Goal: Task Accomplishment & Management: Manage account settings

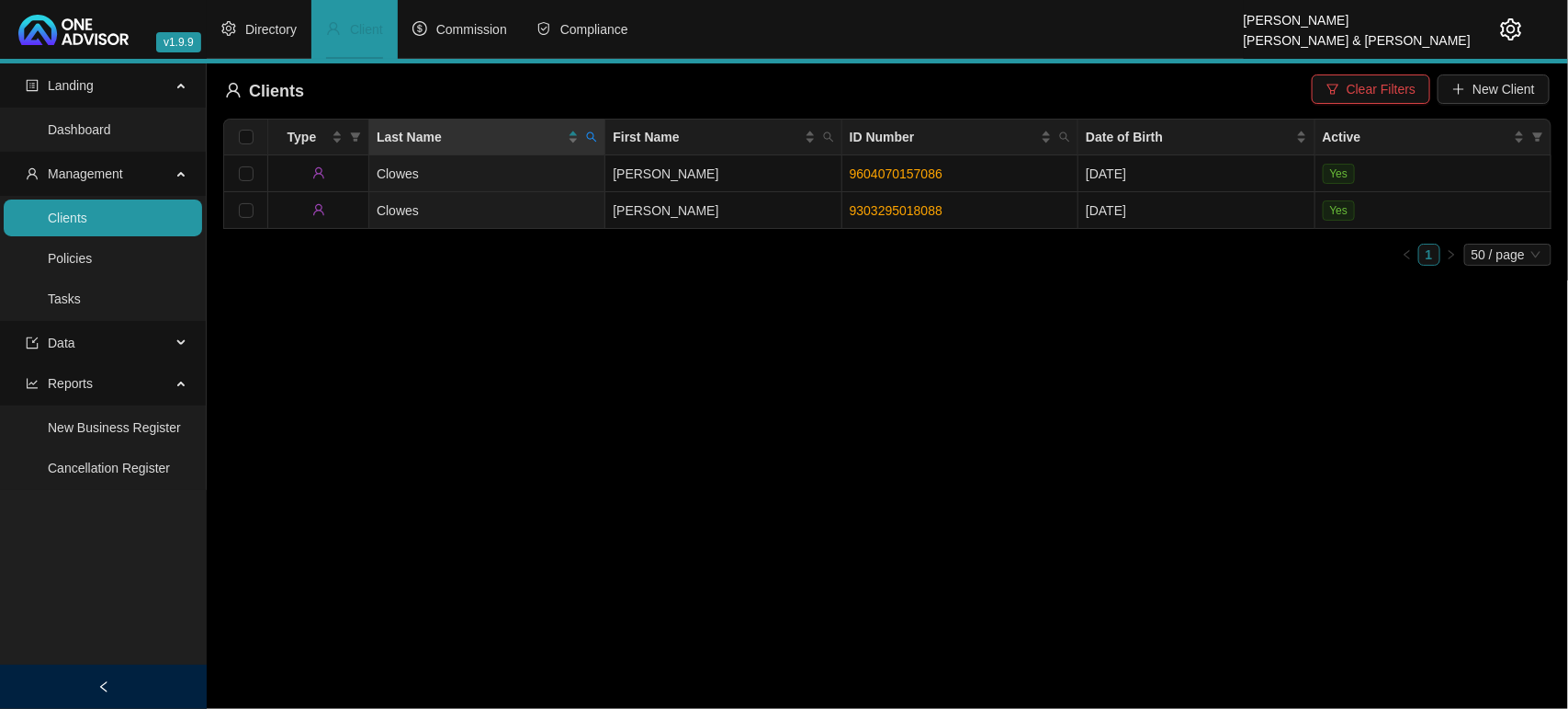
click at [593, 139] on icon "search" at bounding box center [591, 137] width 10 height 10
drag, startPoint x: 554, startPoint y: 213, endPoint x: 533, endPoint y: 195, distance: 27.7
click at [553, 212] on span "Reset" at bounding box center [552, 210] width 34 height 20
click at [523, 177] on input "text" at bounding box center [507, 177] width 172 height 30
type input "armour"
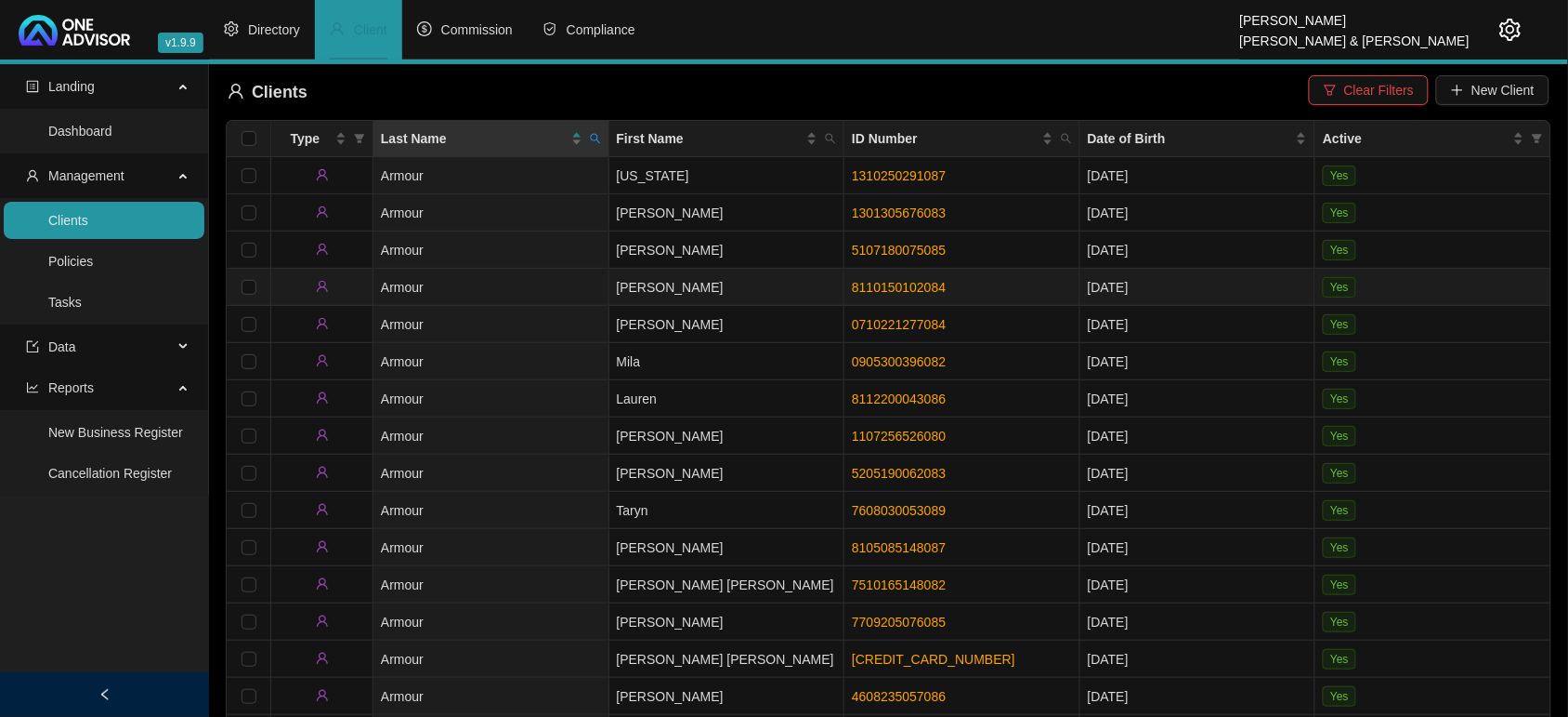
click at [648, 280] on td "[PERSON_NAME]" at bounding box center [727, 286] width 236 height 37
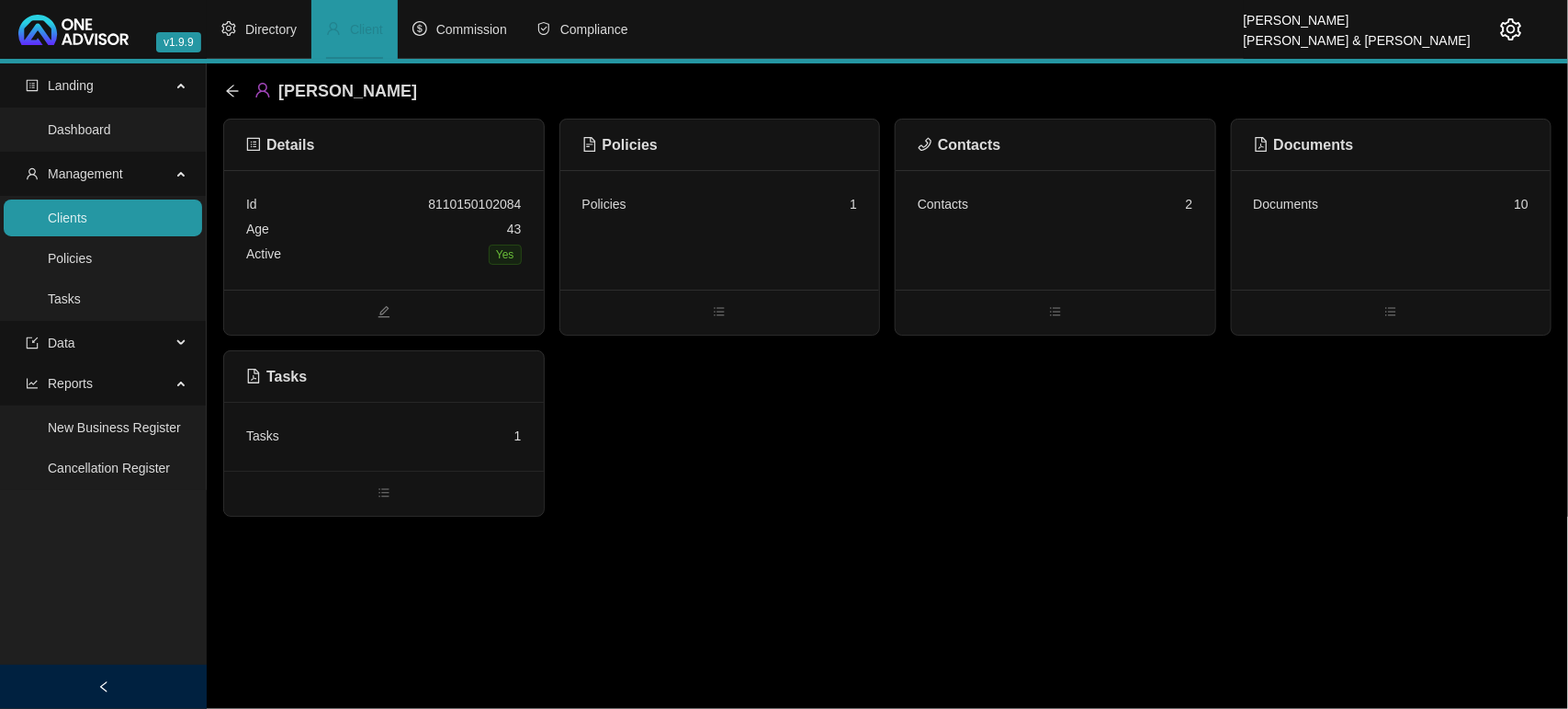
click at [398, 446] on div "Tasks 1" at bounding box center [384, 436] width 276 height 25
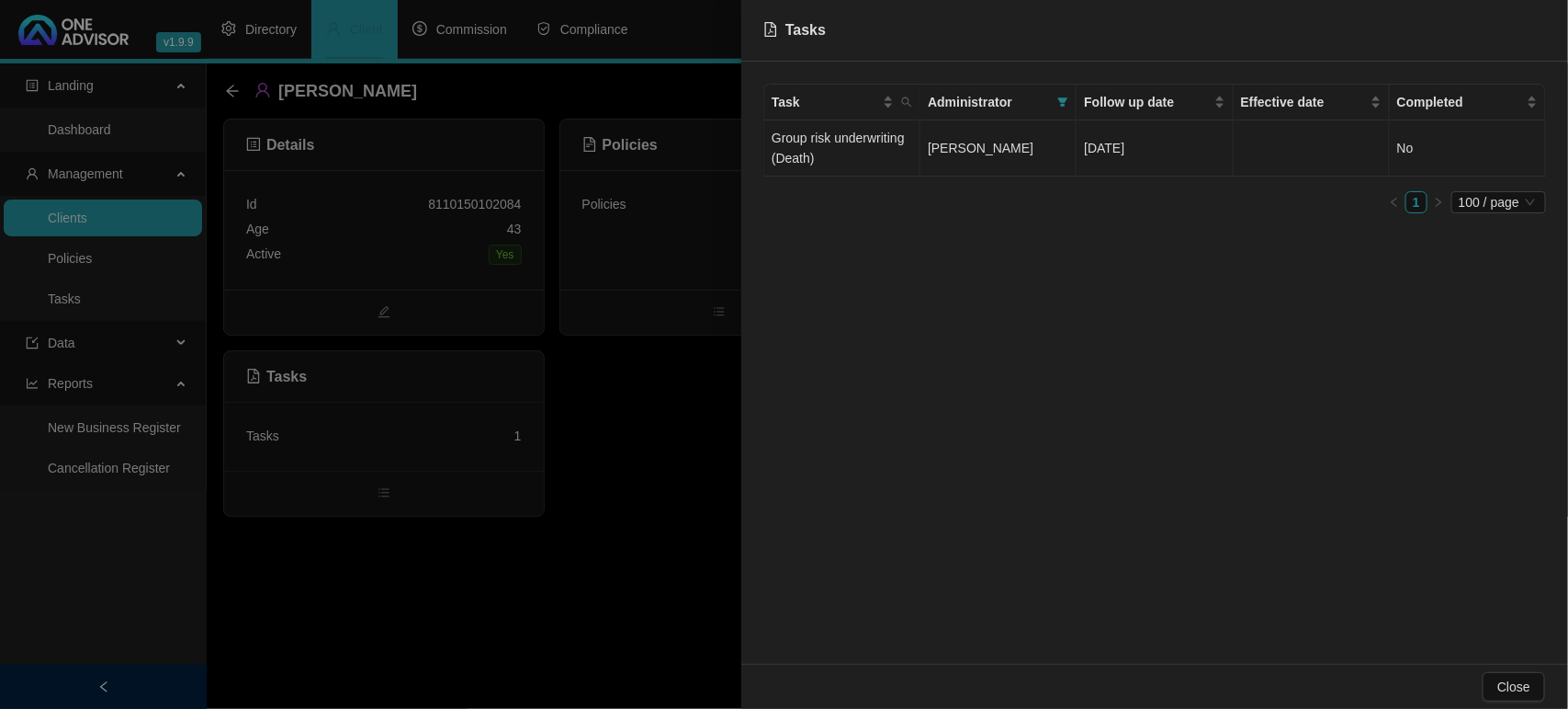
click at [958, 152] on span "[PERSON_NAME]" at bounding box center [980, 148] width 105 height 15
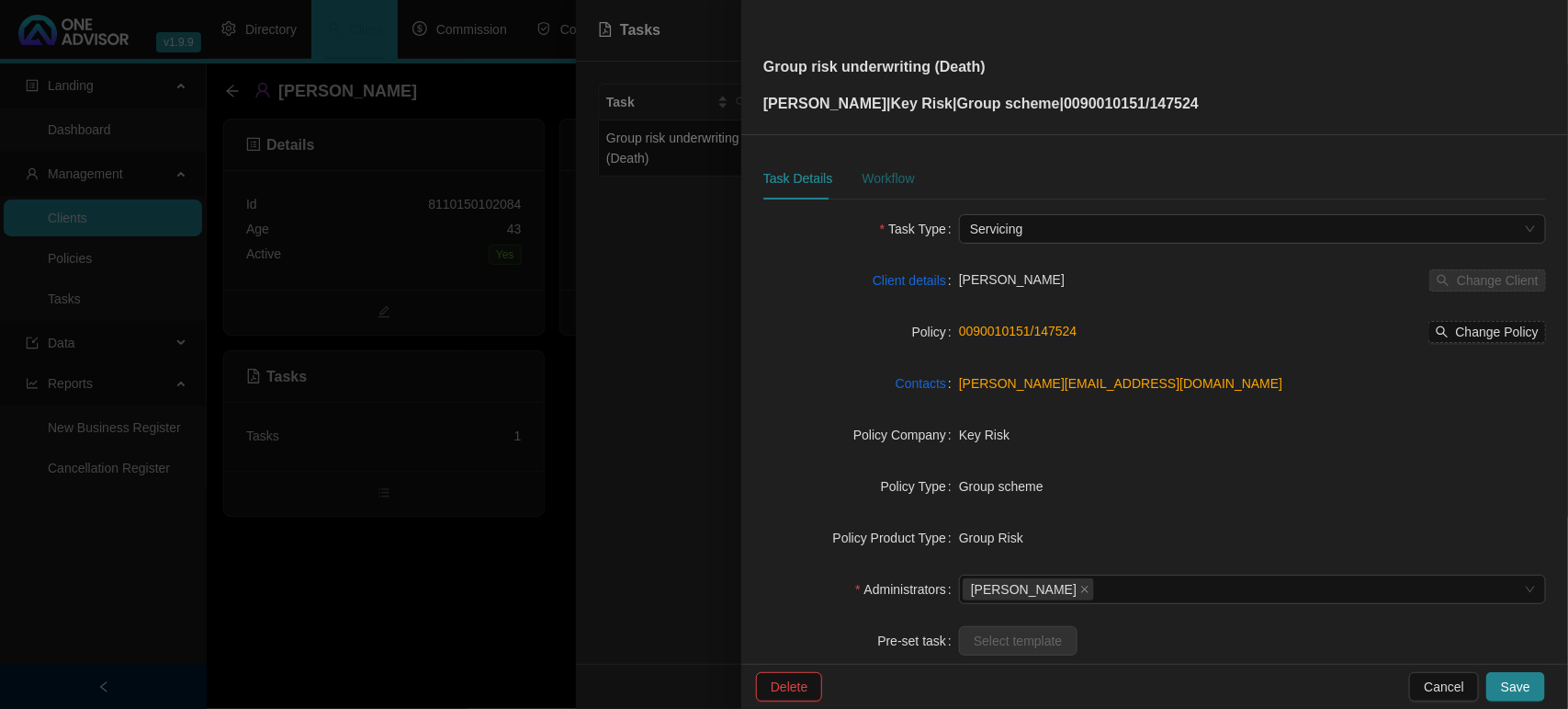
click at [896, 180] on div "Workflow" at bounding box center [887, 179] width 52 height 20
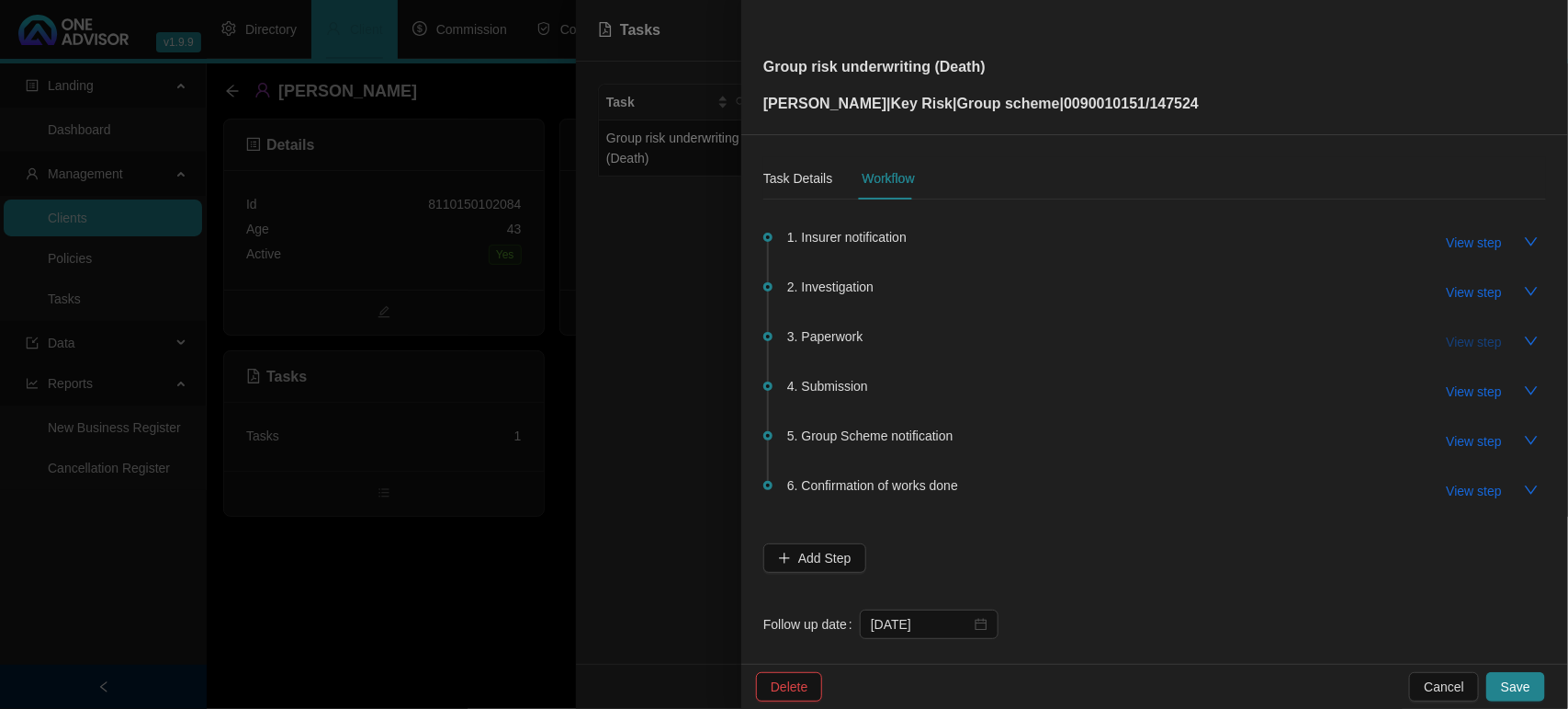
click at [1477, 348] on span "View step" at bounding box center [1474, 342] width 55 height 20
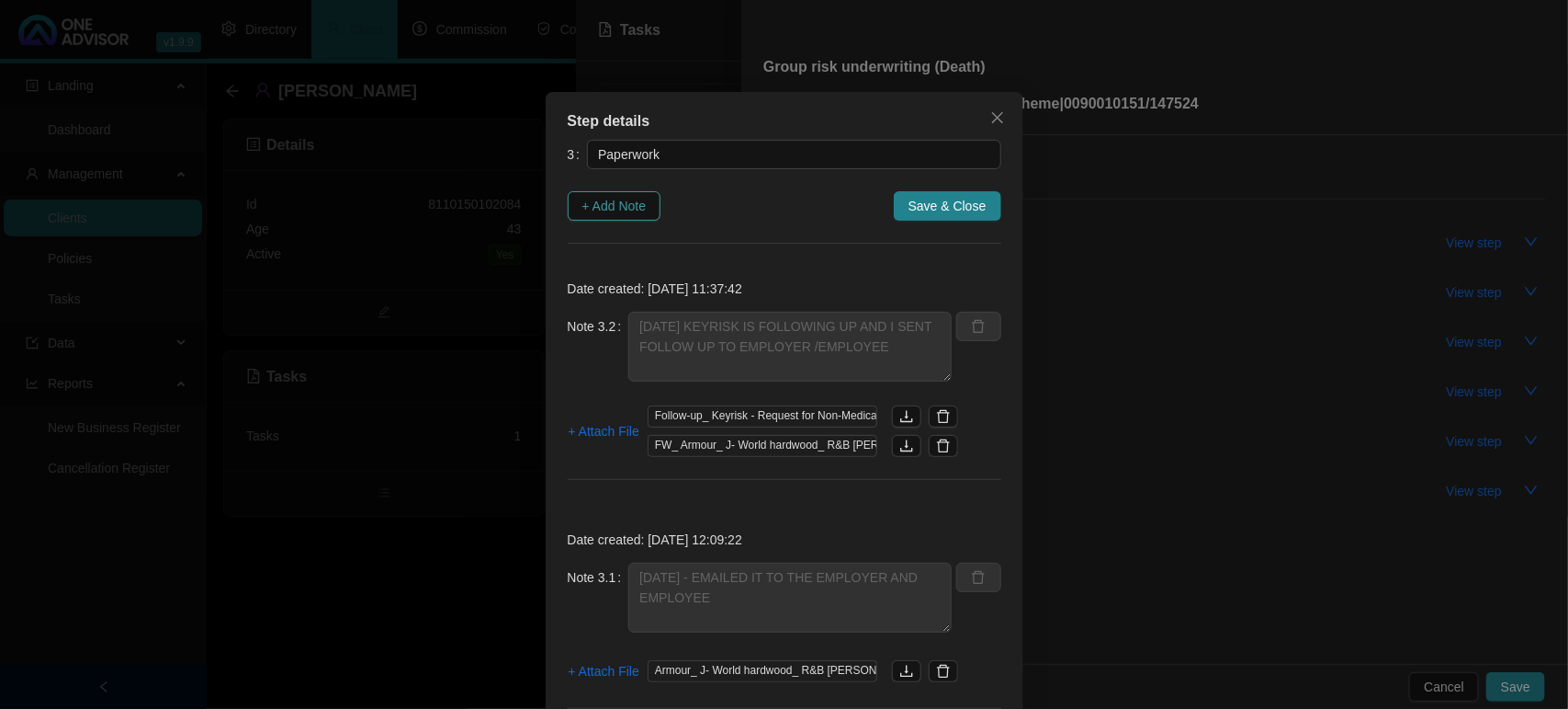
click at [582, 200] on span "+ Add Note" at bounding box center [614, 206] width 64 height 20
type textarea "25/09/2025 KEYRISK IS FOLLOWING UP AND I SENT FOLLOW UP TO EMPLOYER /EMPLOYEE"
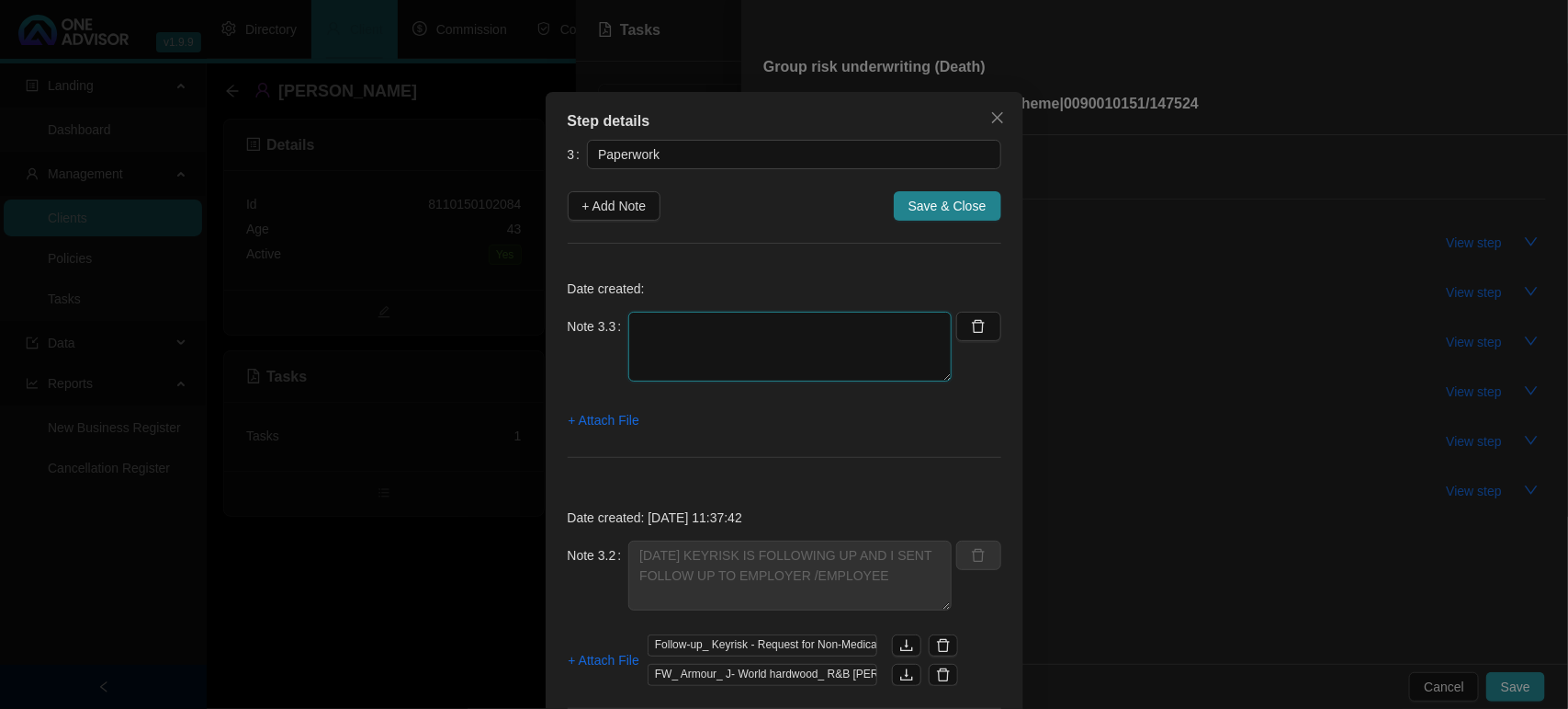
click at [717, 335] on textarea at bounding box center [790, 346] width 323 height 70
type textarea "29/09/2025 JAYNE EMAILED COVID QUESTIONNAIRE AND NON MEDICAL QUESTIONNAIRE"
click at [583, 415] on span "+ Attach File" at bounding box center [604, 420] width 71 height 20
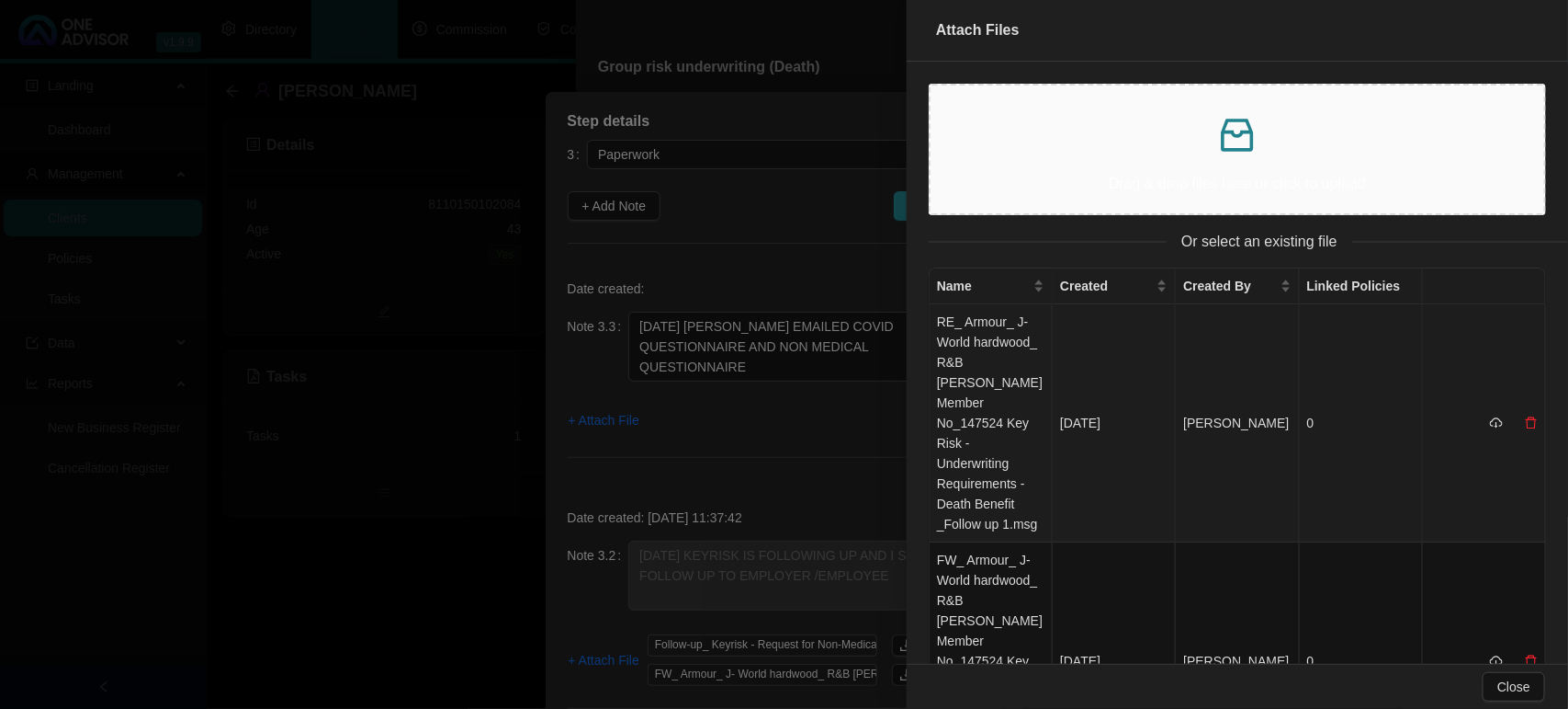
click at [983, 361] on td "RE_ Armour_ J- World hardwood_ R&B Timbers Member No_147524 Key Risk - Underwri…" at bounding box center [991, 424] width 123 height 239
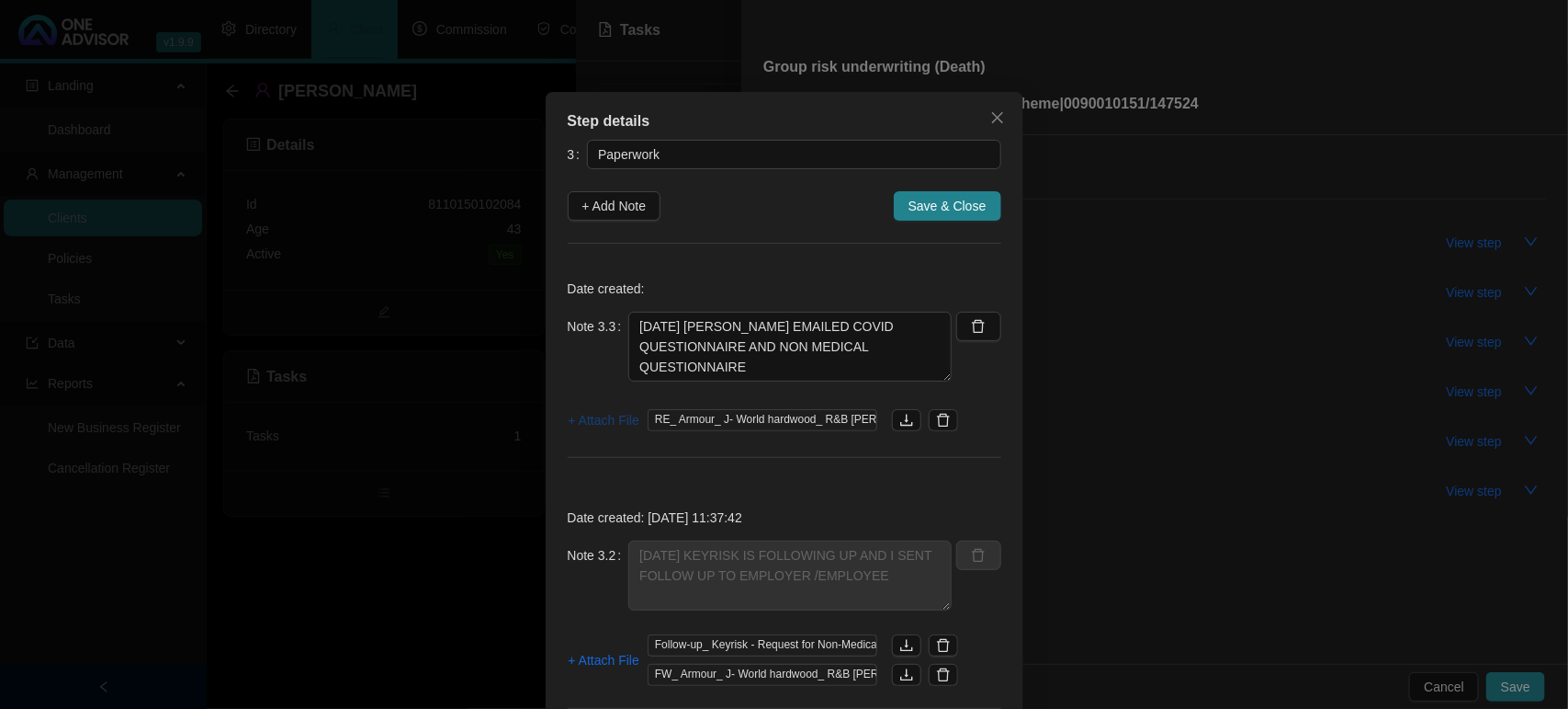
click at [583, 411] on span "+ Attach File" at bounding box center [604, 420] width 71 height 20
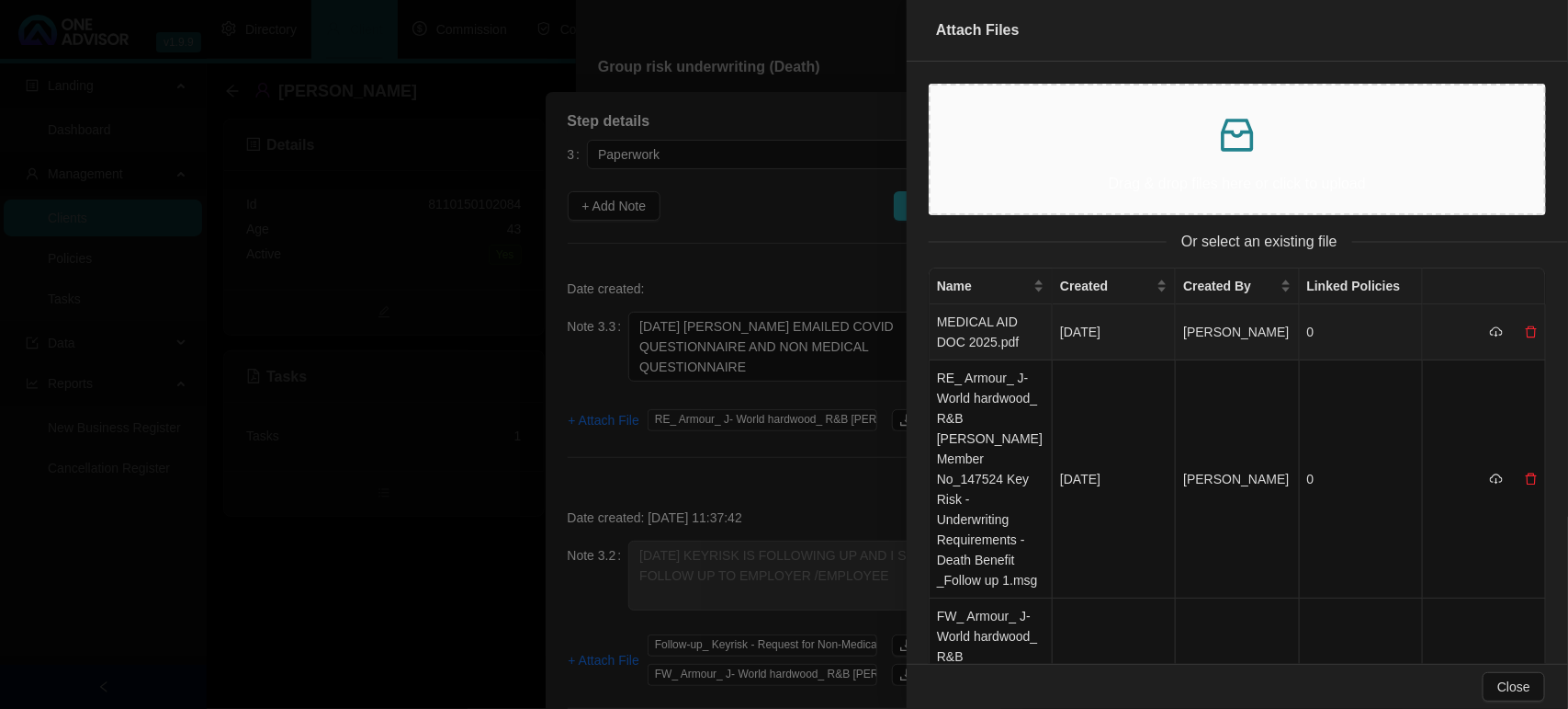
click at [1002, 327] on td "MEDICAL AID DOC 2025.pdf" at bounding box center [991, 333] width 123 height 56
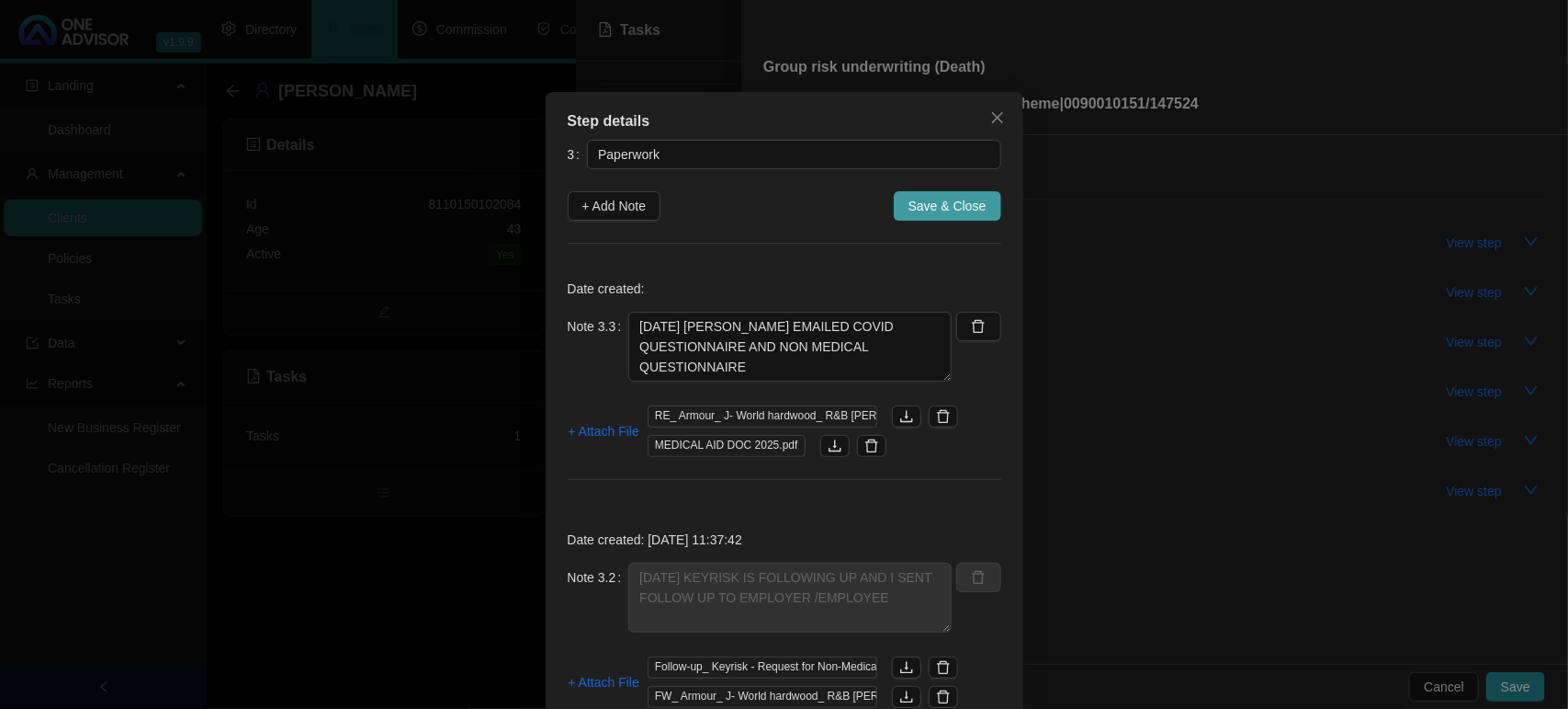
click at [942, 198] on span "Save & Close" at bounding box center [948, 206] width 78 height 20
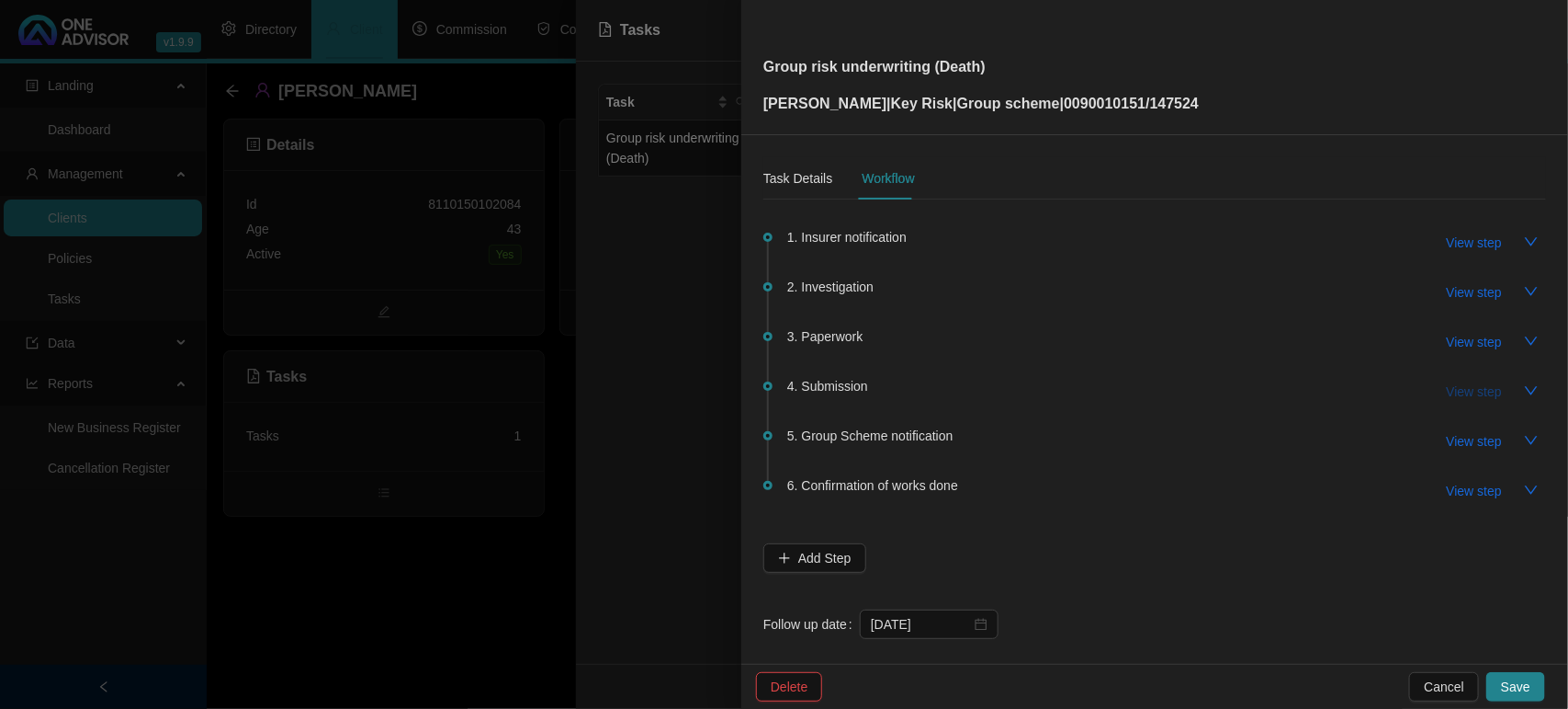
click at [1466, 393] on span "View step" at bounding box center [1474, 391] width 55 height 20
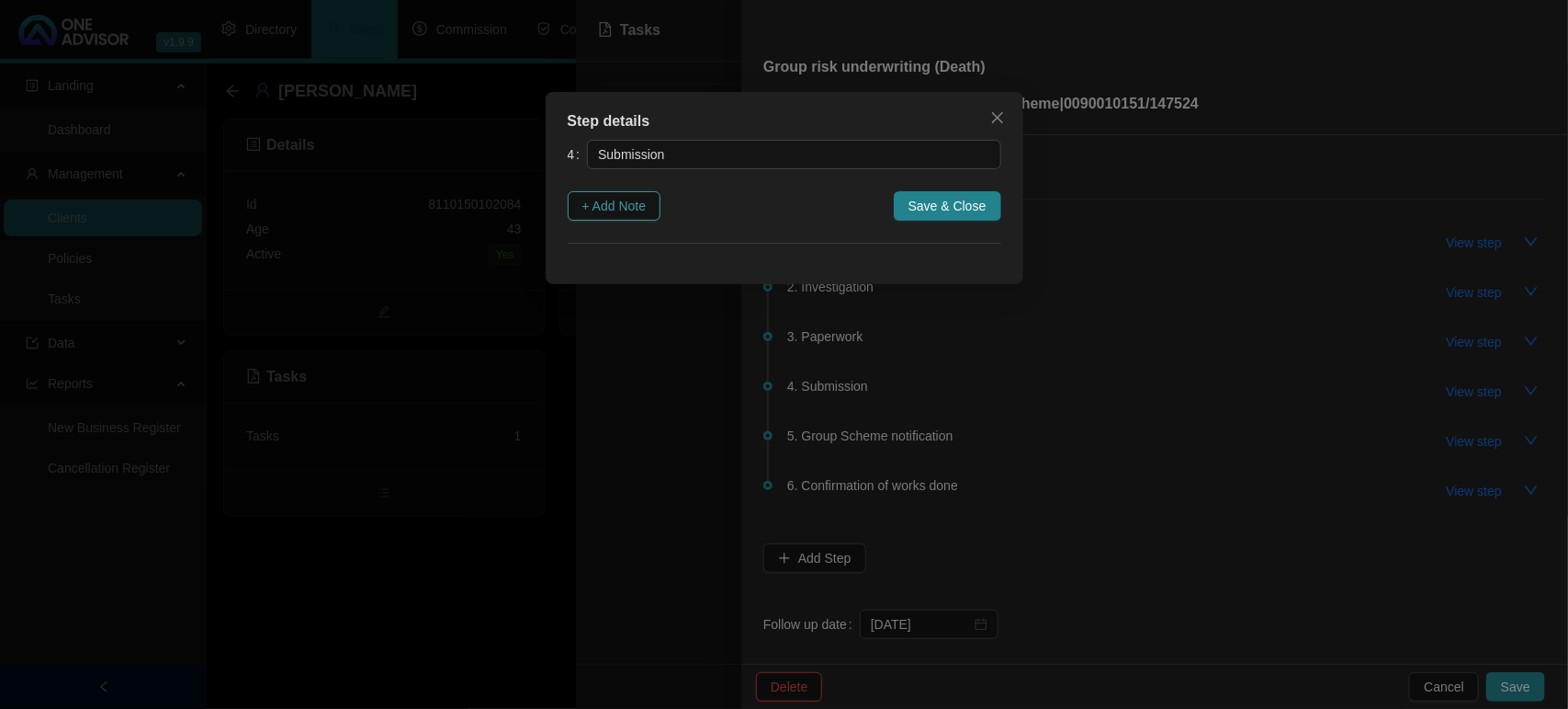
click at [608, 213] on span "+ Add Note" at bounding box center [614, 206] width 64 height 20
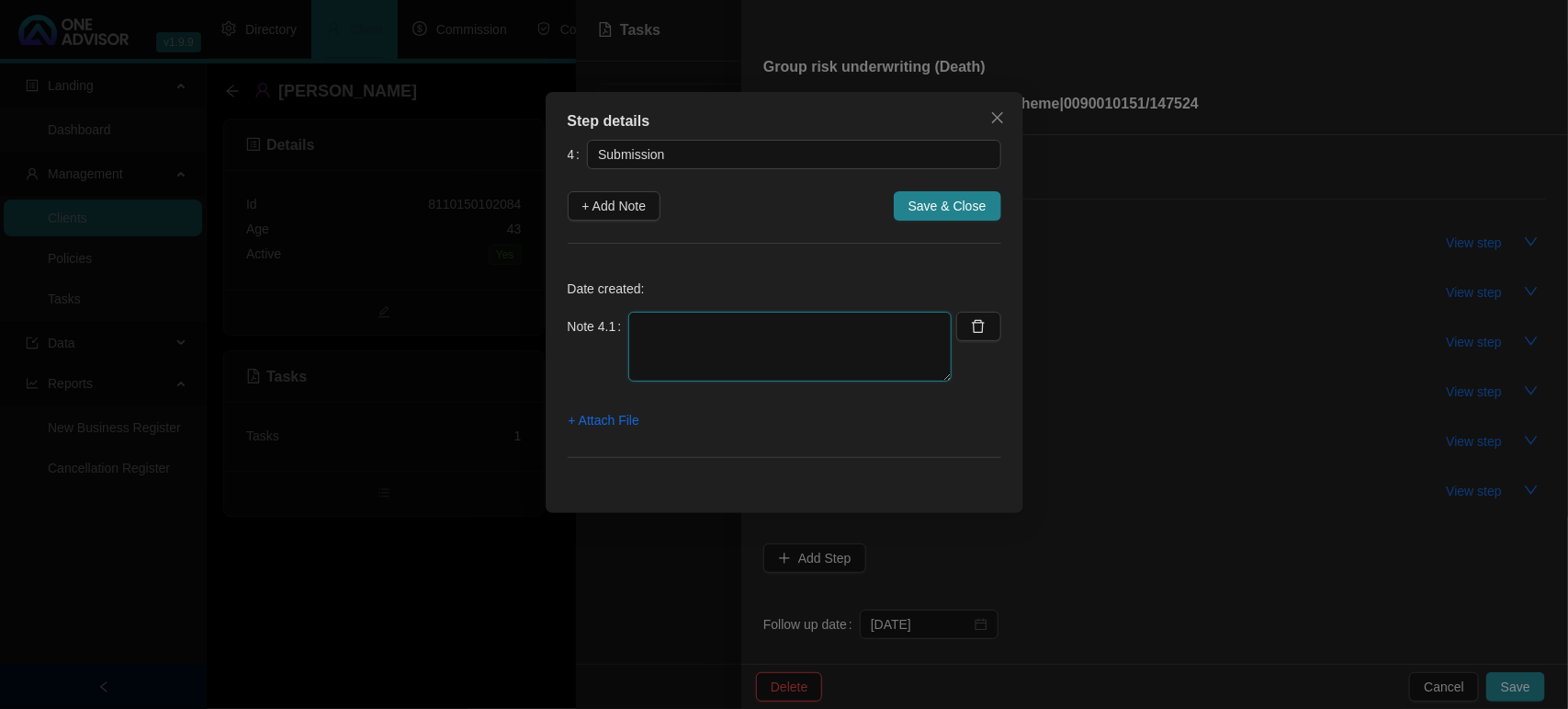
click at [746, 345] on textarea at bounding box center [790, 346] width 323 height 70
type textarea "[DATE]- EMAILED IT ON TO KEYRISK FOR PROCESSING"
click at [628, 419] on span "+ Attach File" at bounding box center [604, 420] width 71 height 20
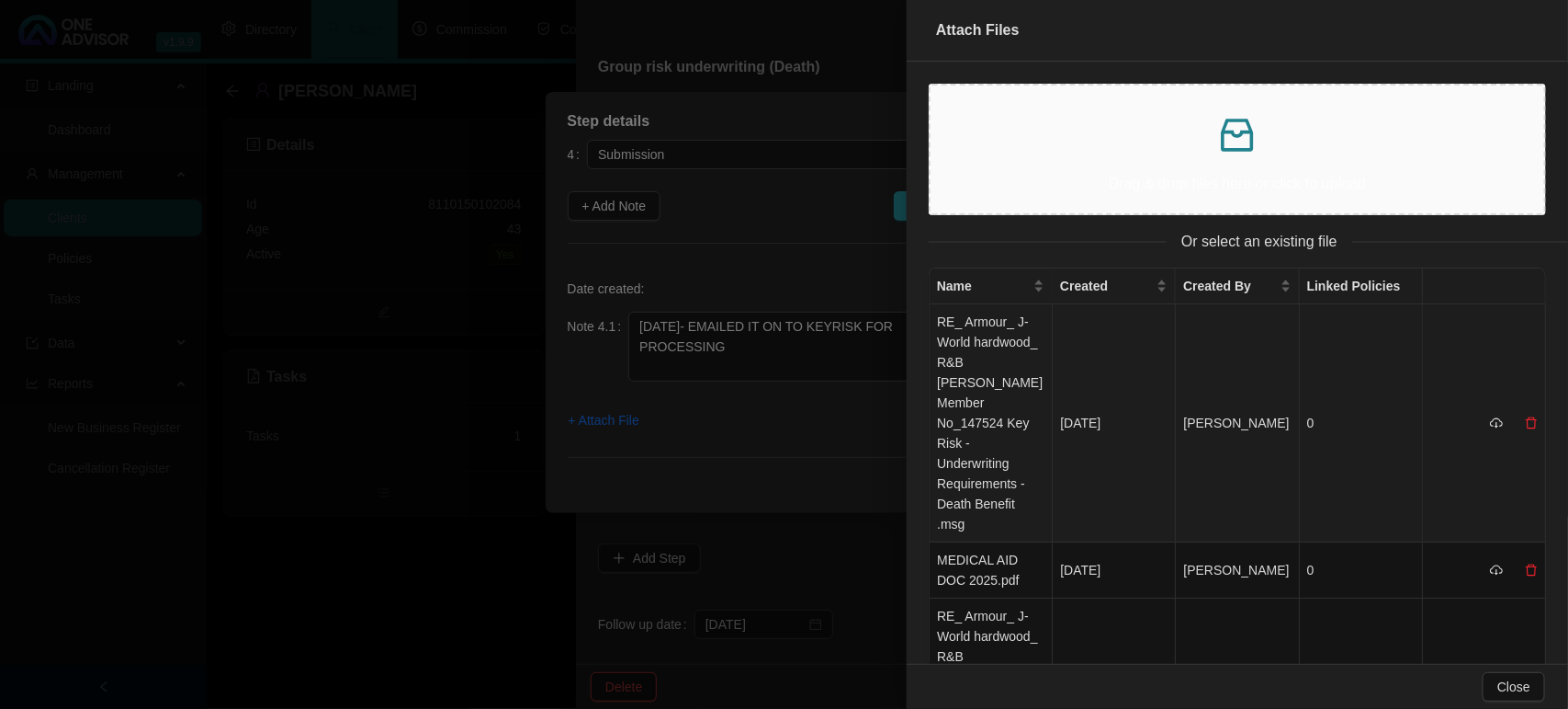
click at [1006, 400] on td "RE_ Armour_ J- World hardwood_ R&B [PERSON_NAME] Member No_147524 Key Risk - Un…" at bounding box center [991, 424] width 123 height 239
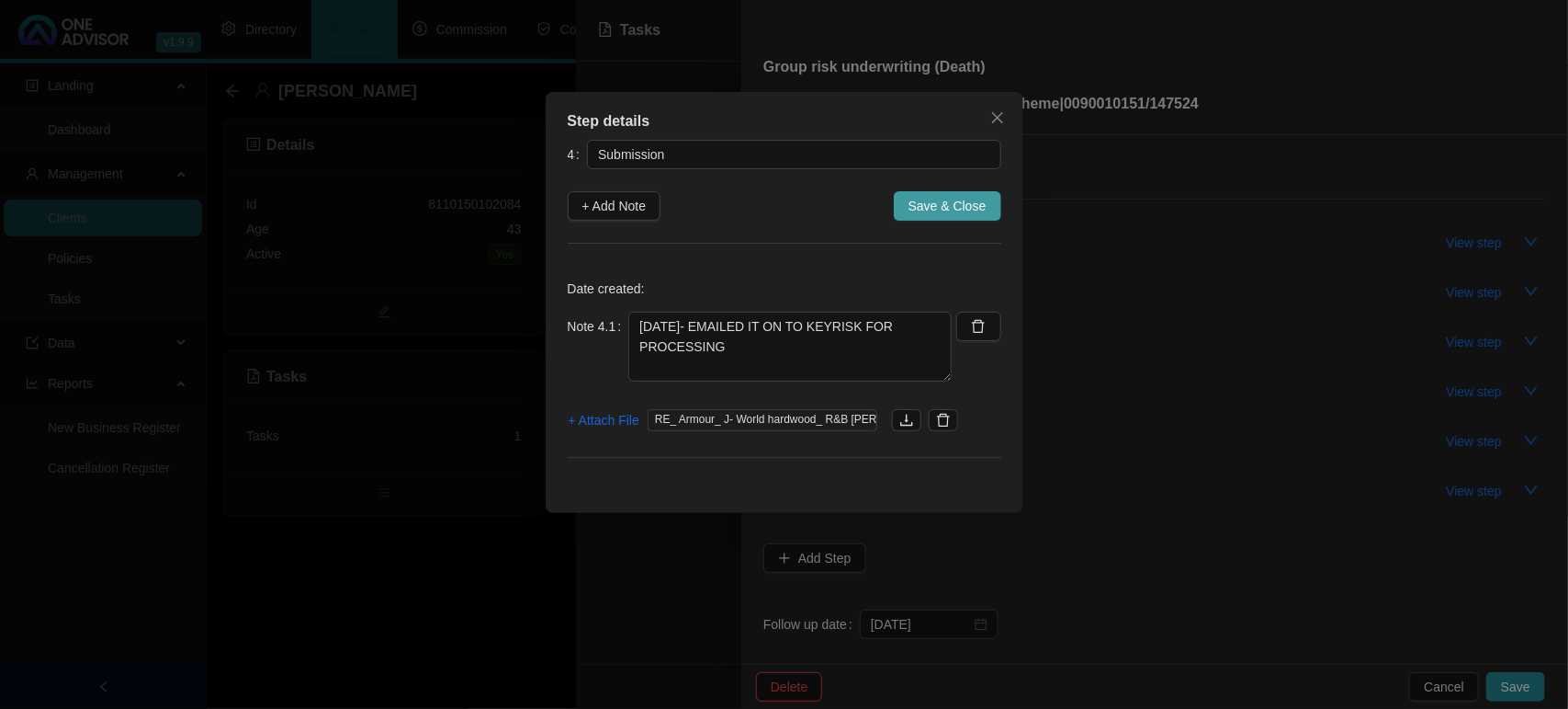
click at [944, 196] on span "Save & Close" at bounding box center [948, 206] width 78 height 20
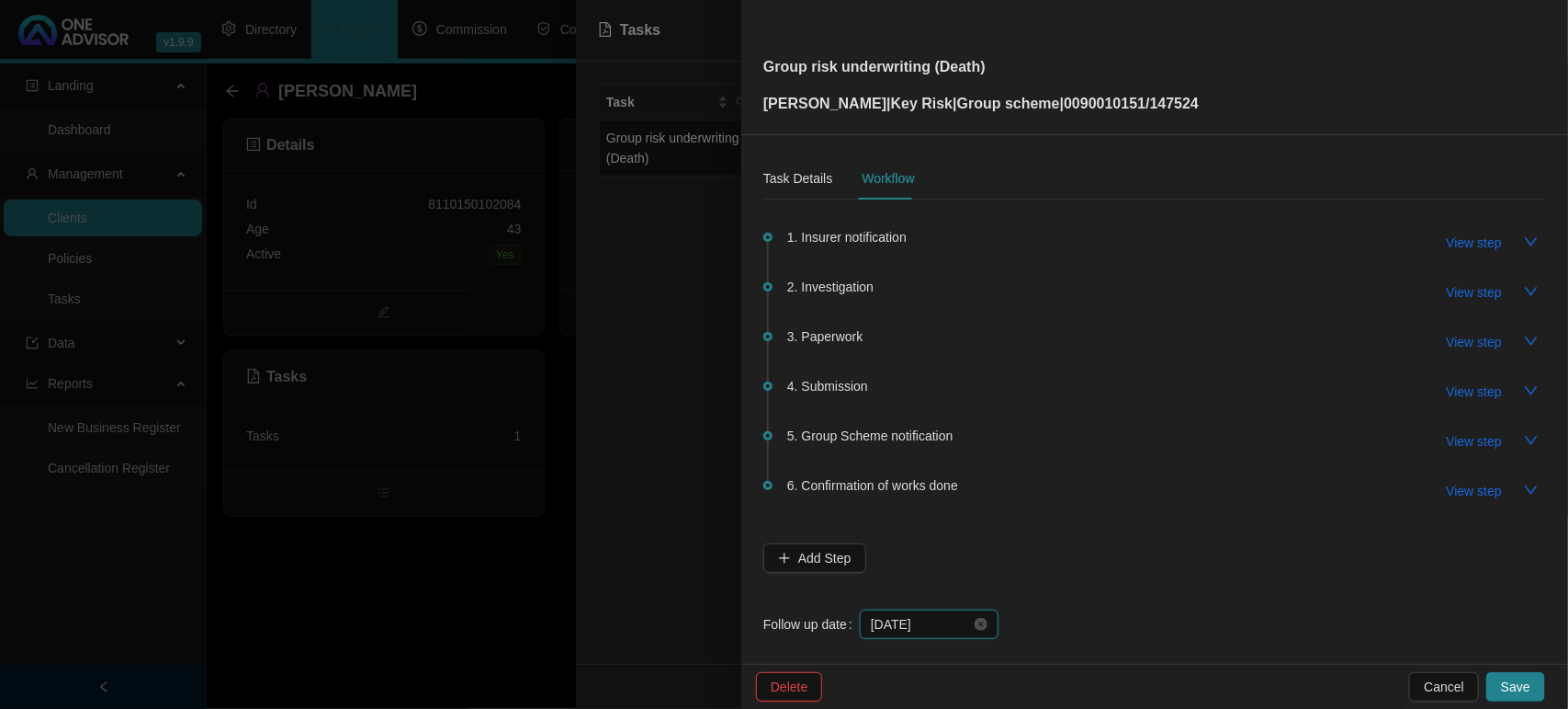
click at [951, 621] on input "2025-10-08" at bounding box center [921, 624] width 101 height 20
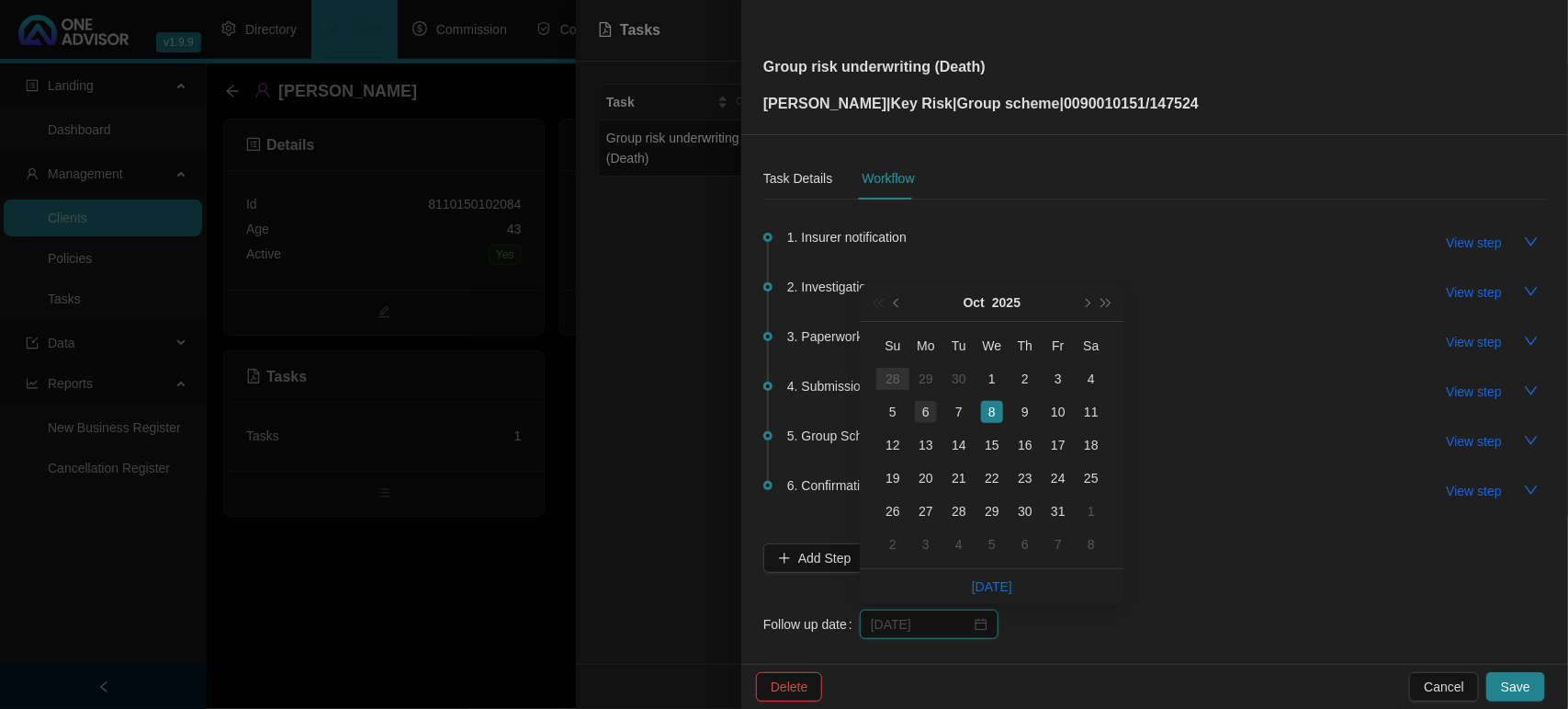
type input "[DATE]"
click at [920, 402] on div "6" at bounding box center [926, 412] width 22 height 22
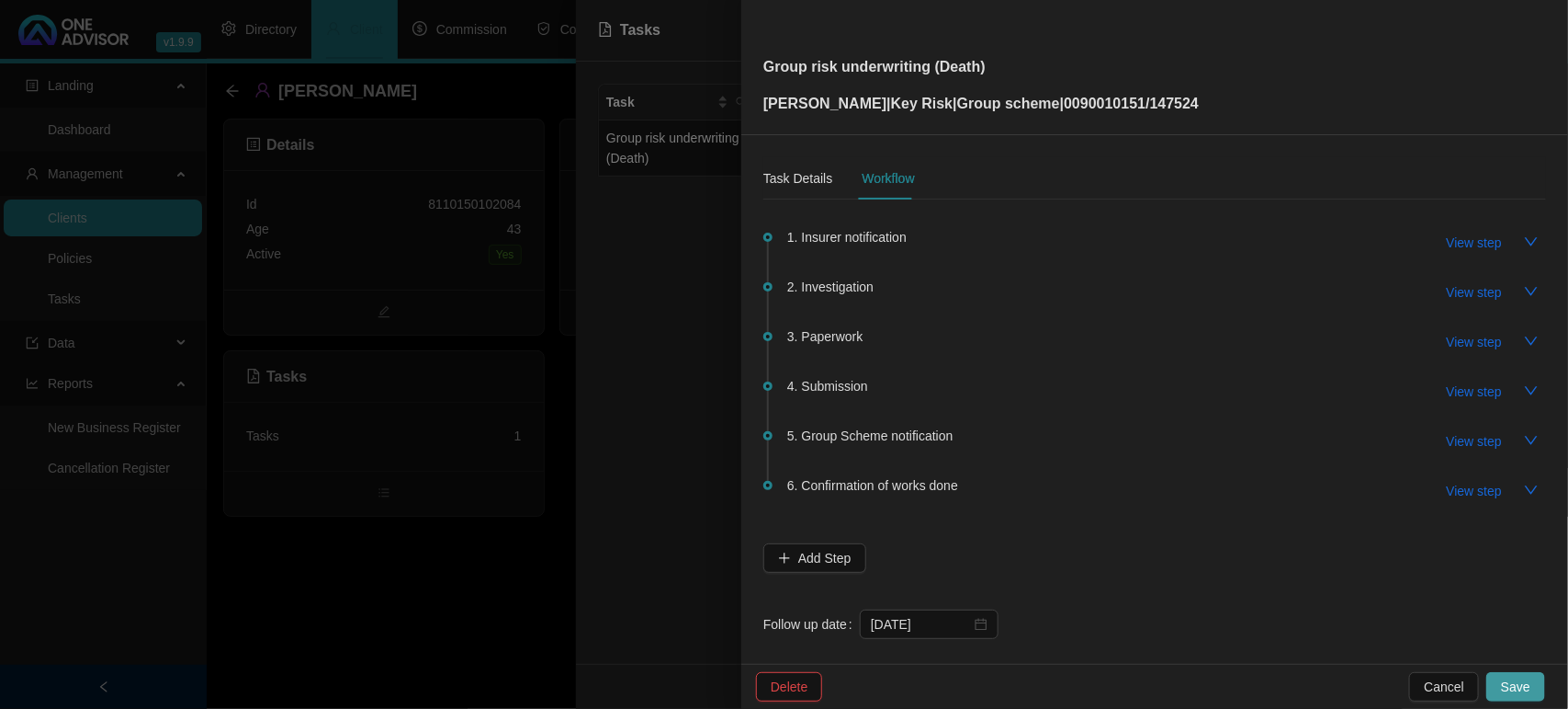
click at [1517, 681] on span "Save" at bounding box center [1516, 687] width 30 height 20
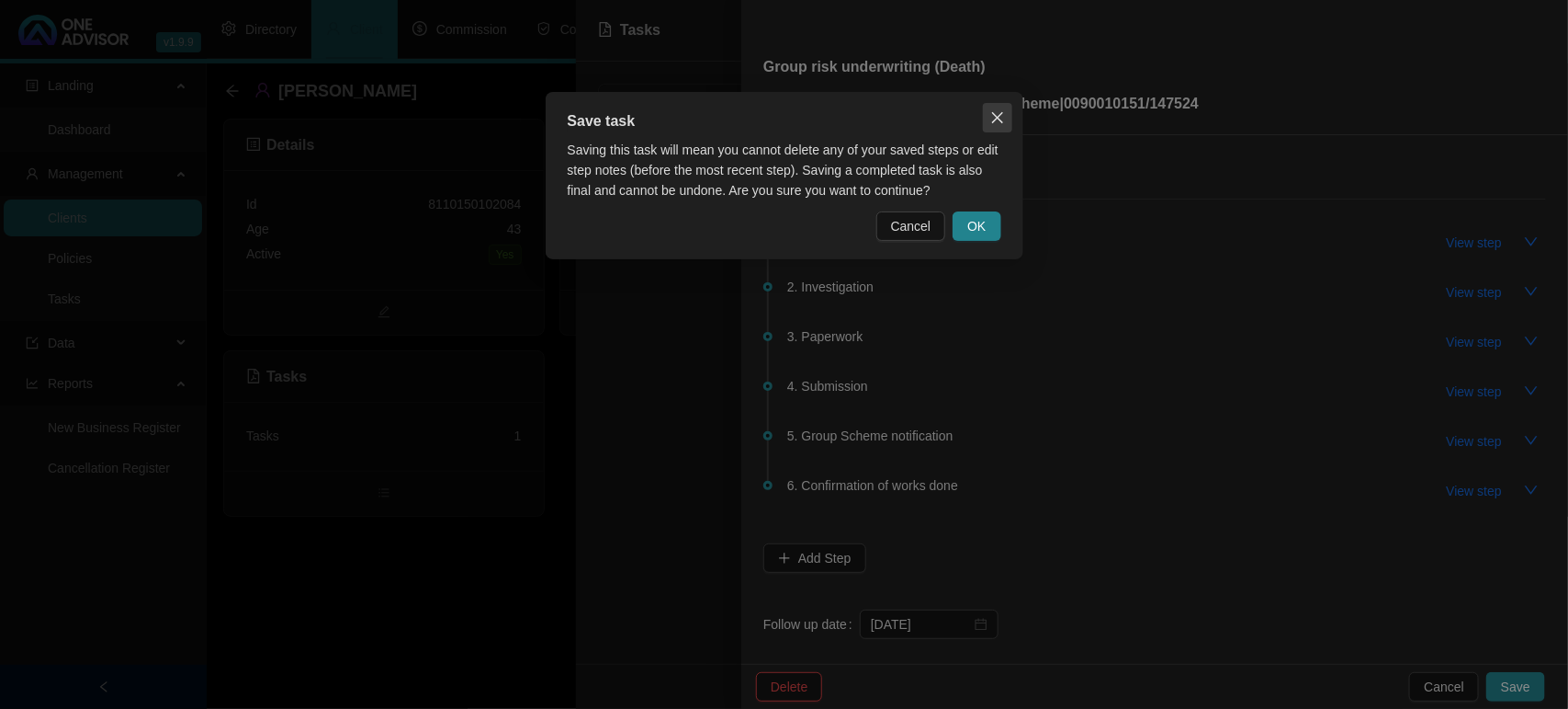
click at [994, 117] on icon "close" at bounding box center [998, 117] width 15 height 15
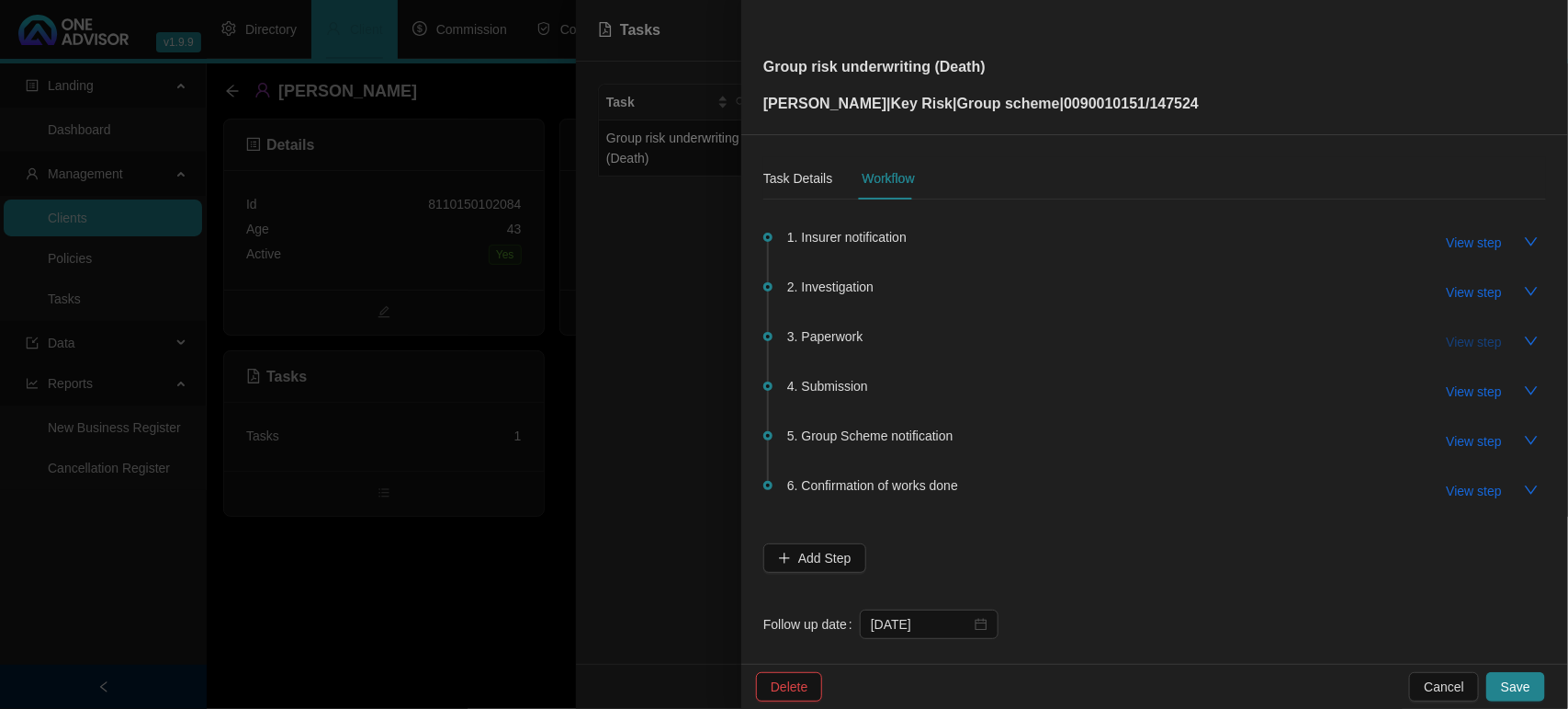
click at [1456, 336] on span "View step" at bounding box center [1474, 342] width 55 height 20
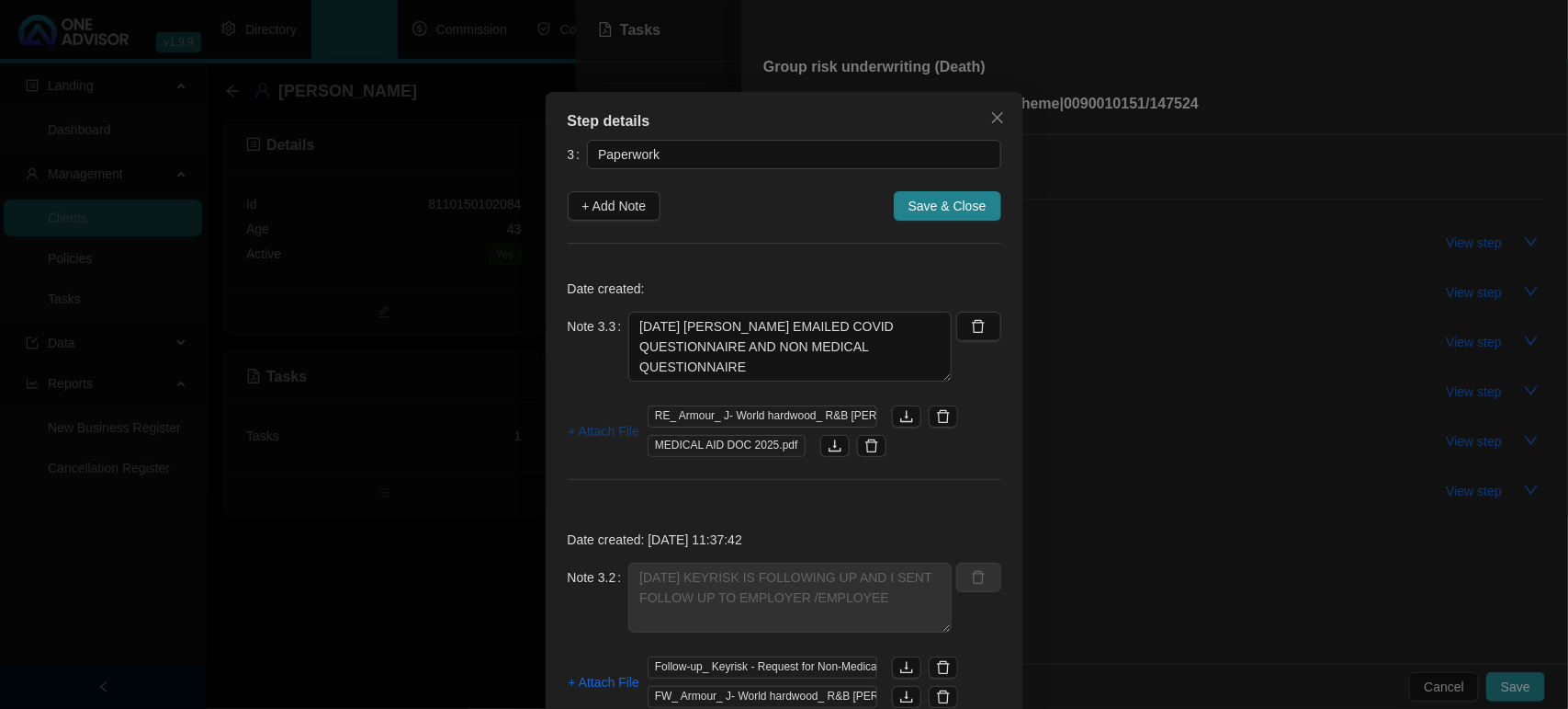
click at [597, 437] on span "+ Attach File" at bounding box center [604, 431] width 71 height 20
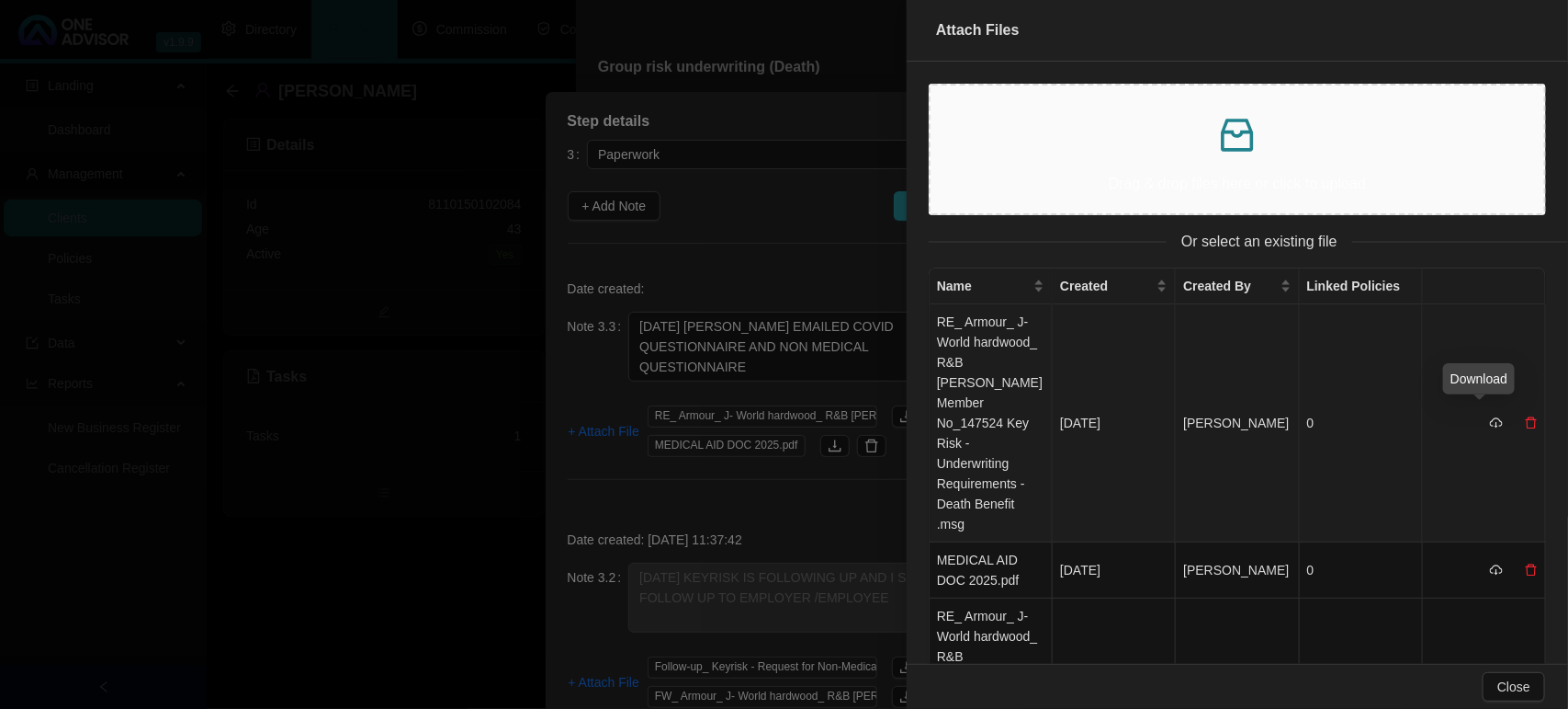
click at [1490, 416] on icon "cloud-download" at bounding box center [1496, 423] width 13 height 13
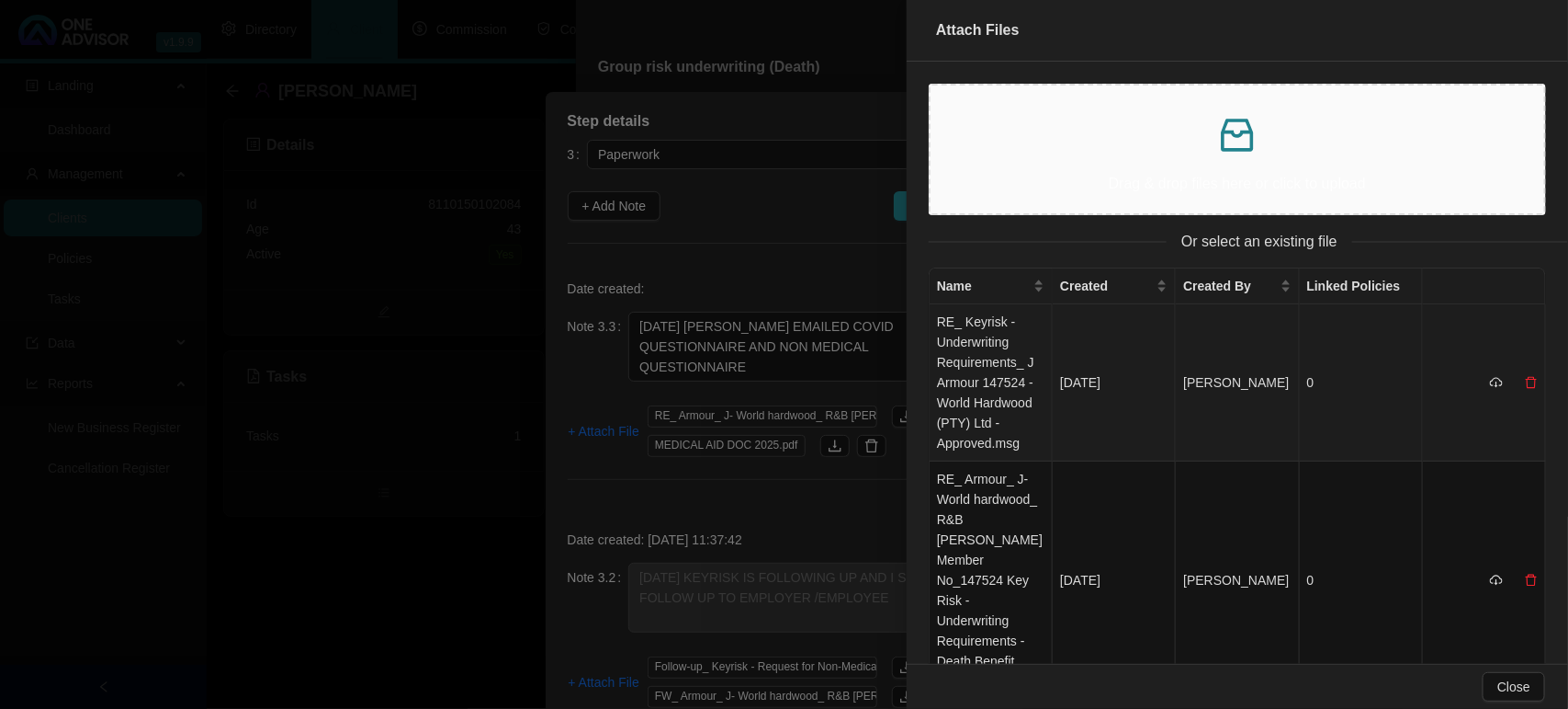
click at [1020, 397] on td "RE_ Keyrisk - Underwriting Requirements_ J Armour 147524 - World Hardwood (PTY)…" at bounding box center [991, 383] width 123 height 157
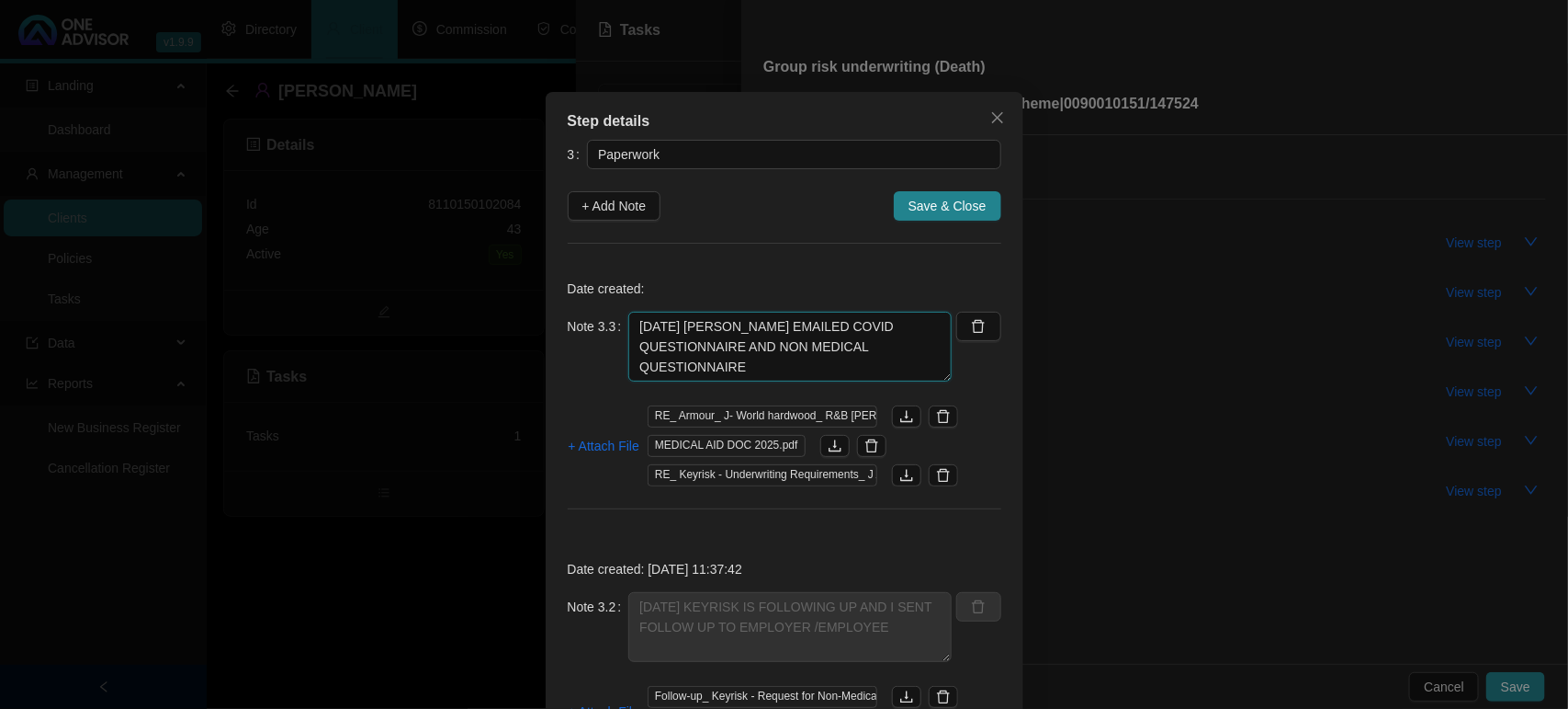
click at [882, 357] on textarea "29/09/2025 JAYNE EMAILED COVID QUESTIONNAIRE AND NON MEDICAL QUESTIONNAIRE" at bounding box center [790, 346] width 323 height 70
type textarea "29/09/2025 JAYNE EMAILED COVID QUESTIONNAIRE AND NON MEDICAL QUESTIONNAIRE LET …"
click at [946, 211] on span "Save & Close" at bounding box center [948, 206] width 78 height 20
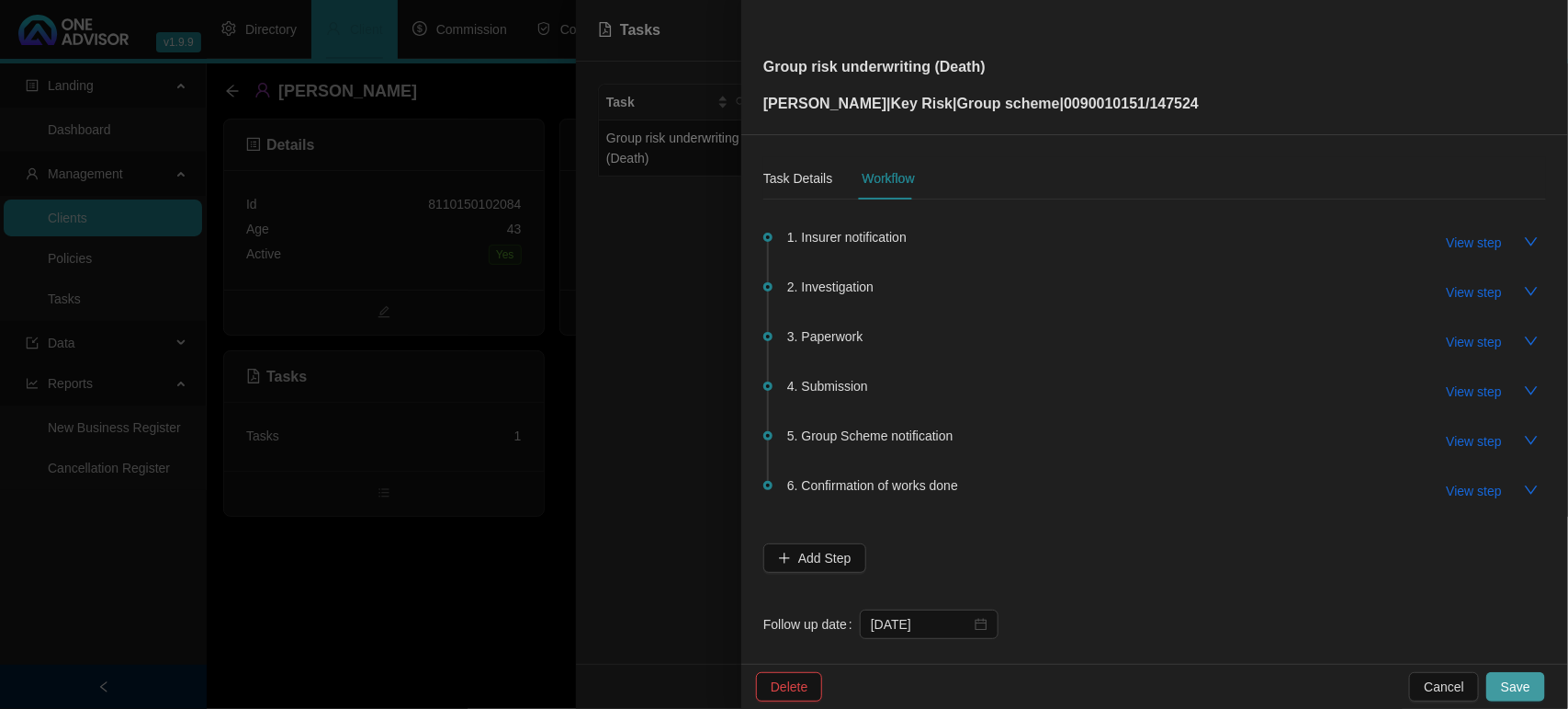
click at [1518, 680] on span "Save" at bounding box center [1516, 687] width 30 height 20
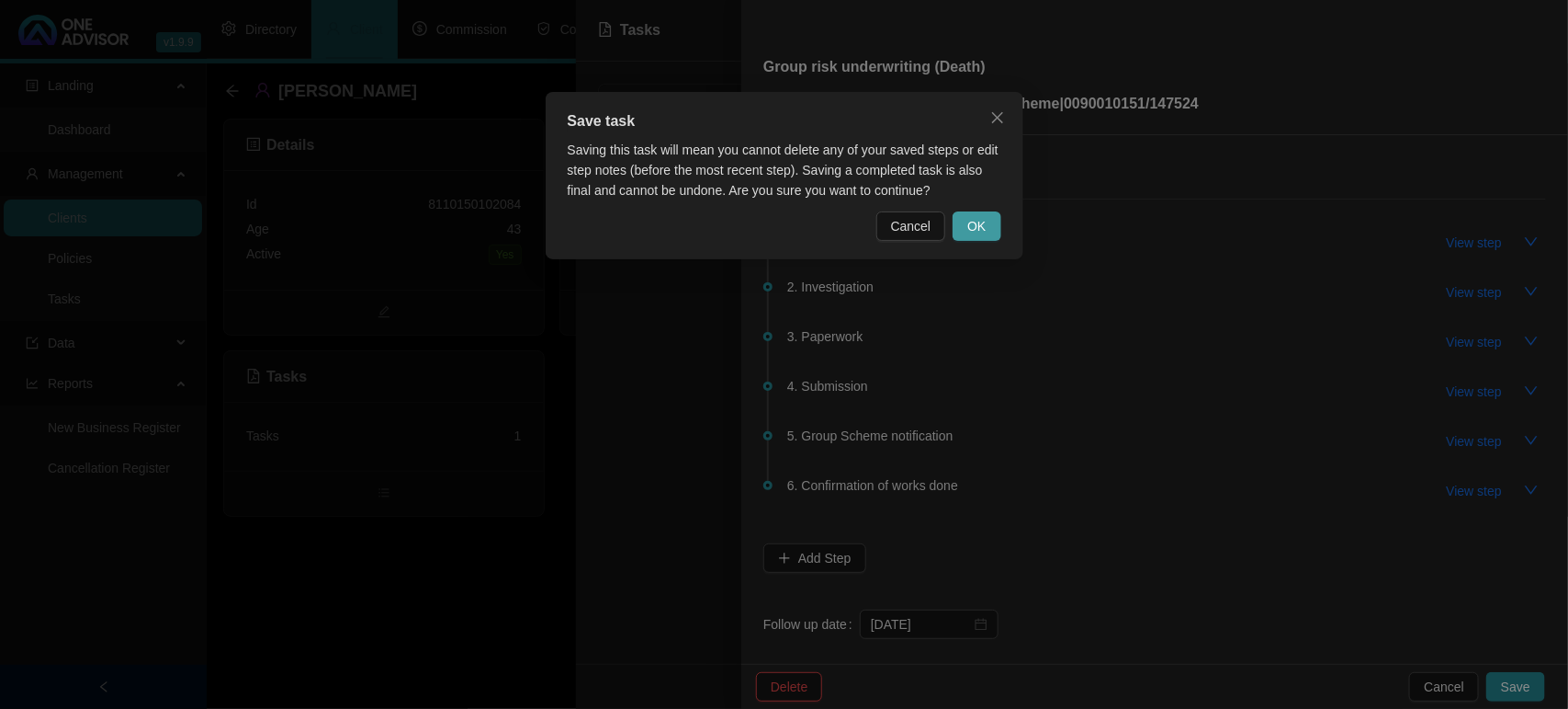
click at [960, 214] on button "OK" at bounding box center [976, 226] width 47 height 30
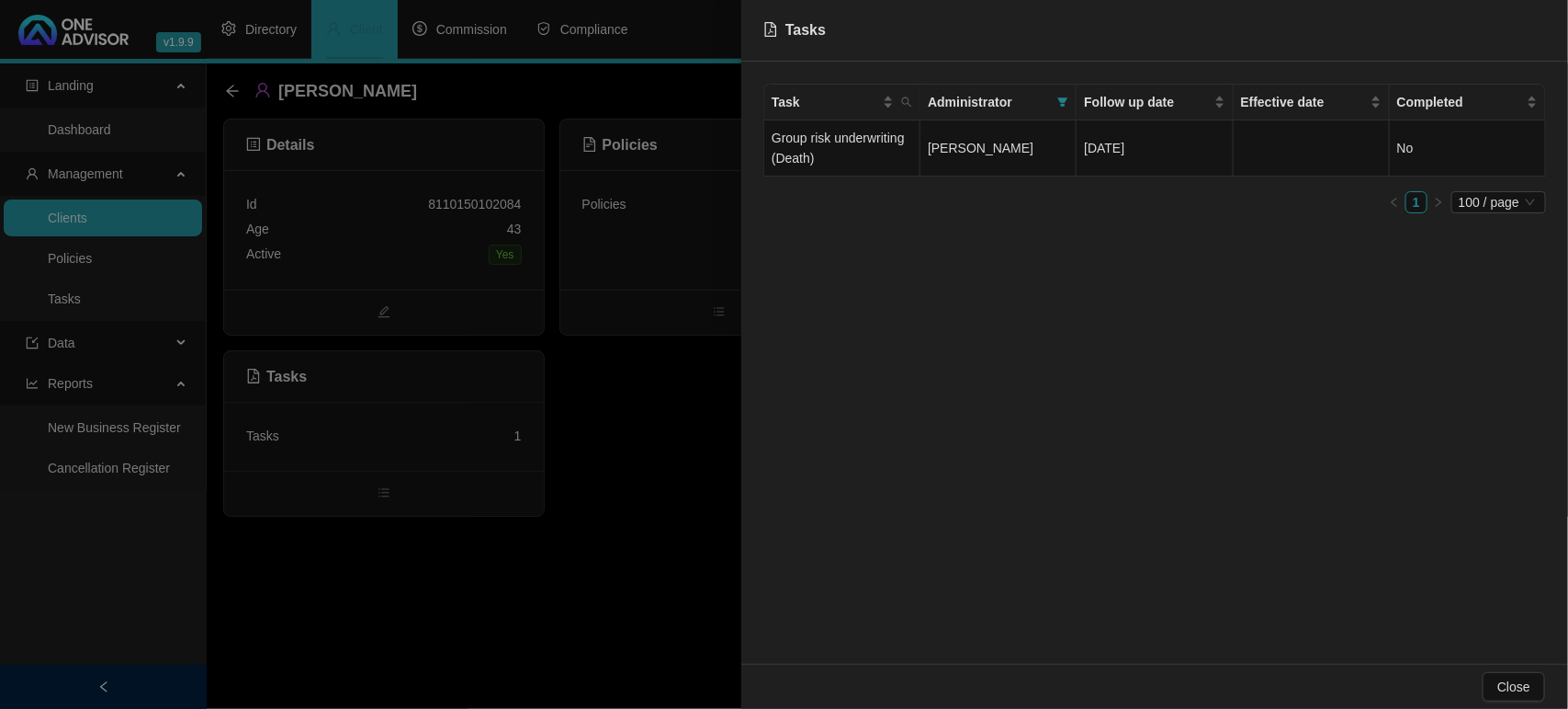
click at [646, 492] on div at bounding box center [784, 354] width 1568 height 709
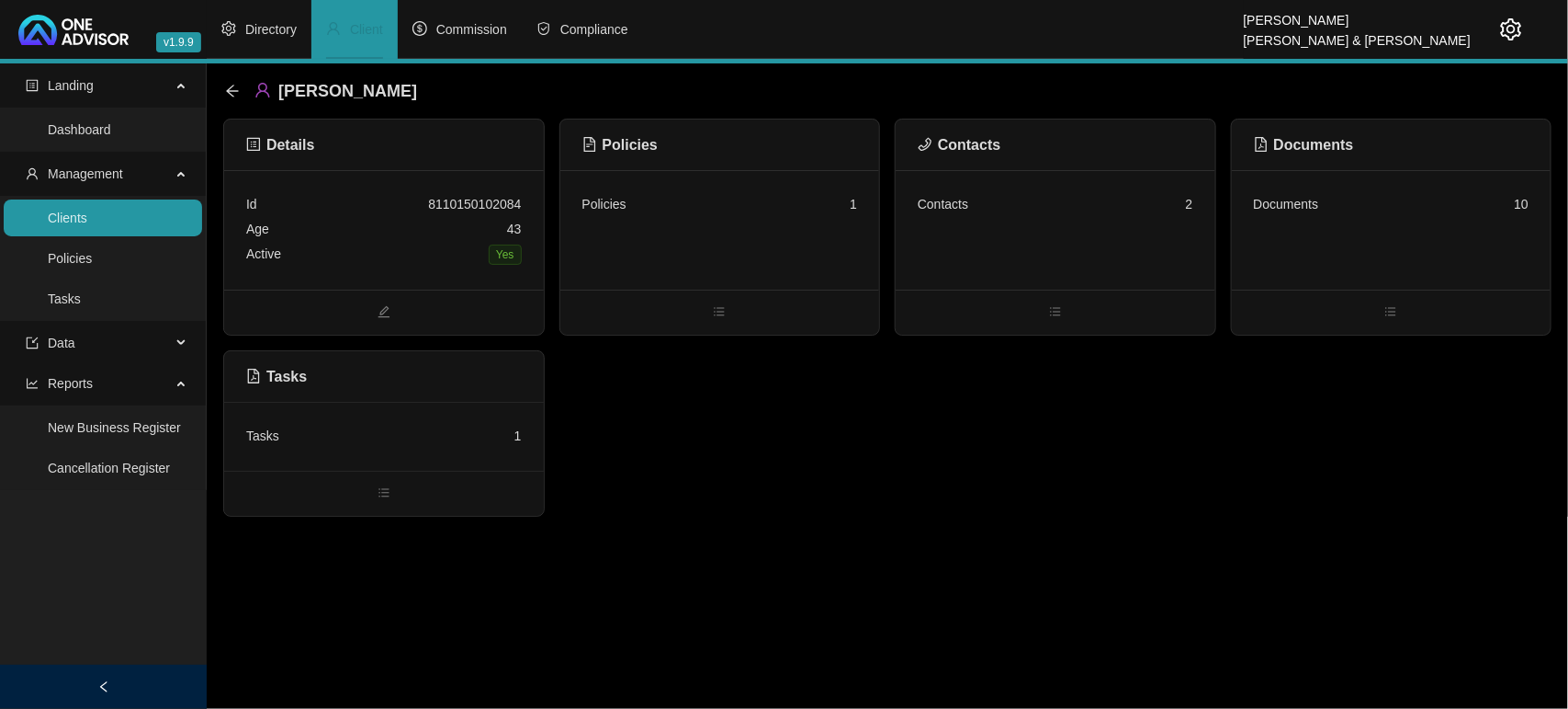
click at [737, 228] on div "Policies 1" at bounding box center [720, 230] width 319 height 119
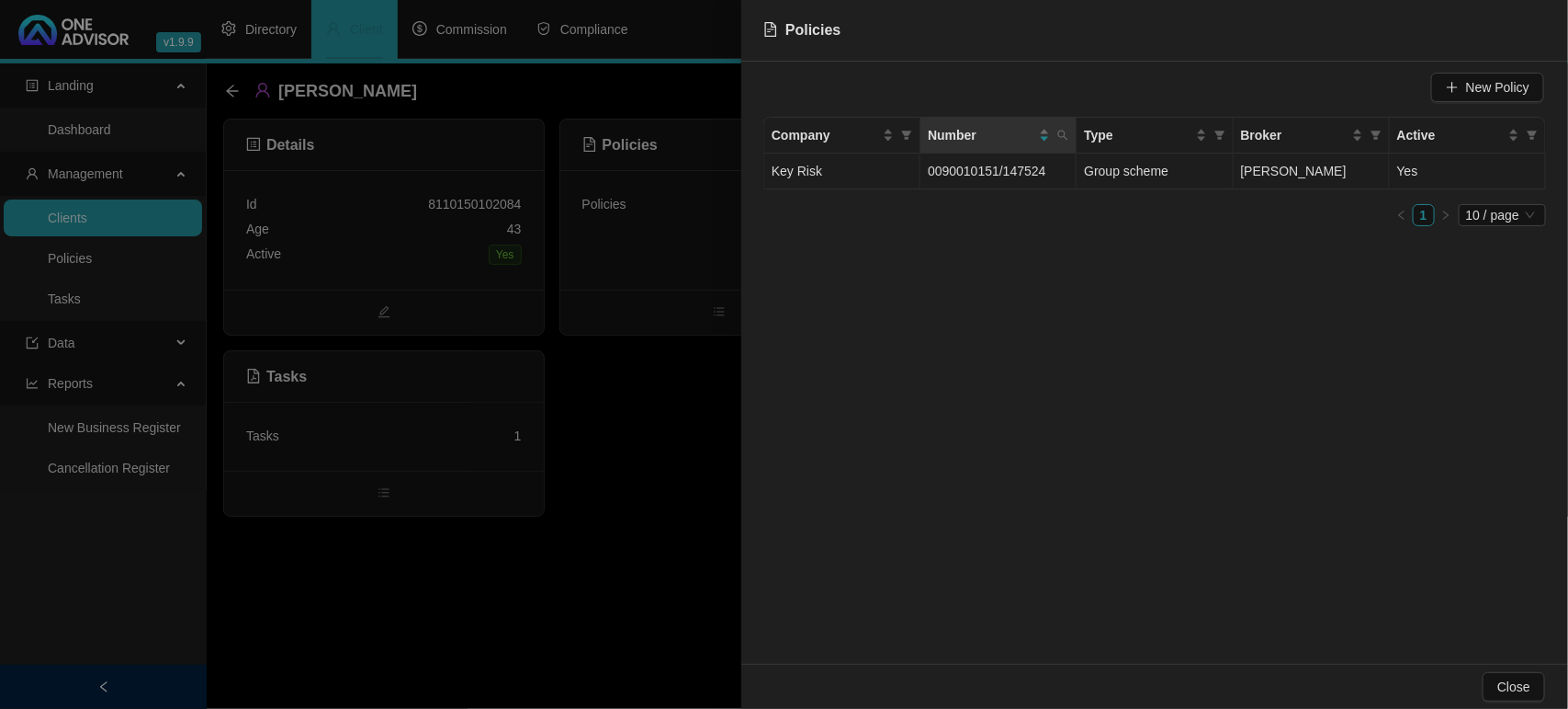
click at [1021, 164] on span "0090010151/147524" at bounding box center [986, 171] width 117 height 15
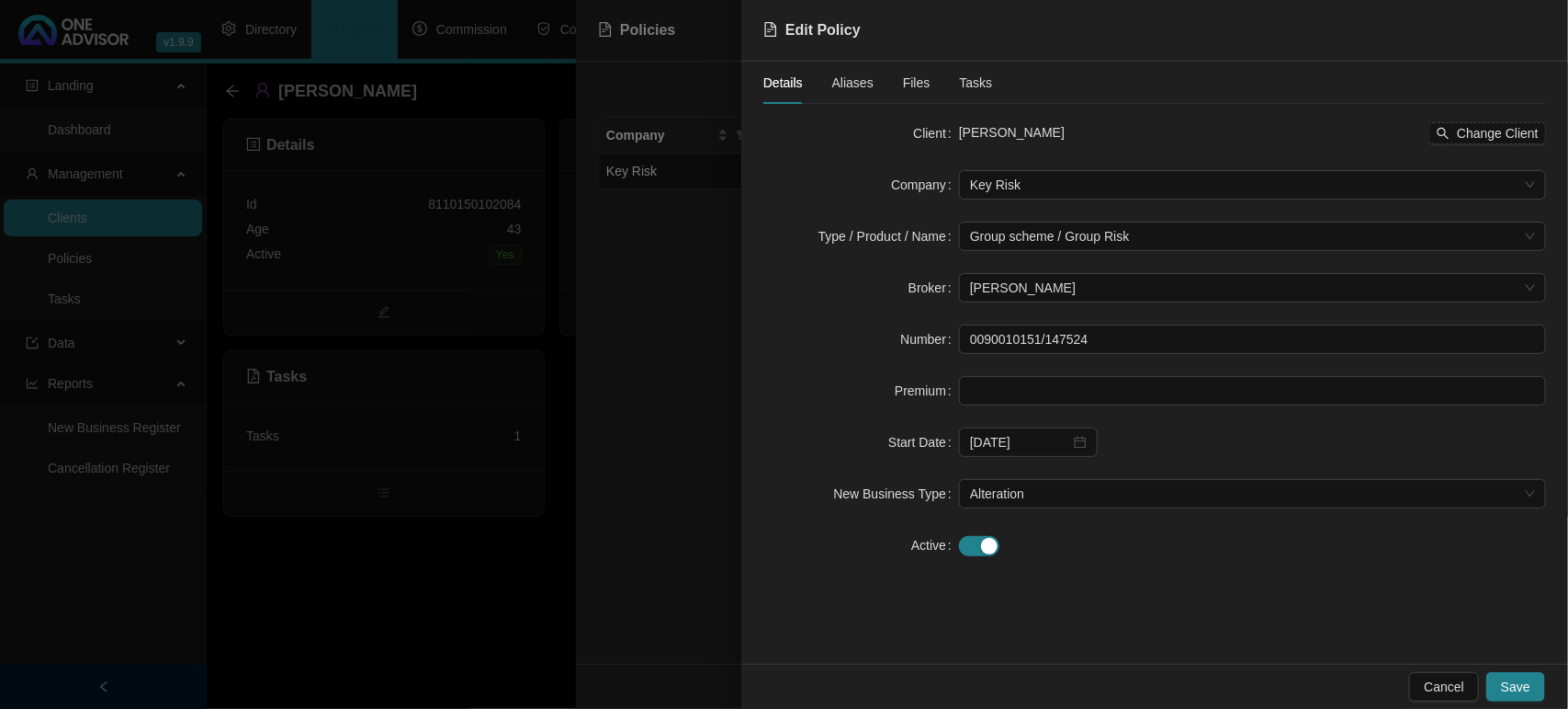
click at [903, 80] on span "Files" at bounding box center [917, 83] width 28 height 13
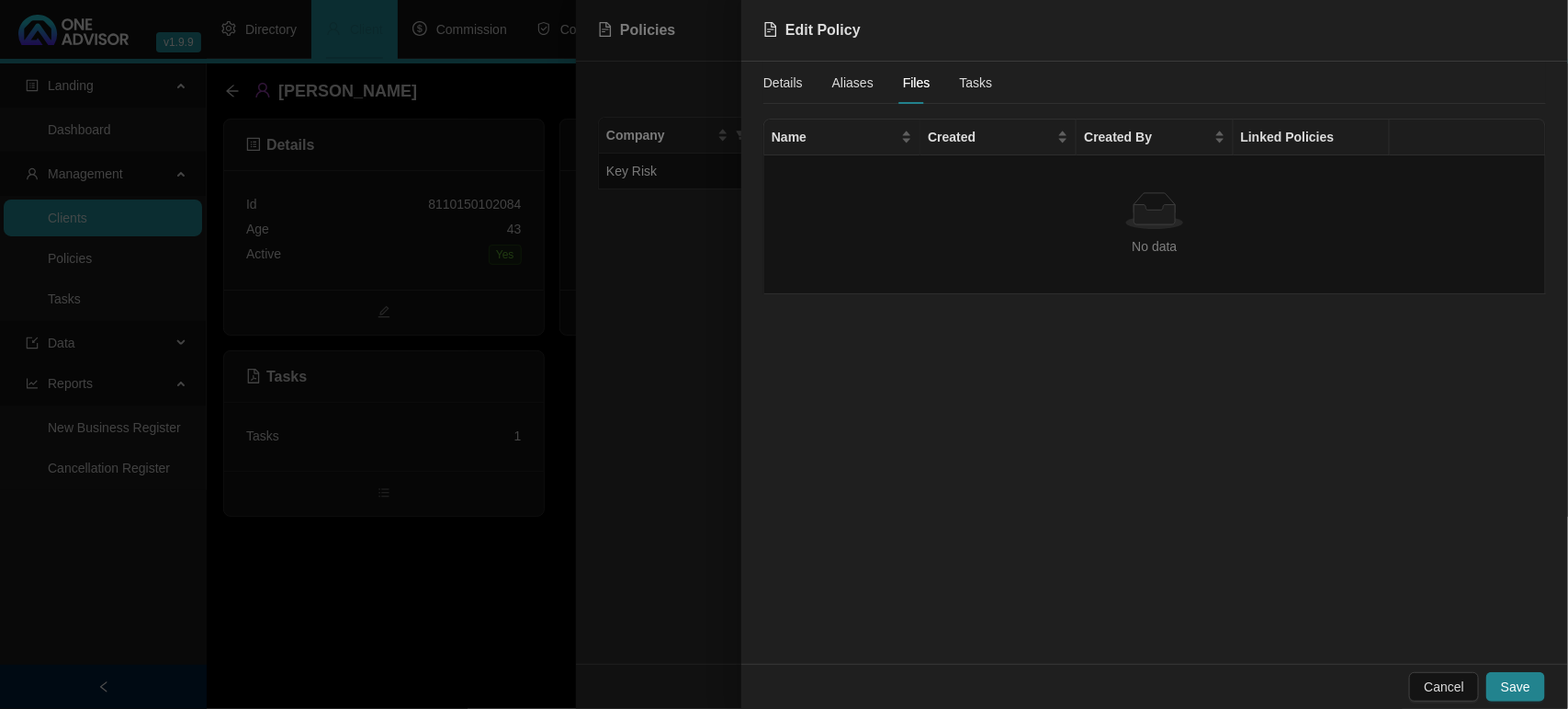
click at [1160, 211] on icon at bounding box center [1155, 214] width 41 height 20
click at [969, 265] on td "No data No data" at bounding box center [1156, 225] width 782 height 139
click at [861, 84] on span "Aliases" at bounding box center [853, 83] width 41 height 13
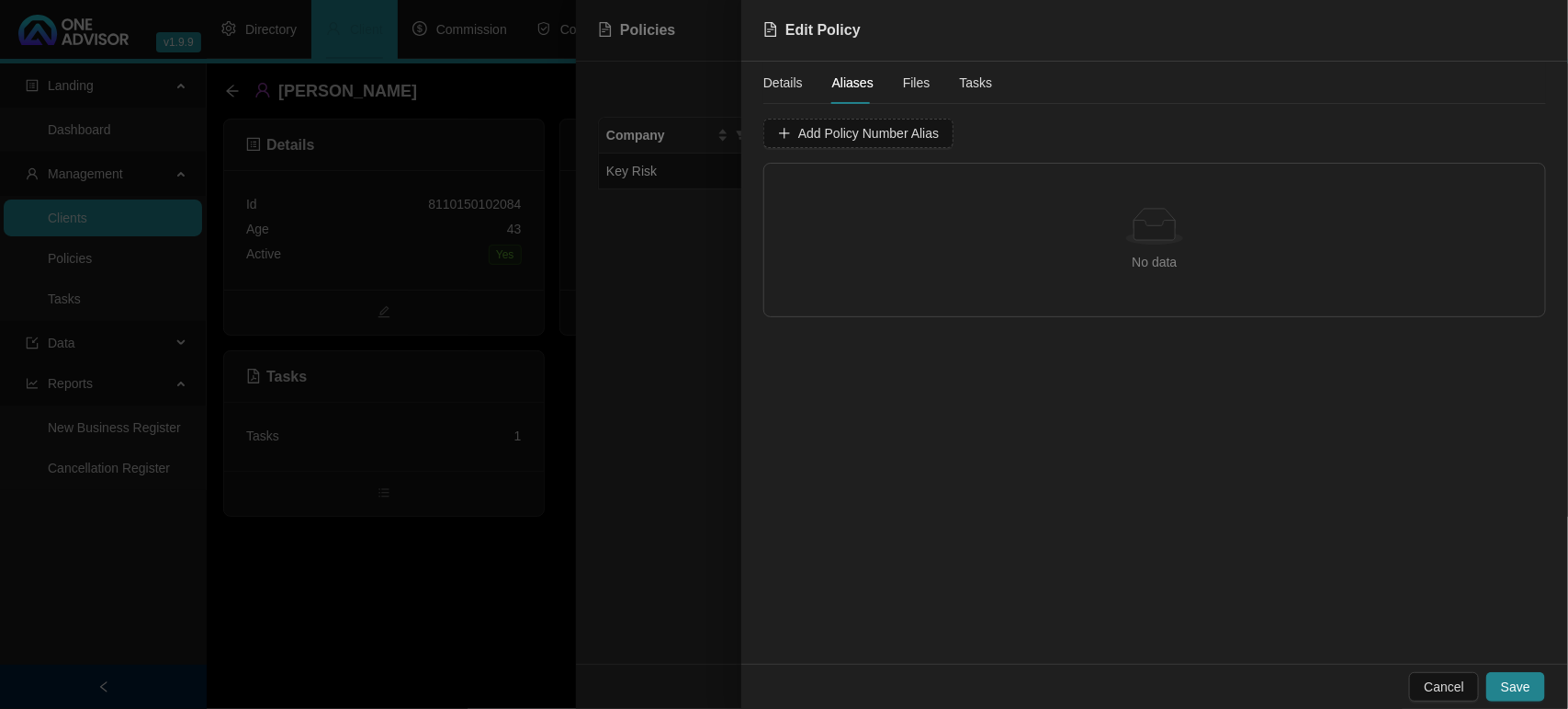
click at [791, 79] on span "Details" at bounding box center [783, 83] width 39 height 13
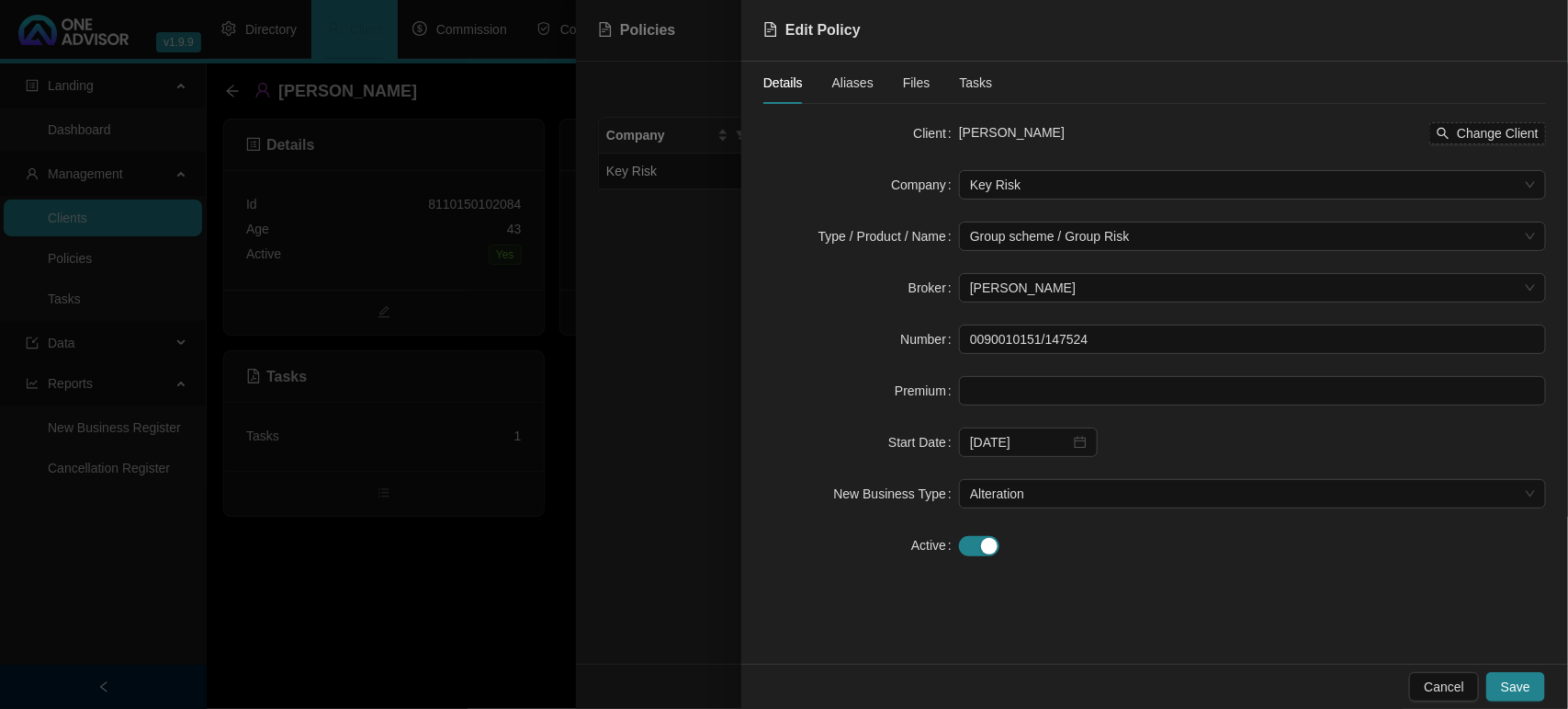
click at [922, 79] on span "Files" at bounding box center [917, 83] width 28 height 13
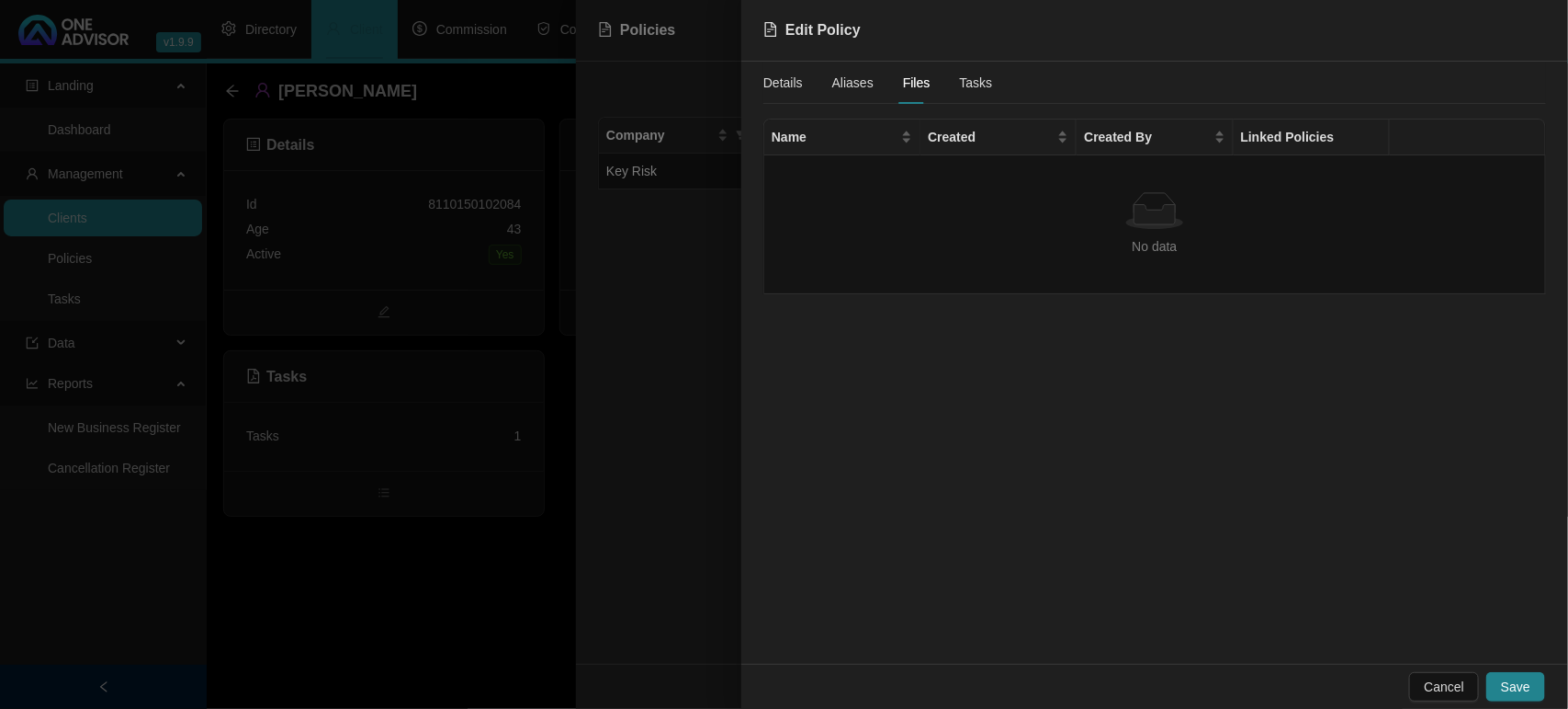
click at [715, 448] on div at bounding box center [784, 354] width 1568 height 709
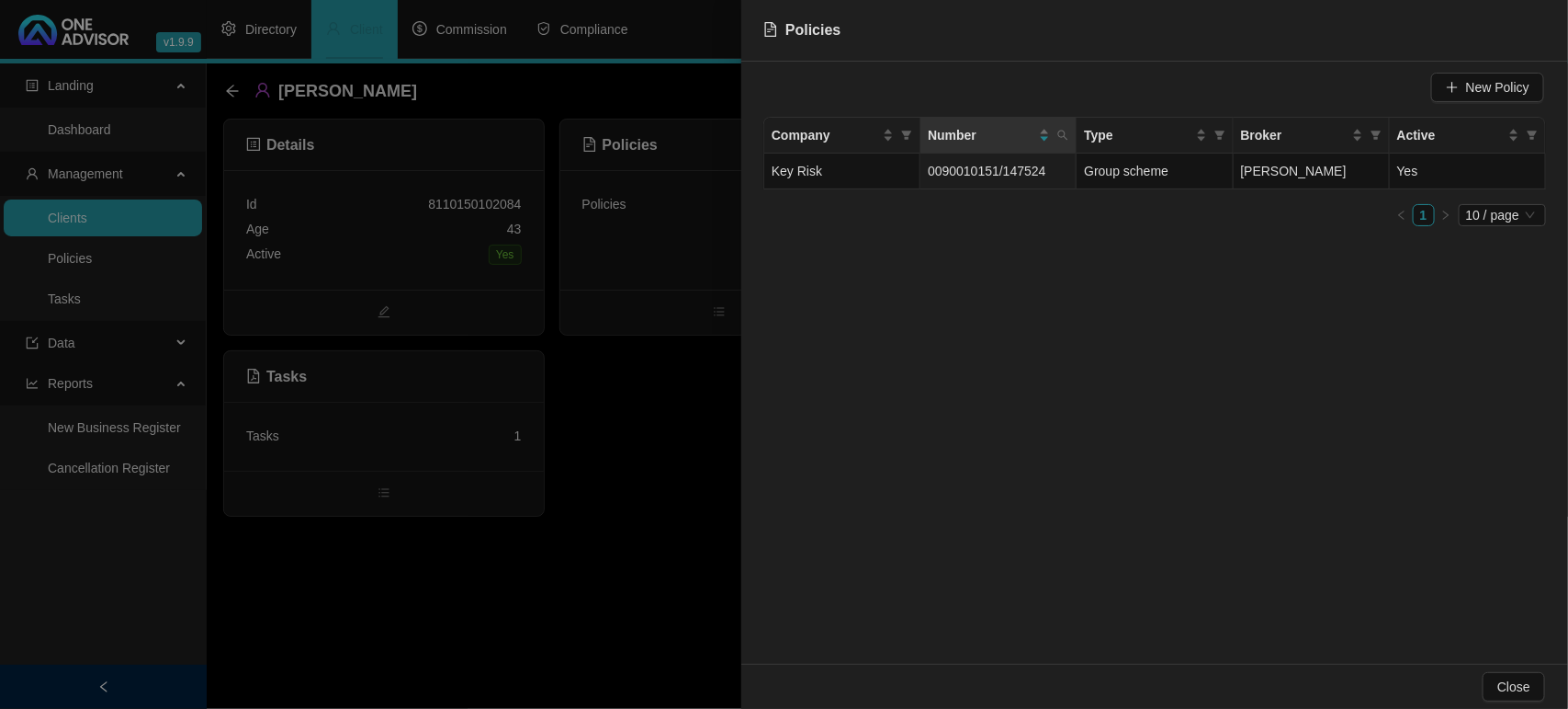
click at [715, 448] on div at bounding box center [784, 354] width 1568 height 709
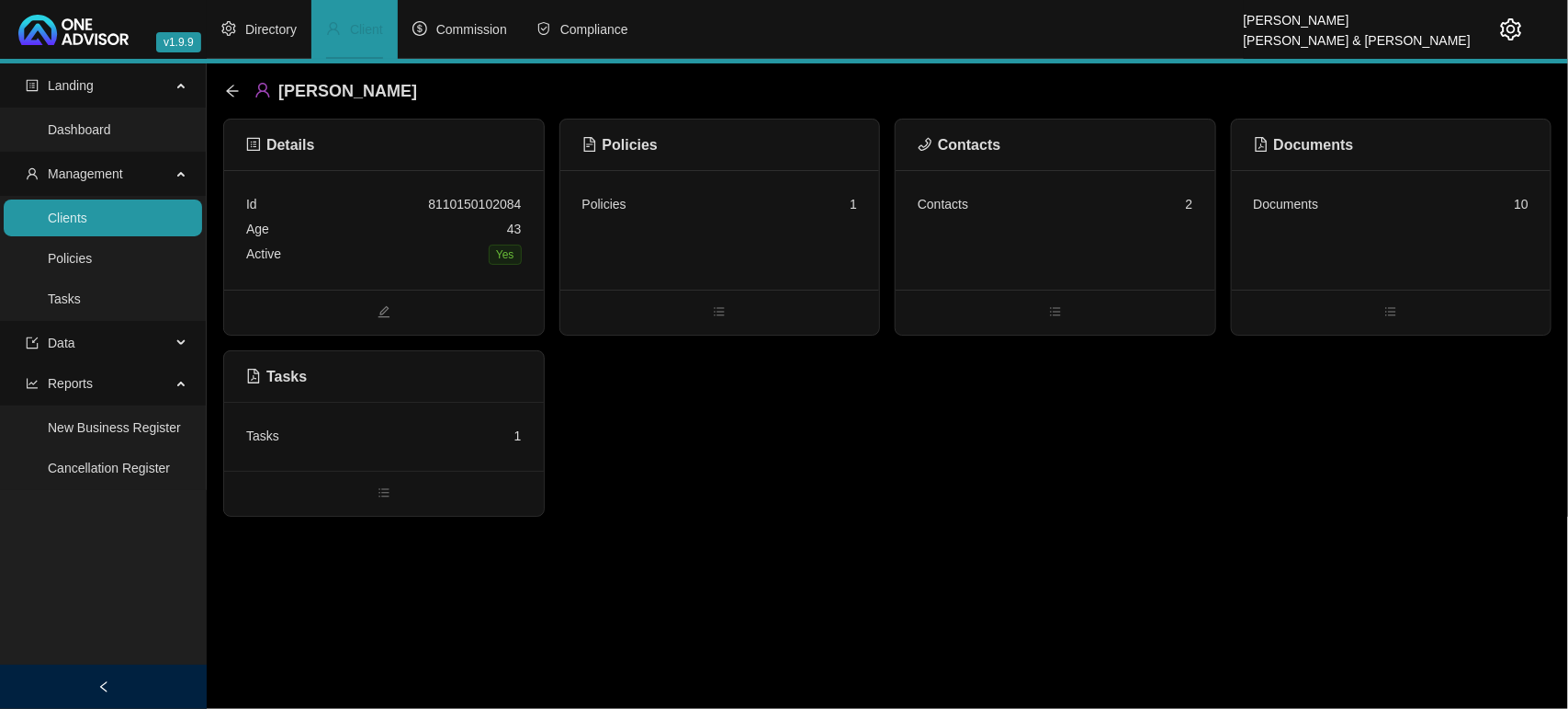
click at [1353, 245] on div "Documents 10" at bounding box center [1391, 230] width 319 height 119
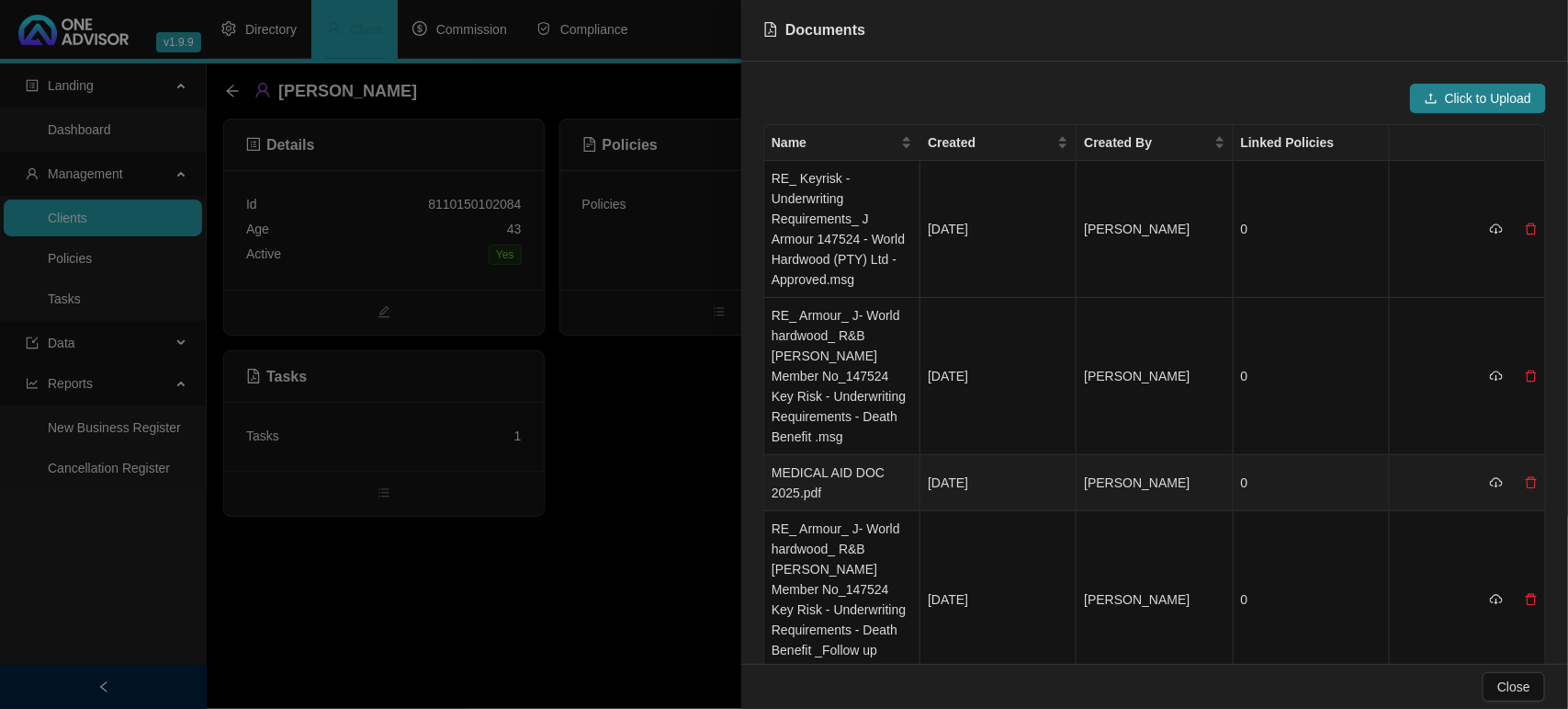
click at [828, 475] on td "MEDICAL AID DOC 2025.pdf" at bounding box center [843, 483] width 156 height 56
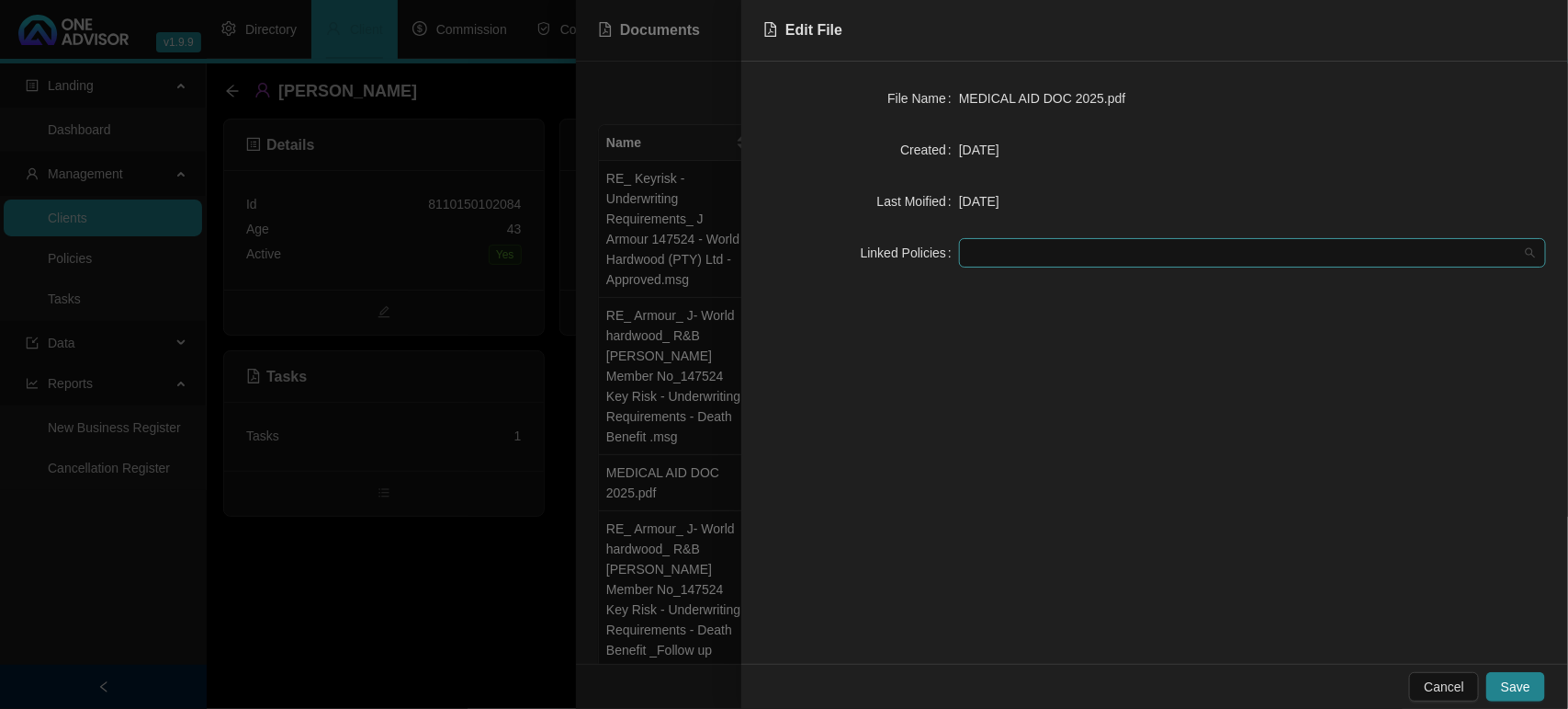
click at [1030, 258] on div at bounding box center [1243, 252] width 561 height 14
click at [1021, 295] on div "Key Risk - 0090010151/147524" at bounding box center [1252, 291] width 558 height 20
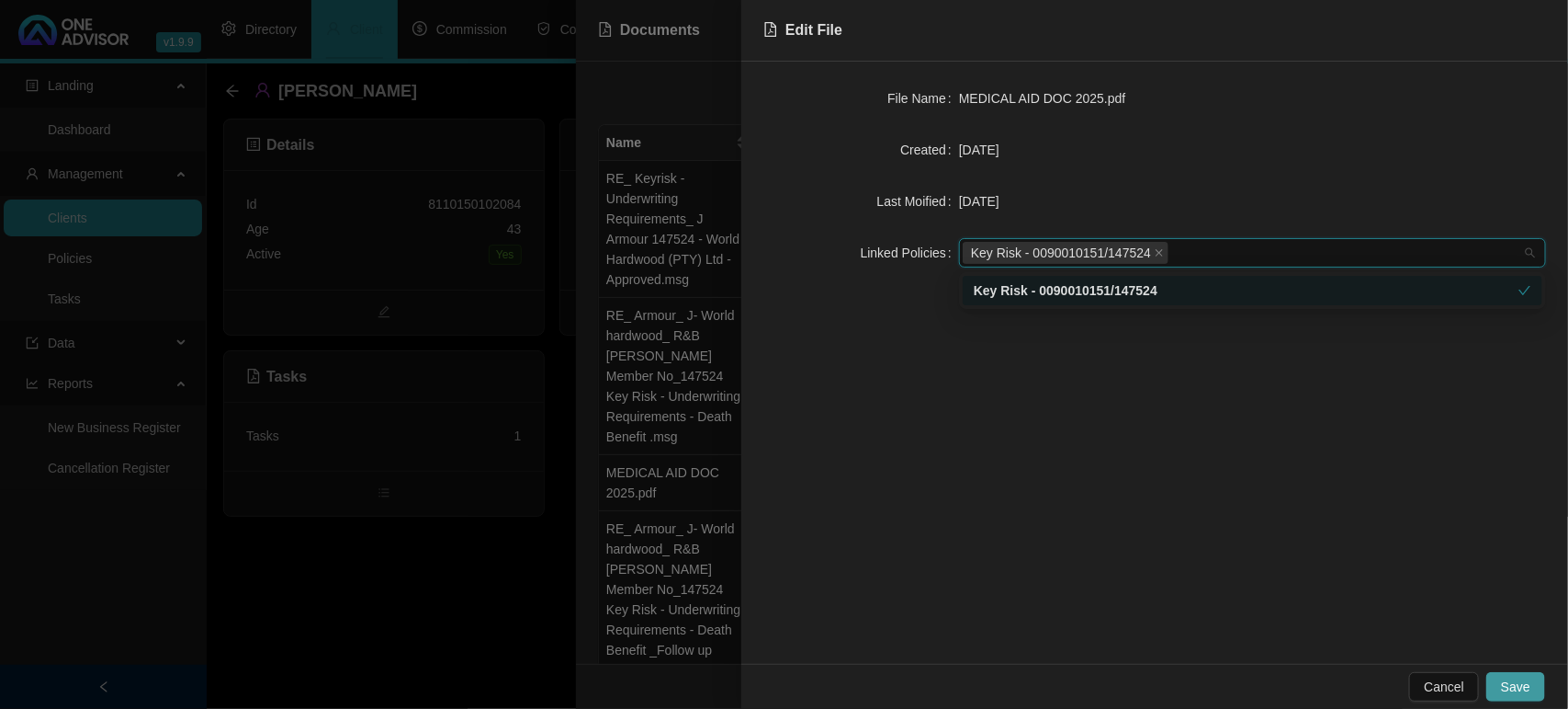
click at [1527, 685] on span "Save" at bounding box center [1516, 687] width 30 height 20
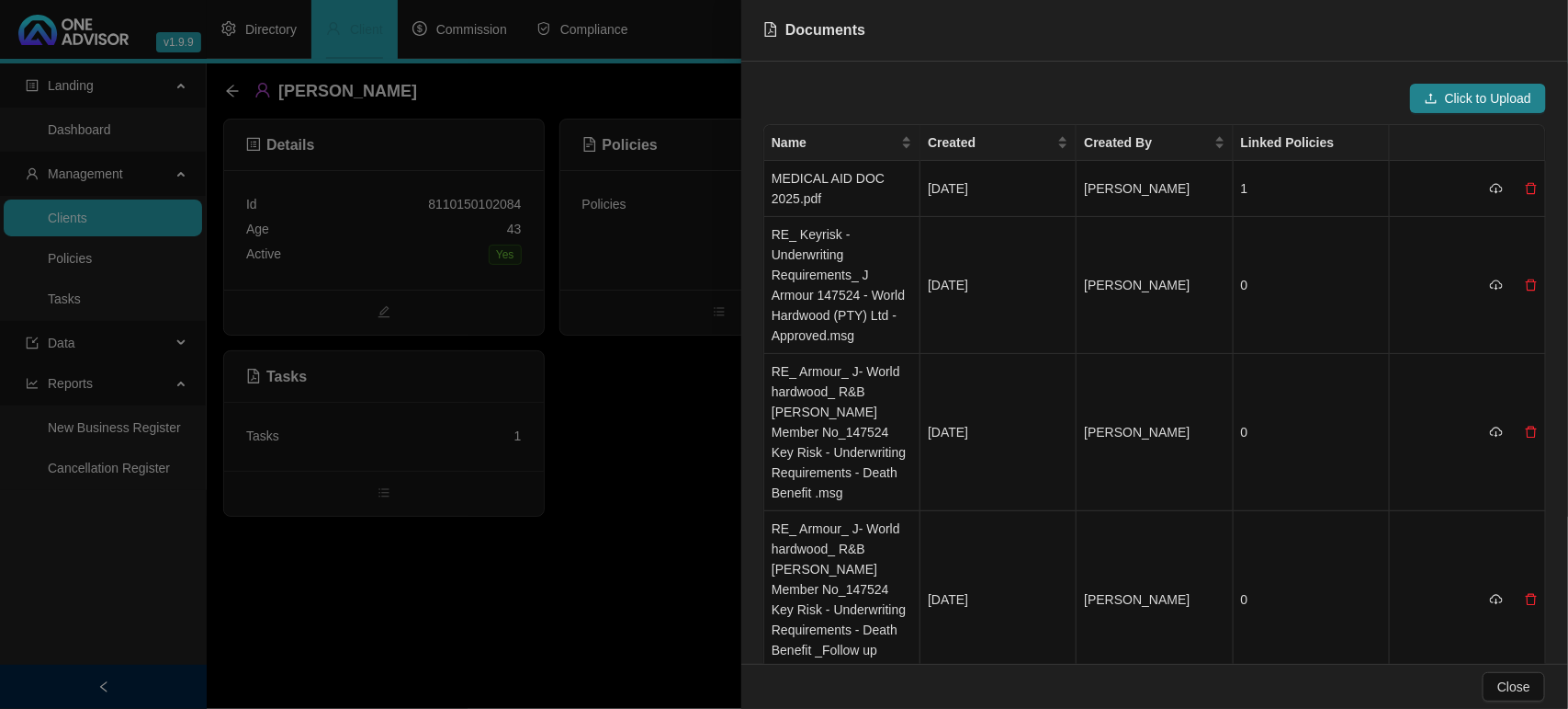
click at [658, 424] on div at bounding box center [784, 354] width 1568 height 709
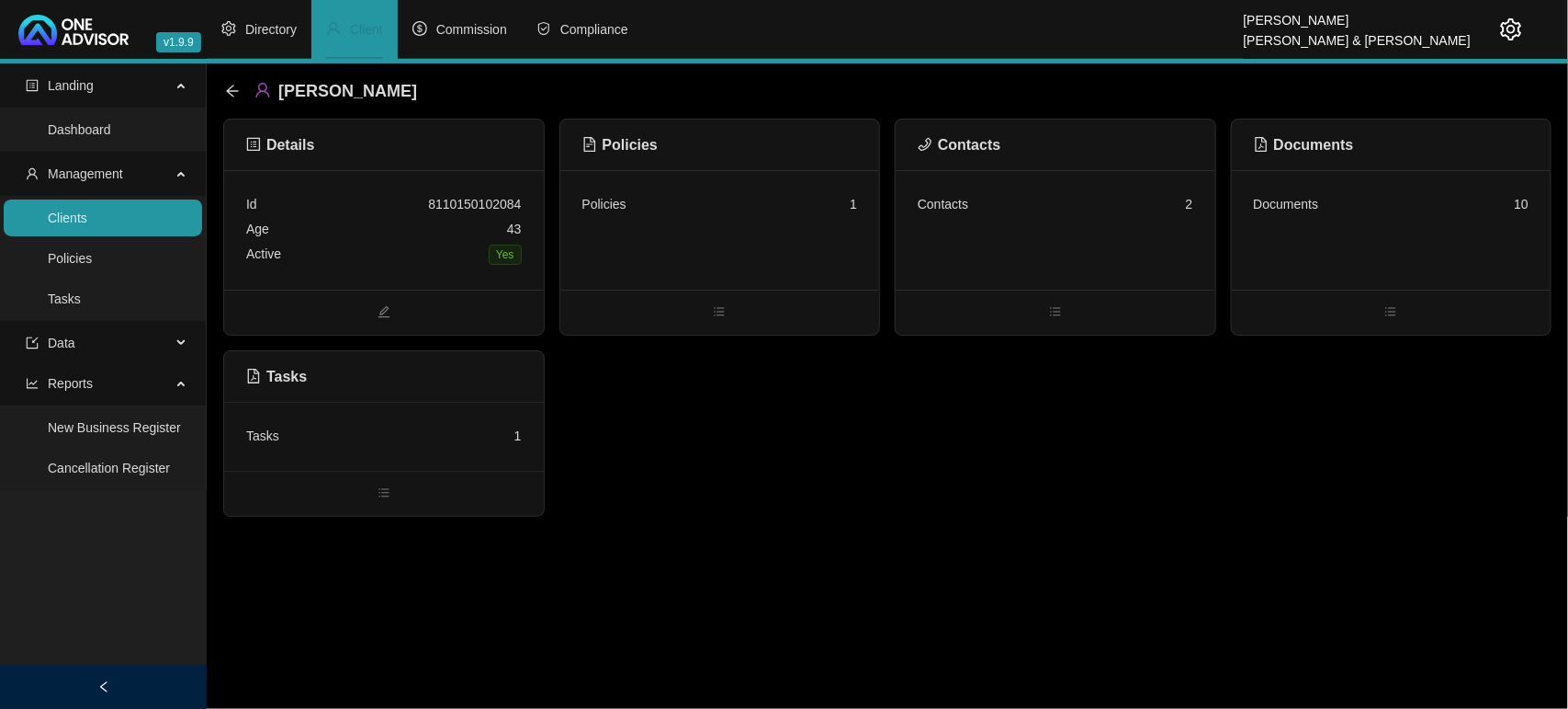
click at [777, 260] on div "Policies 1" at bounding box center [720, 230] width 319 height 119
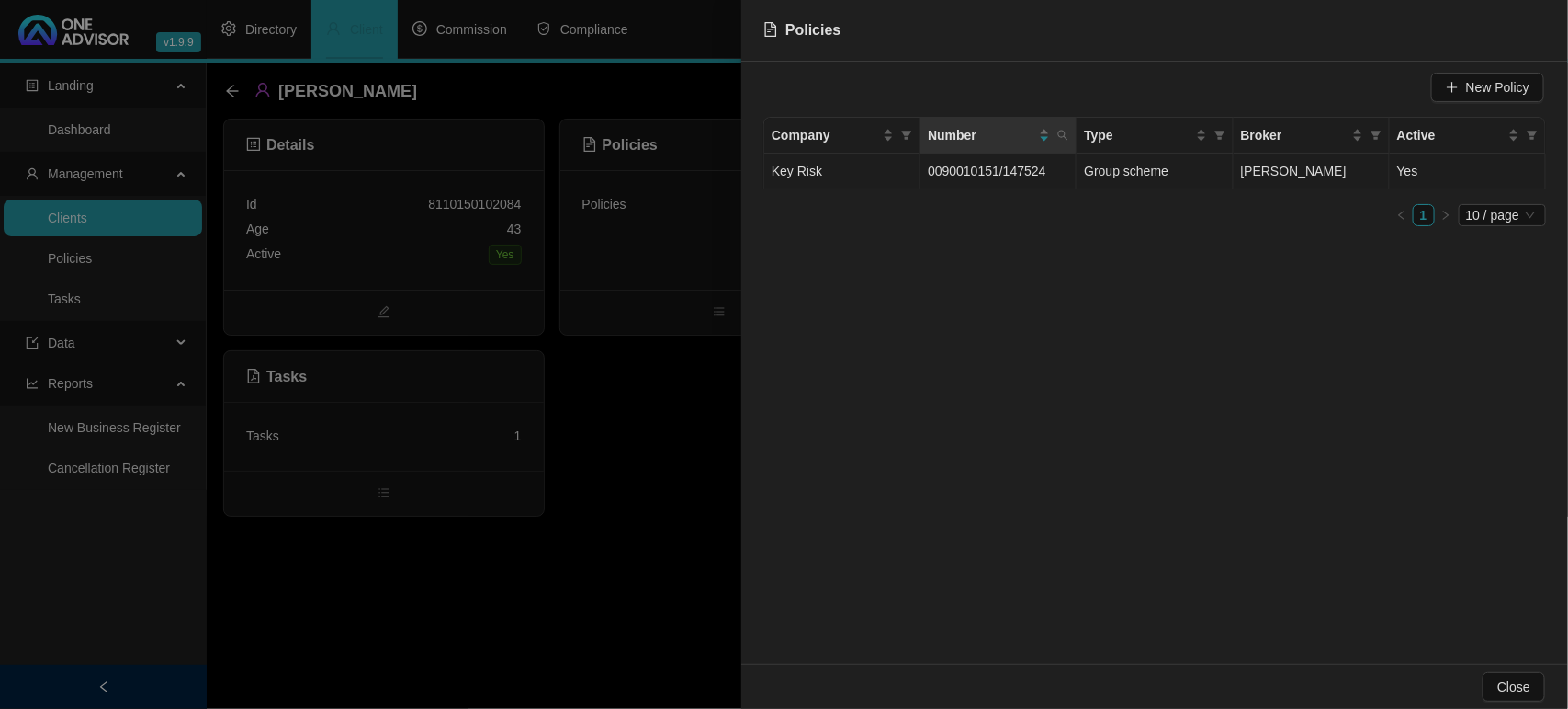
click at [933, 164] on span "0090010151/147524" at bounding box center [986, 171] width 117 height 15
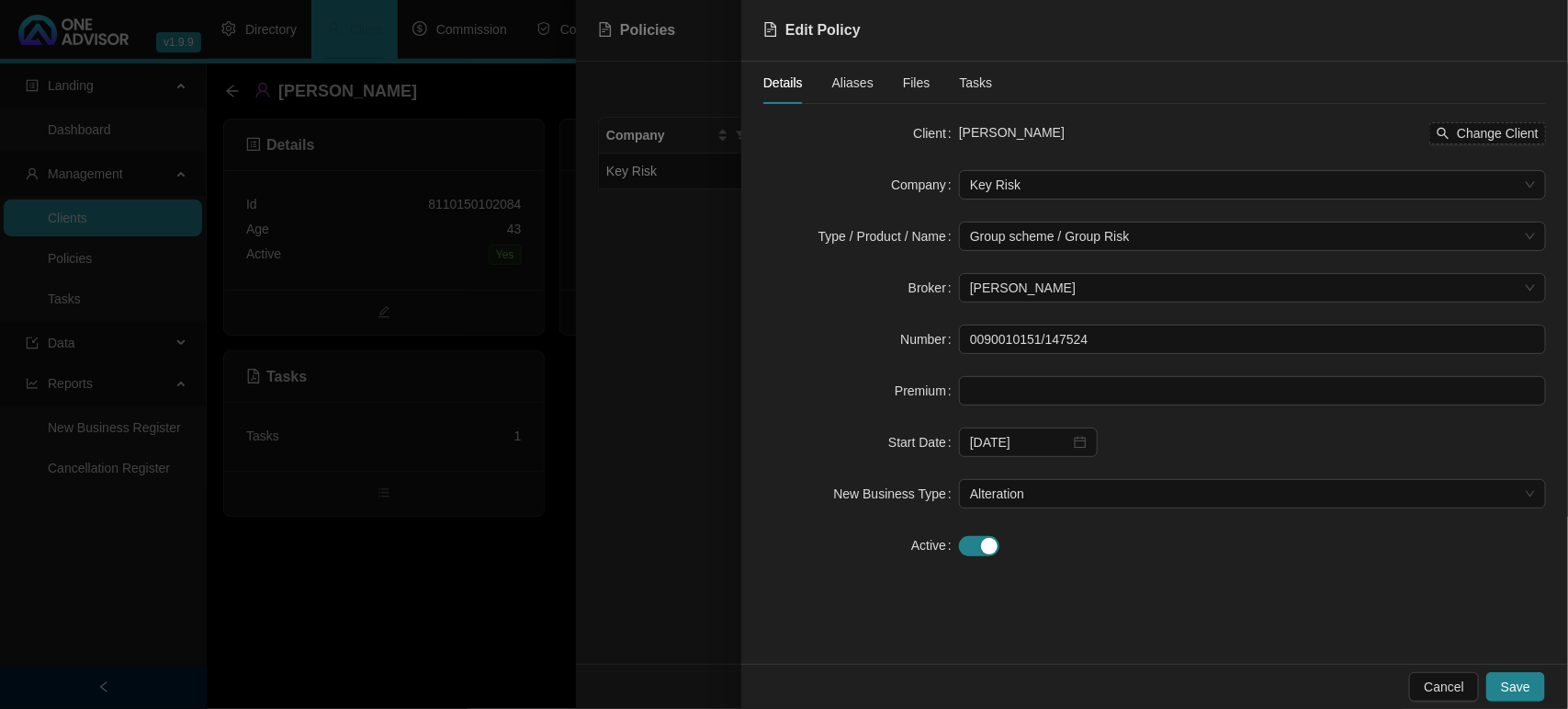
click at [916, 76] on span "Files" at bounding box center [917, 83] width 28 height 13
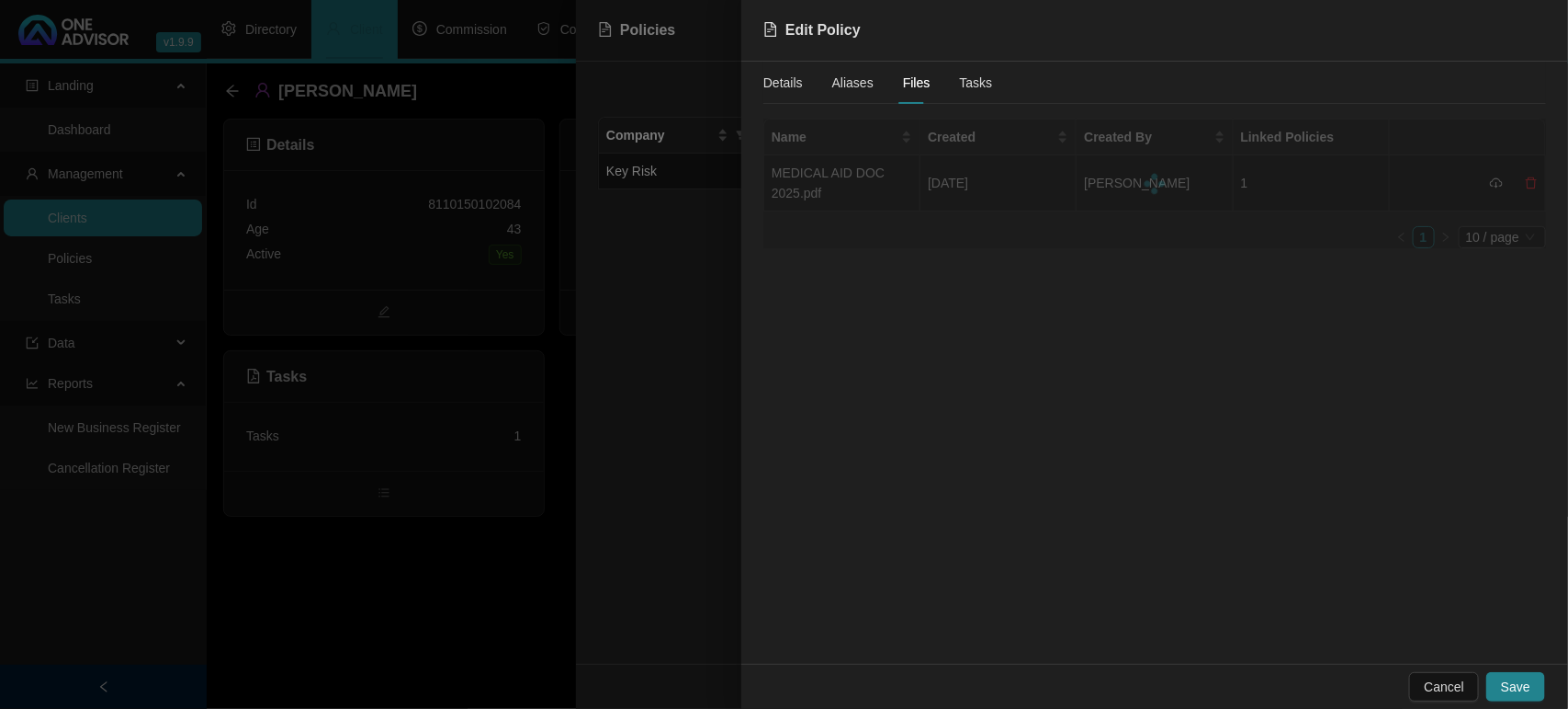
click at [409, 583] on div at bounding box center [784, 354] width 1568 height 709
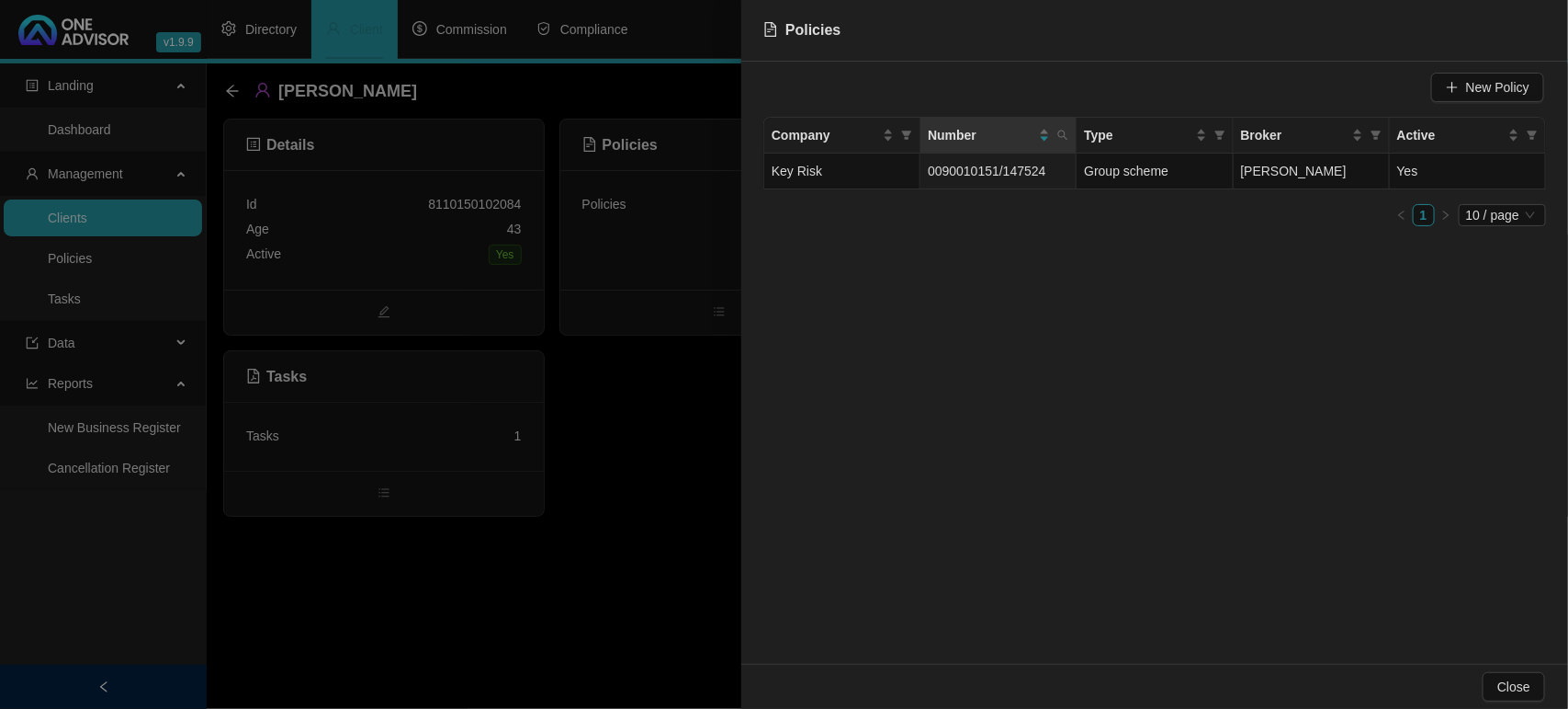
click at [409, 583] on div at bounding box center [784, 354] width 1568 height 709
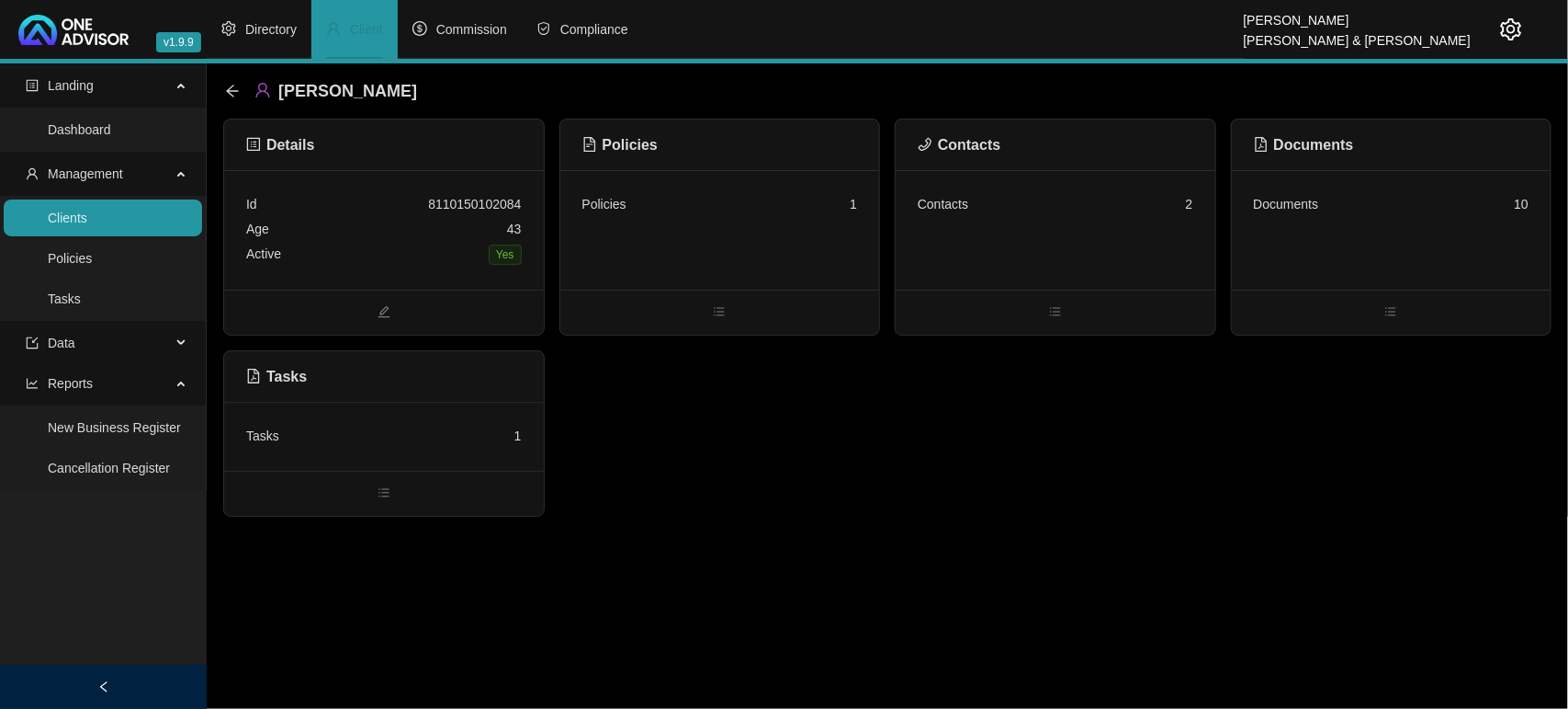
click at [418, 435] on div "Tasks 1" at bounding box center [384, 436] width 276 height 25
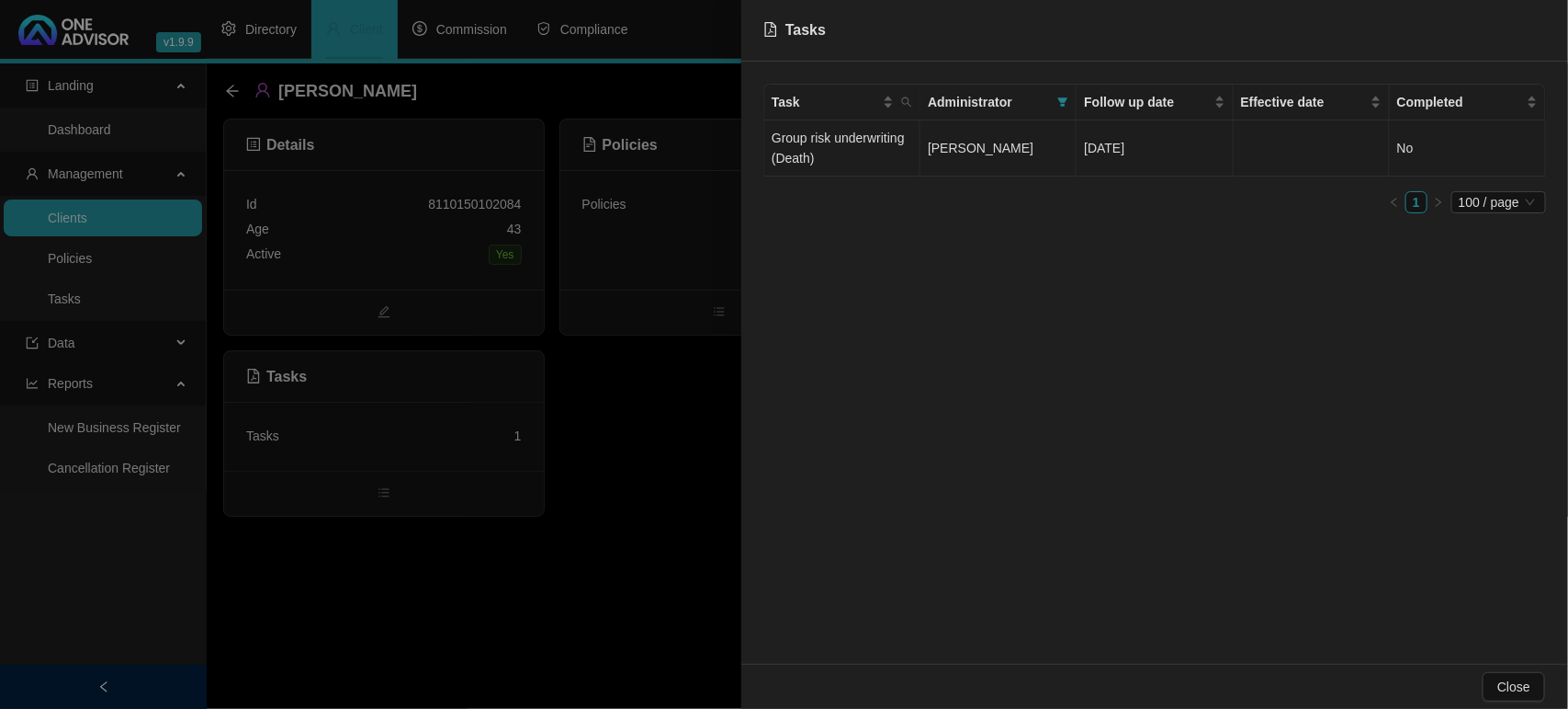
click at [844, 140] on td "Group risk underwriting (Death)" at bounding box center [843, 148] width 156 height 56
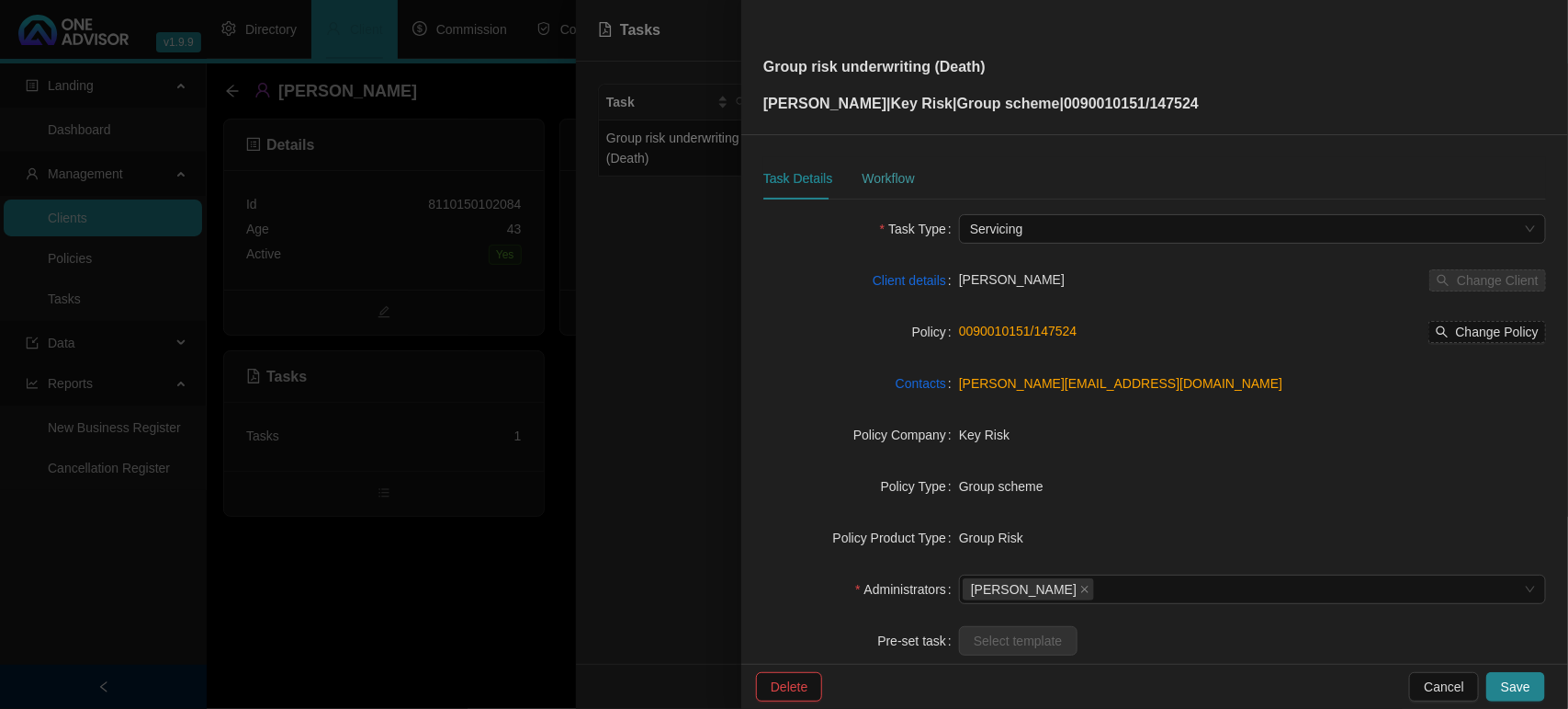
click at [889, 184] on div "Workflow" at bounding box center [887, 178] width 52 height 42
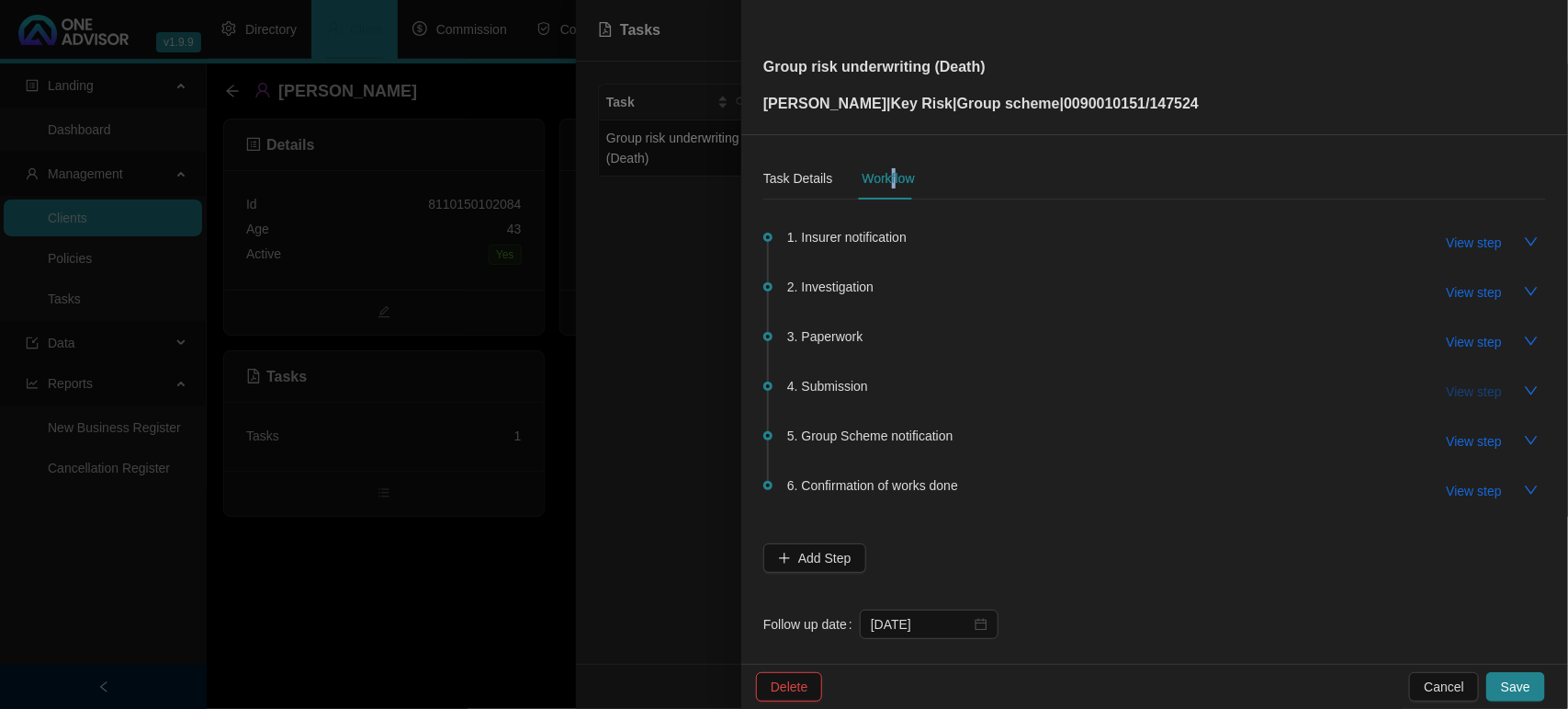
click at [1461, 388] on span "View step" at bounding box center [1474, 391] width 55 height 20
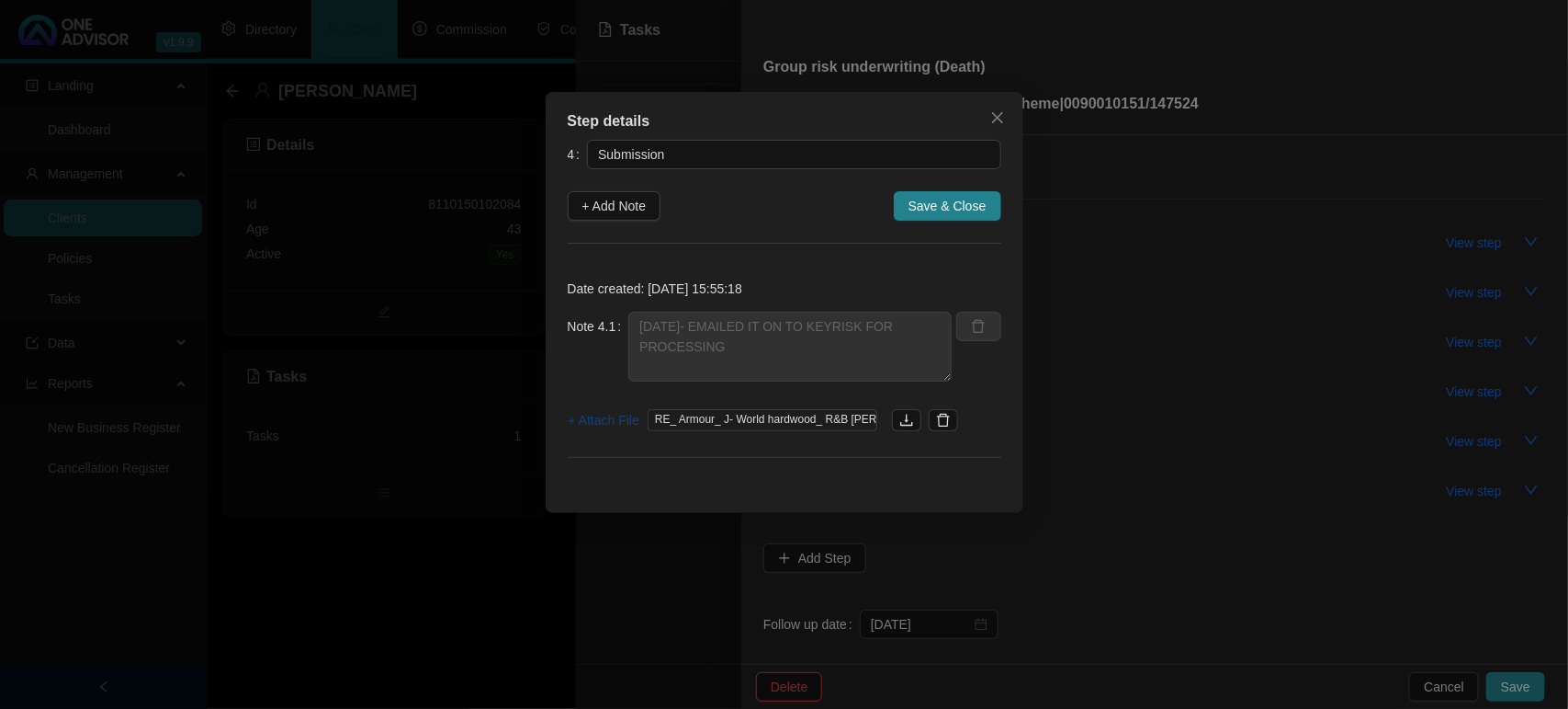
click at [623, 424] on span "+ Attach File" at bounding box center [604, 420] width 71 height 20
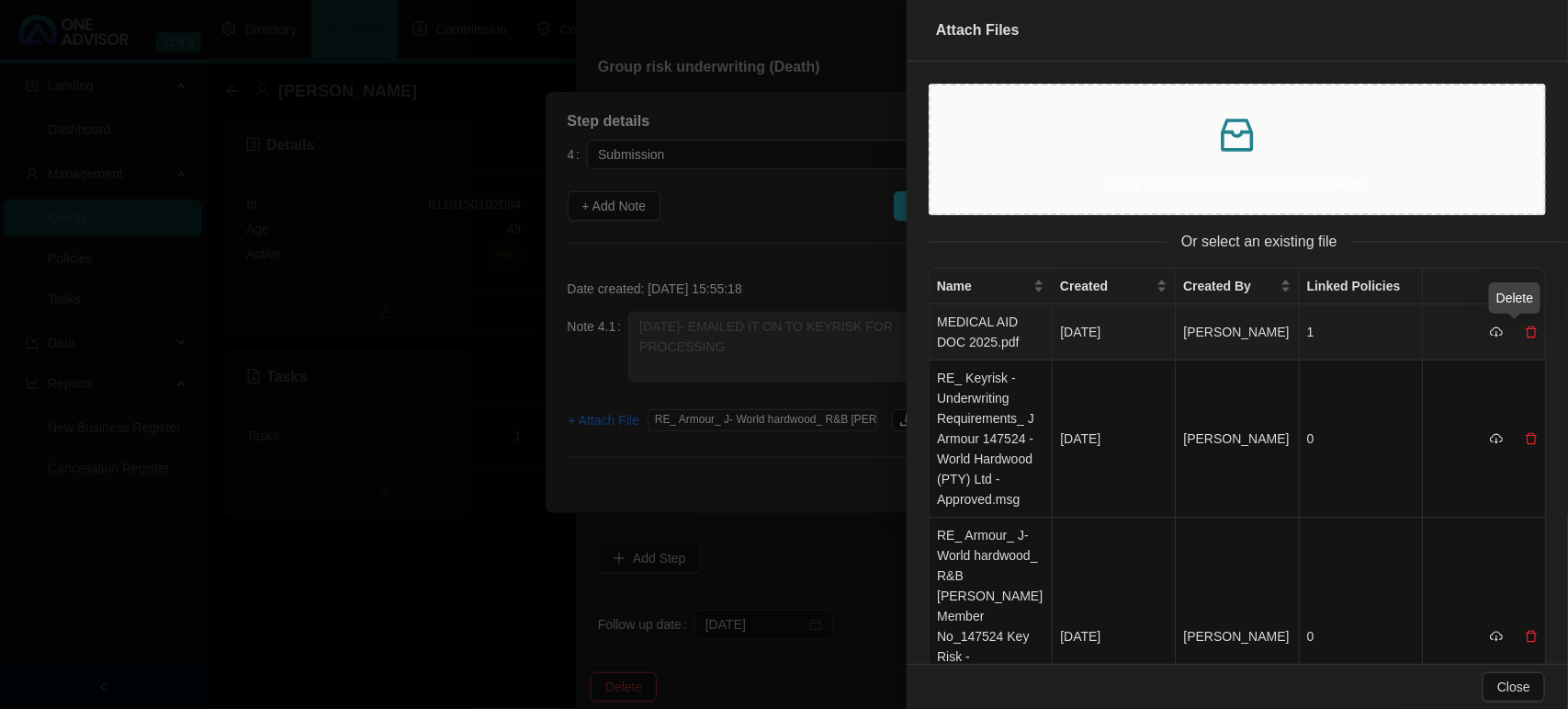
click at [1526, 329] on icon "delete" at bounding box center [1532, 332] width 11 height 12
click at [1540, 296] on span "Yes" at bounding box center [1540, 292] width 21 height 20
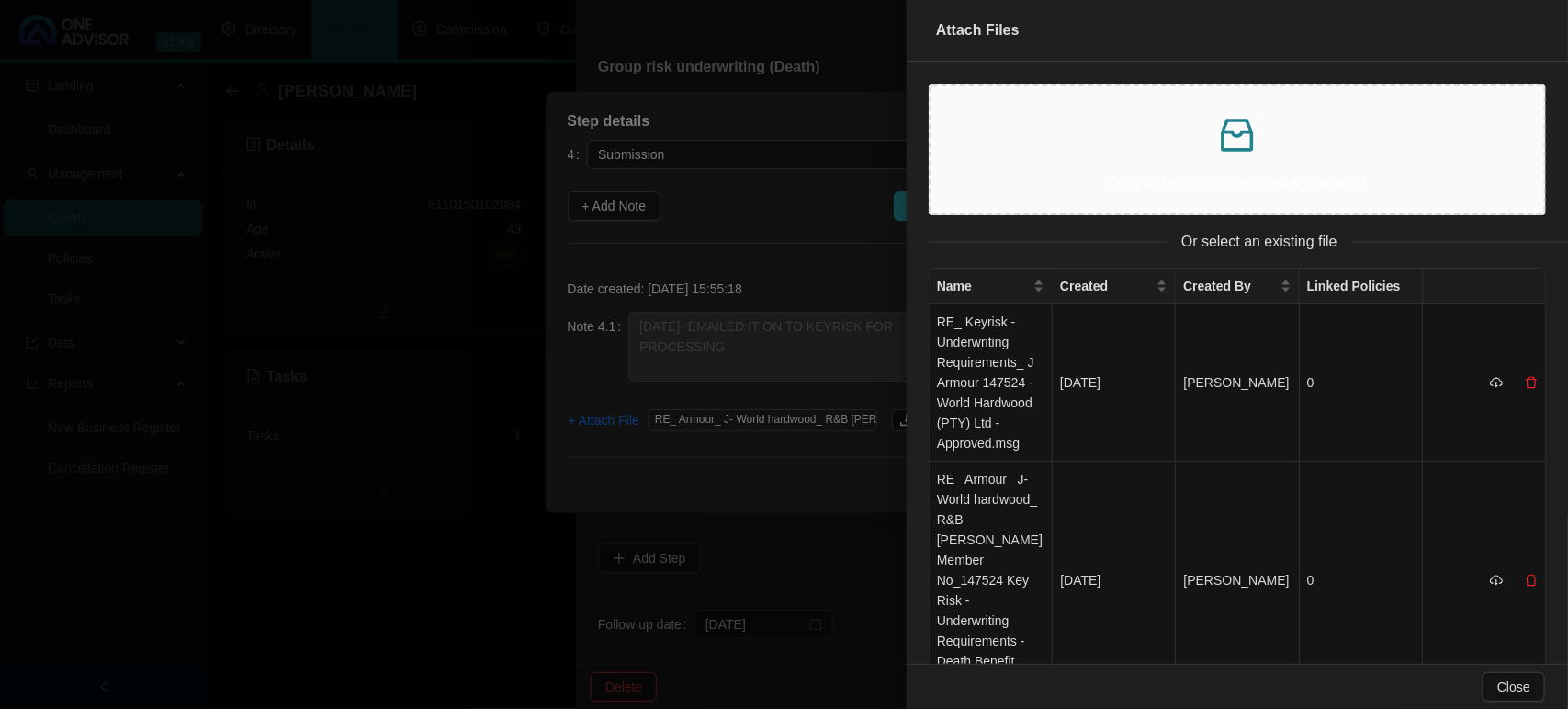
click at [1185, 175] on p "Drag & drop files here or click to upload" at bounding box center [1237, 183] width 584 height 23
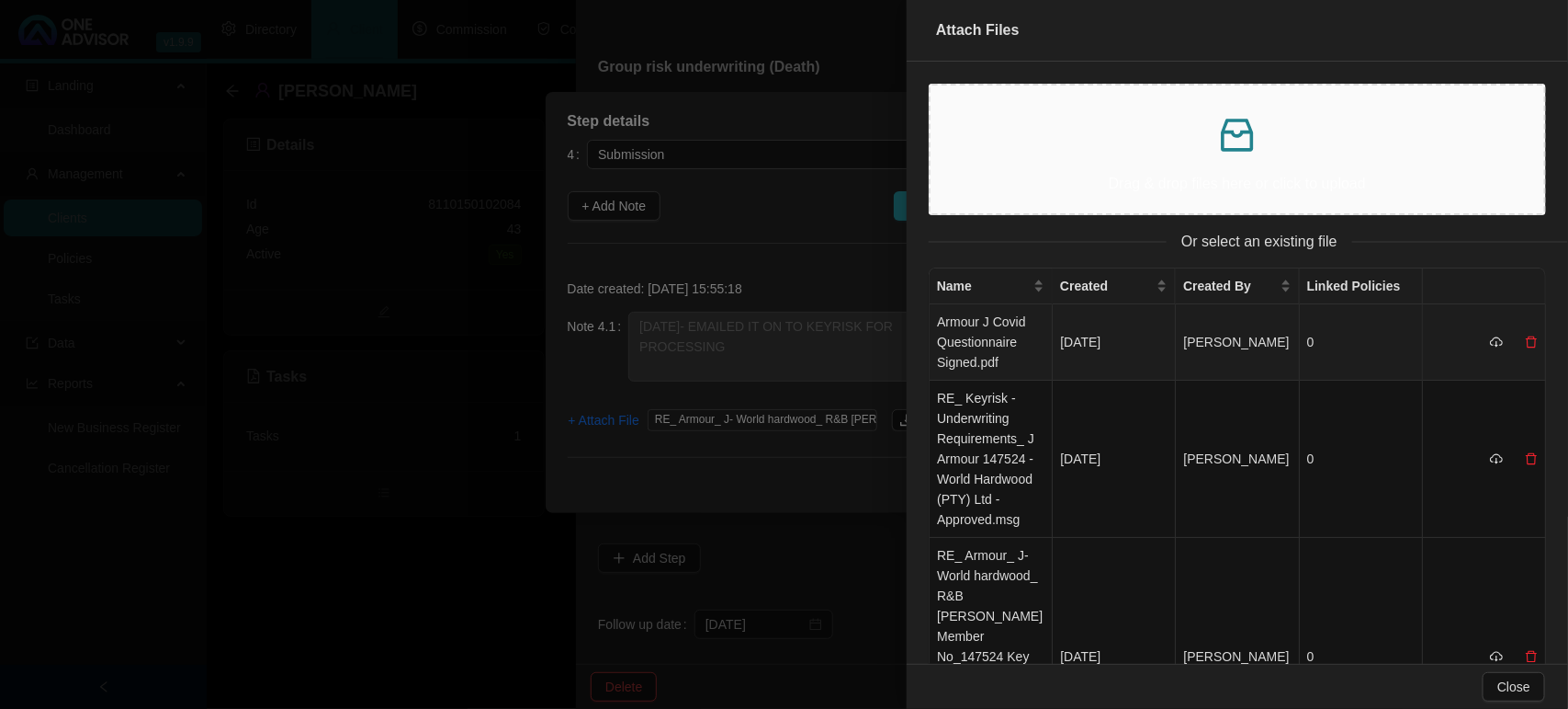
click at [994, 337] on td "Armour J Covid Questionnaire Signed.pdf" at bounding box center [991, 343] width 123 height 76
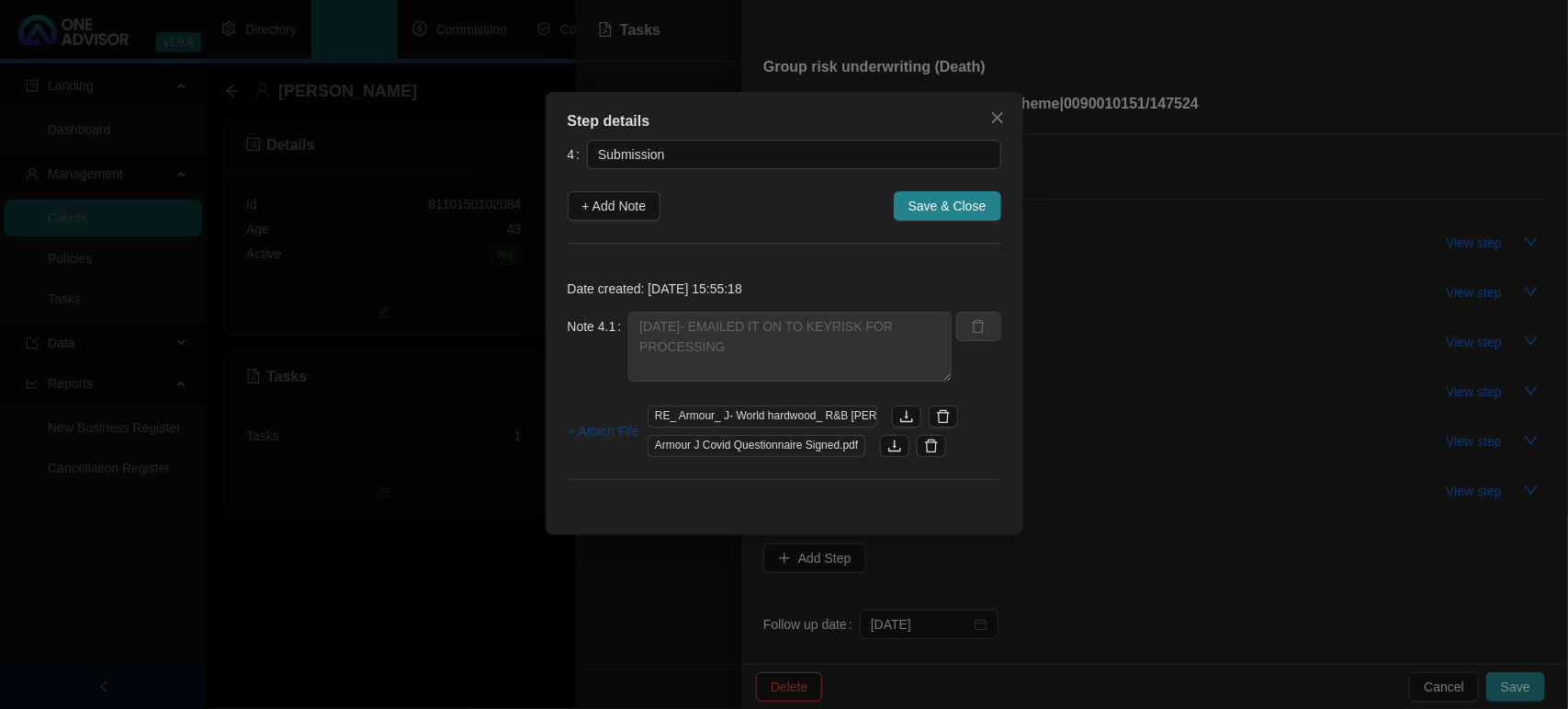
click at [589, 426] on span "+ Attach File" at bounding box center [604, 431] width 71 height 20
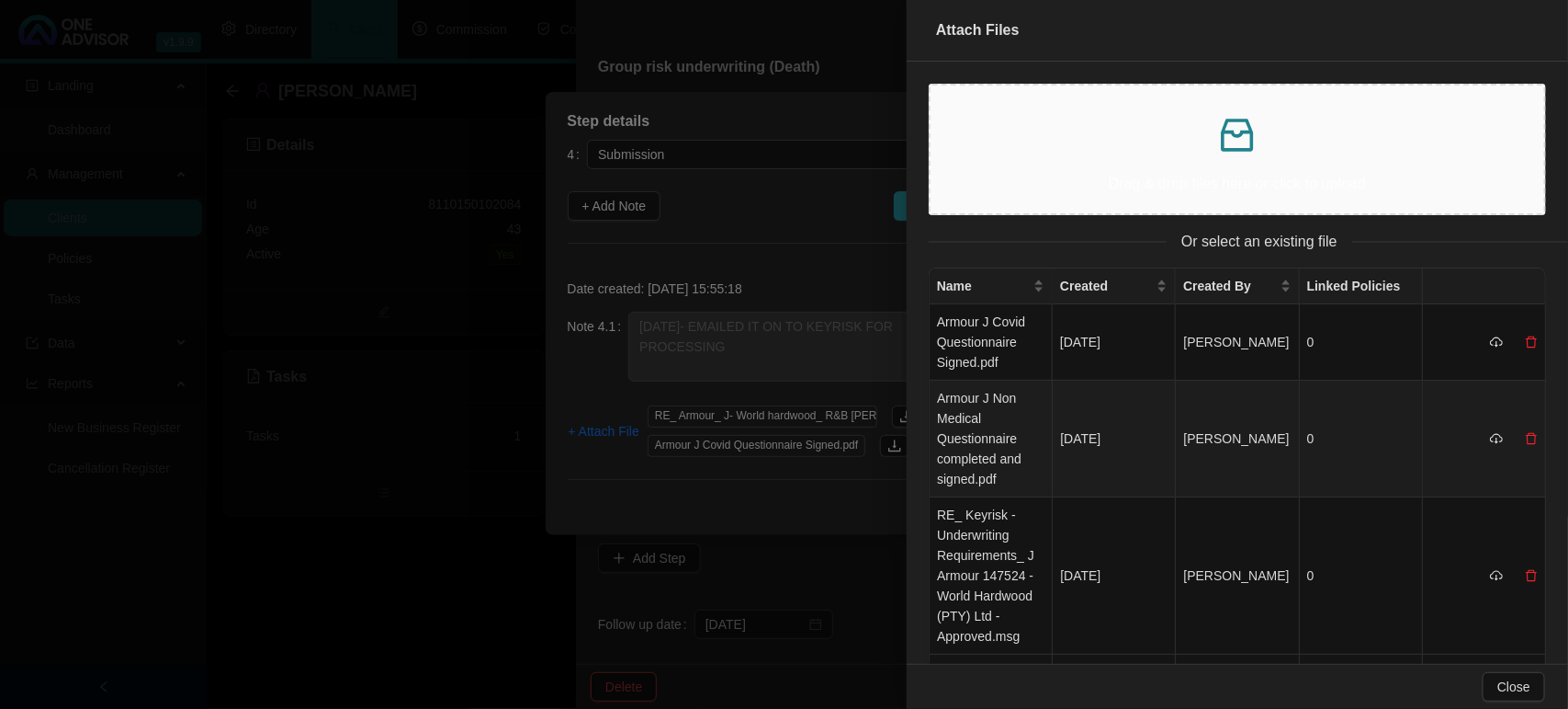
click at [979, 437] on td "Armour J Non Medical Questionnaire completed and signed.pdf" at bounding box center [991, 438] width 123 height 116
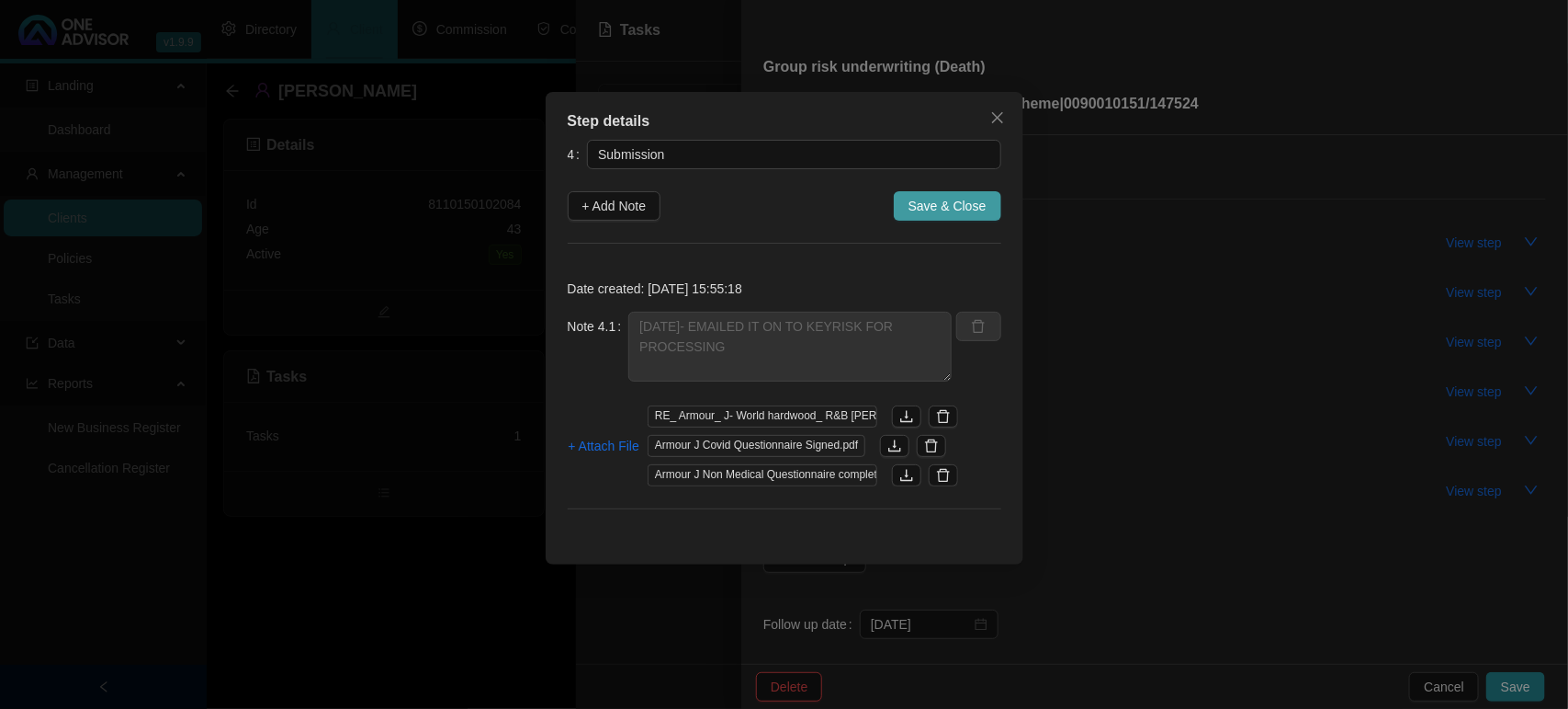
click at [966, 210] on span "Save & Close" at bounding box center [948, 206] width 78 height 20
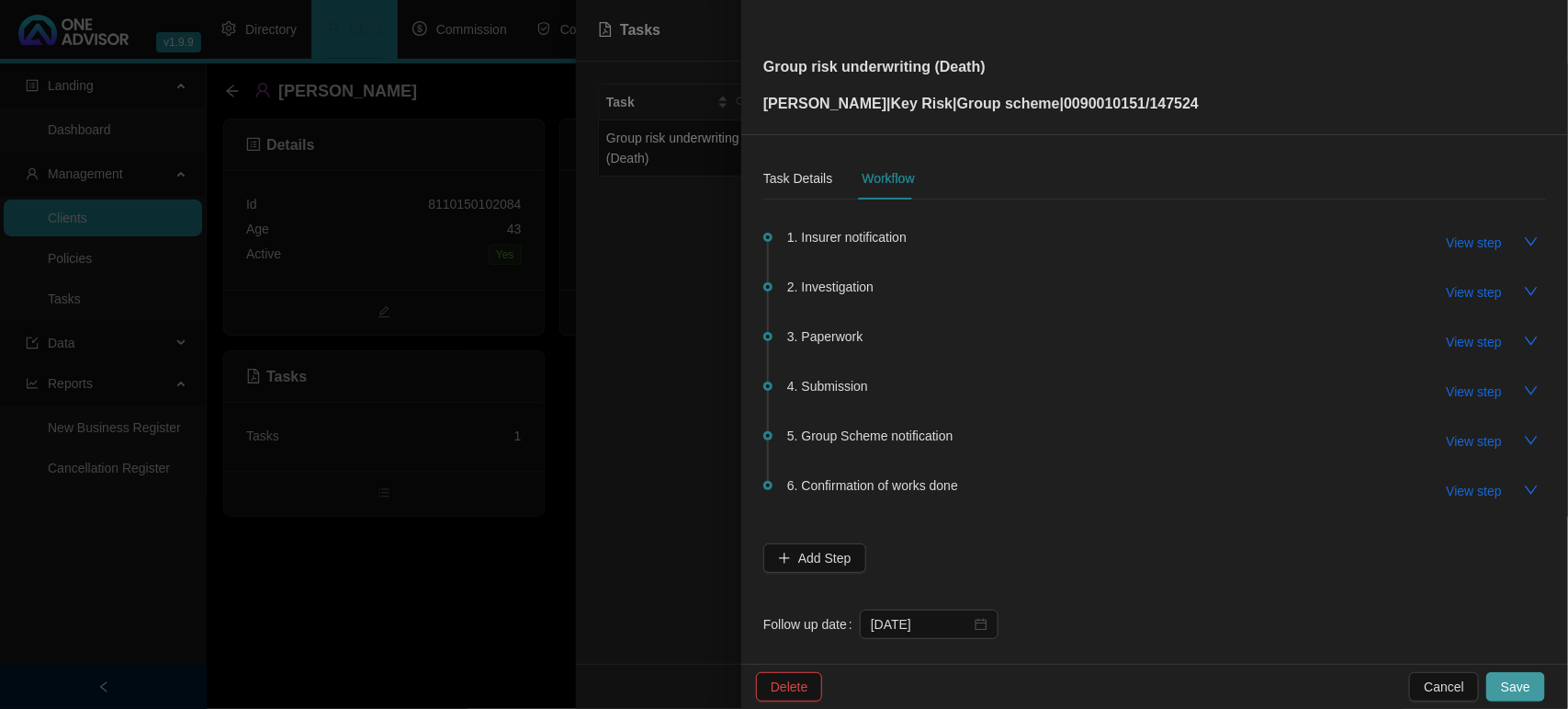
click at [1495, 681] on button "Save" at bounding box center [1515, 687] width 59 height 30
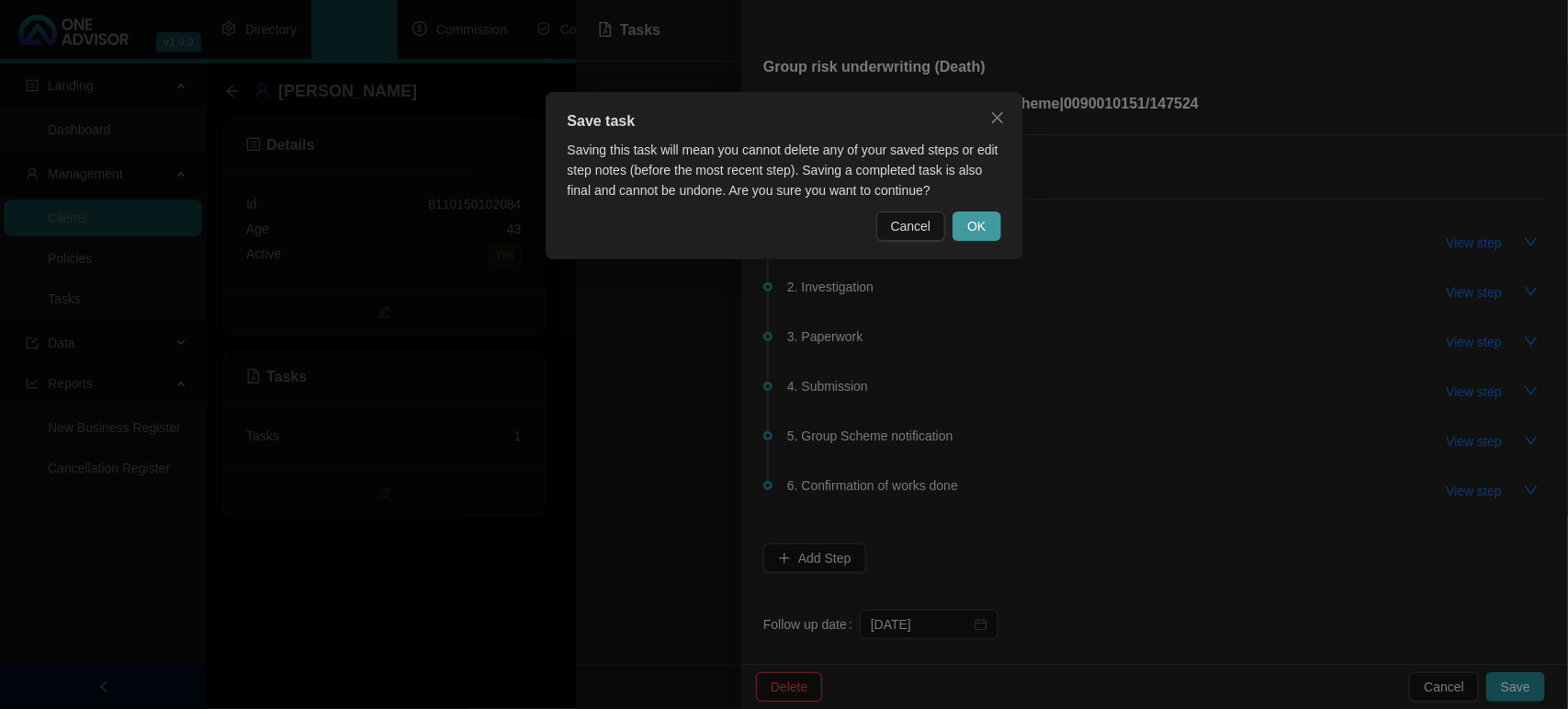
click at [980, 228] on span "OK" at bounding box center [977, 226] width 19 height 20
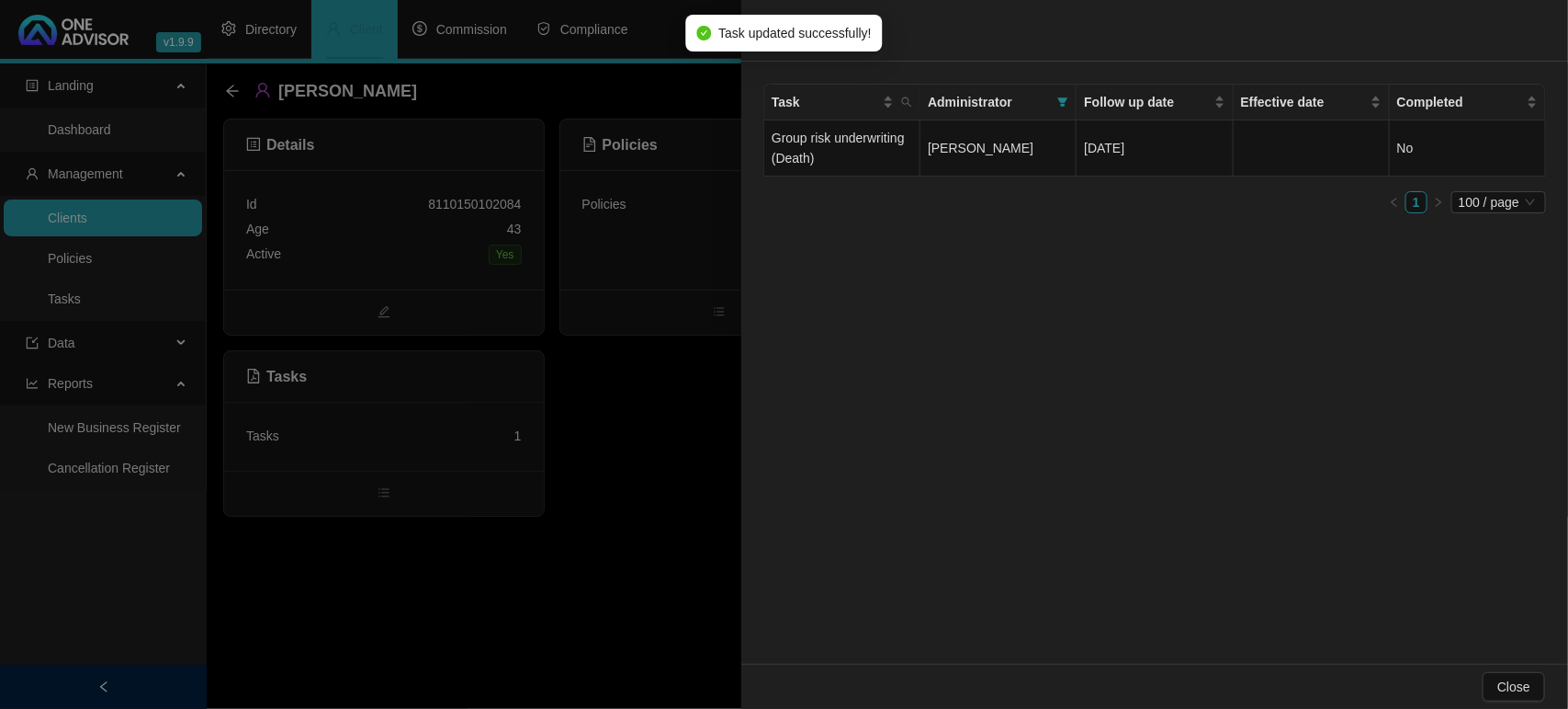
click at [637, 210] on div at bounding box center [784, 354] width 1568 height 709
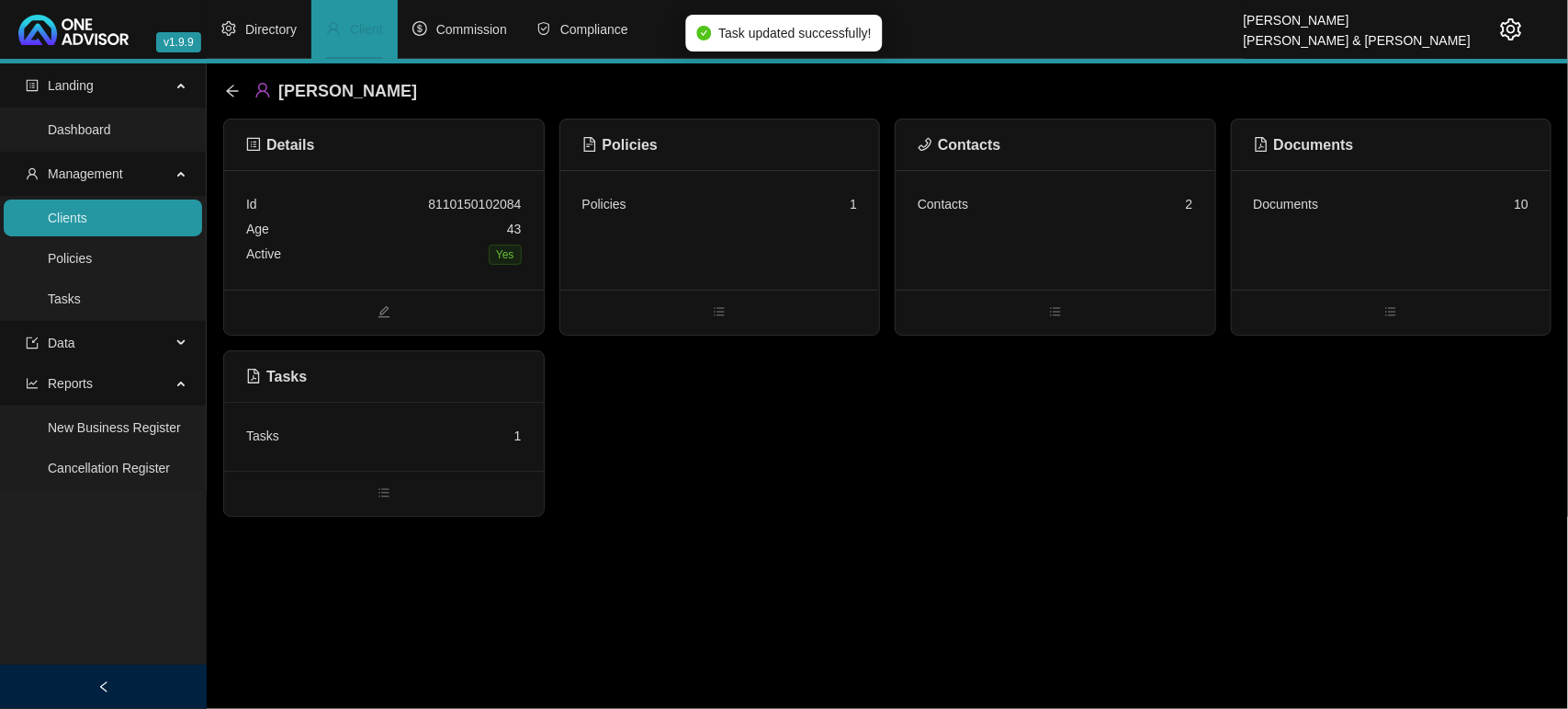
click at [671, 212] on div "Policies 1" at bounding box center [720, 204] width 276 height 25
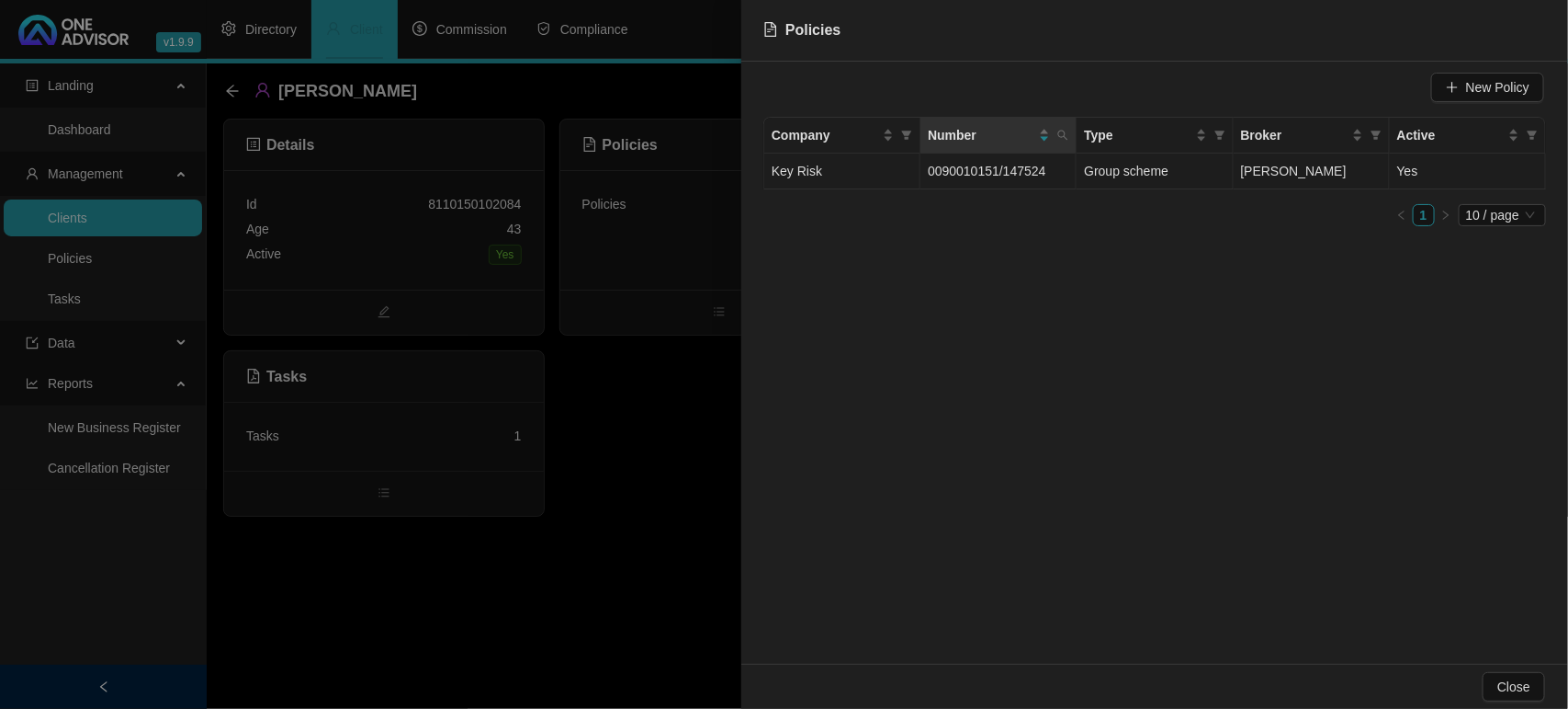
click at [1007, 170] on span "0090010151/147524" at bounding box center [986, 171] width 117 height 15
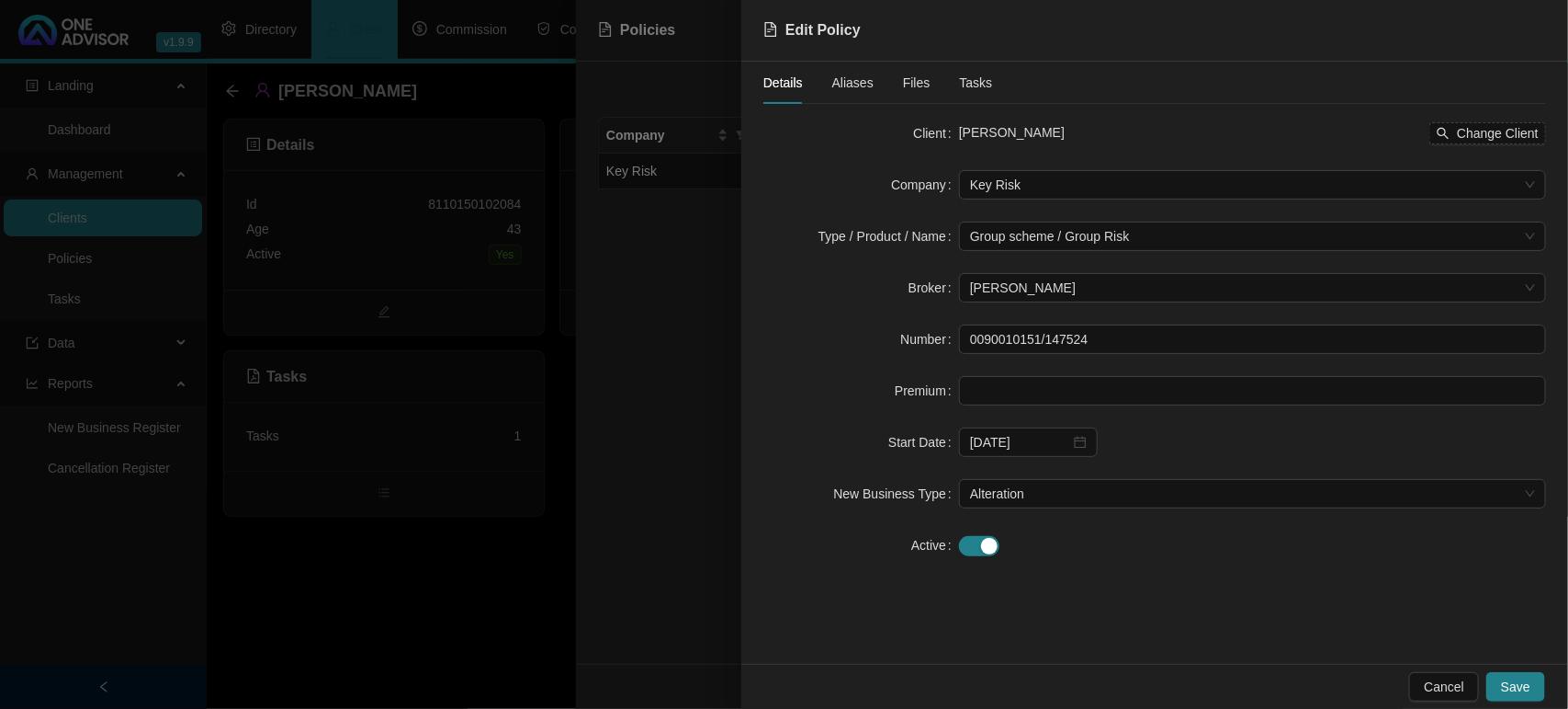
click at [908, 73] on div "Files" at bounding box center [917, 83] width 28 height 20
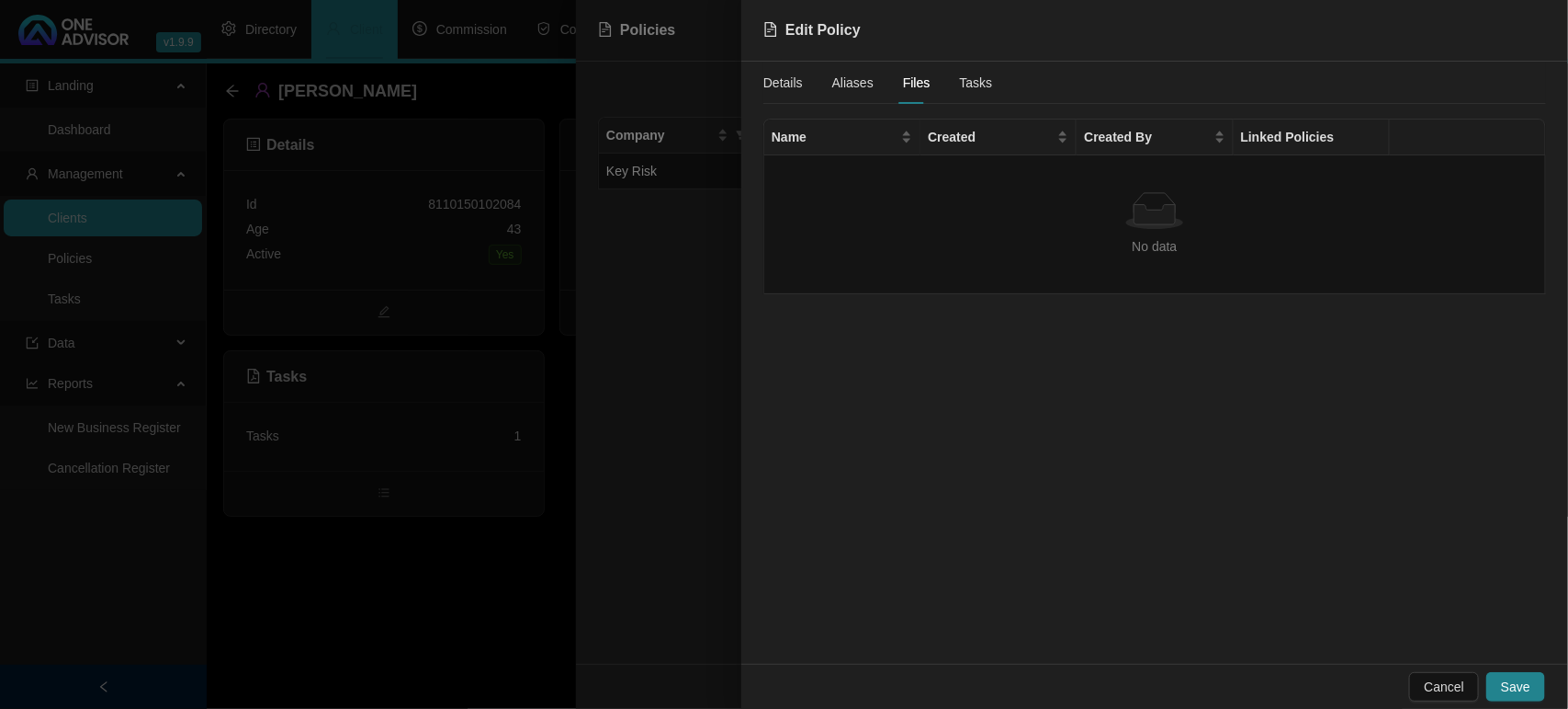
click at [551, 322] on div at bounding box center [784, 354] width 1568 height 709
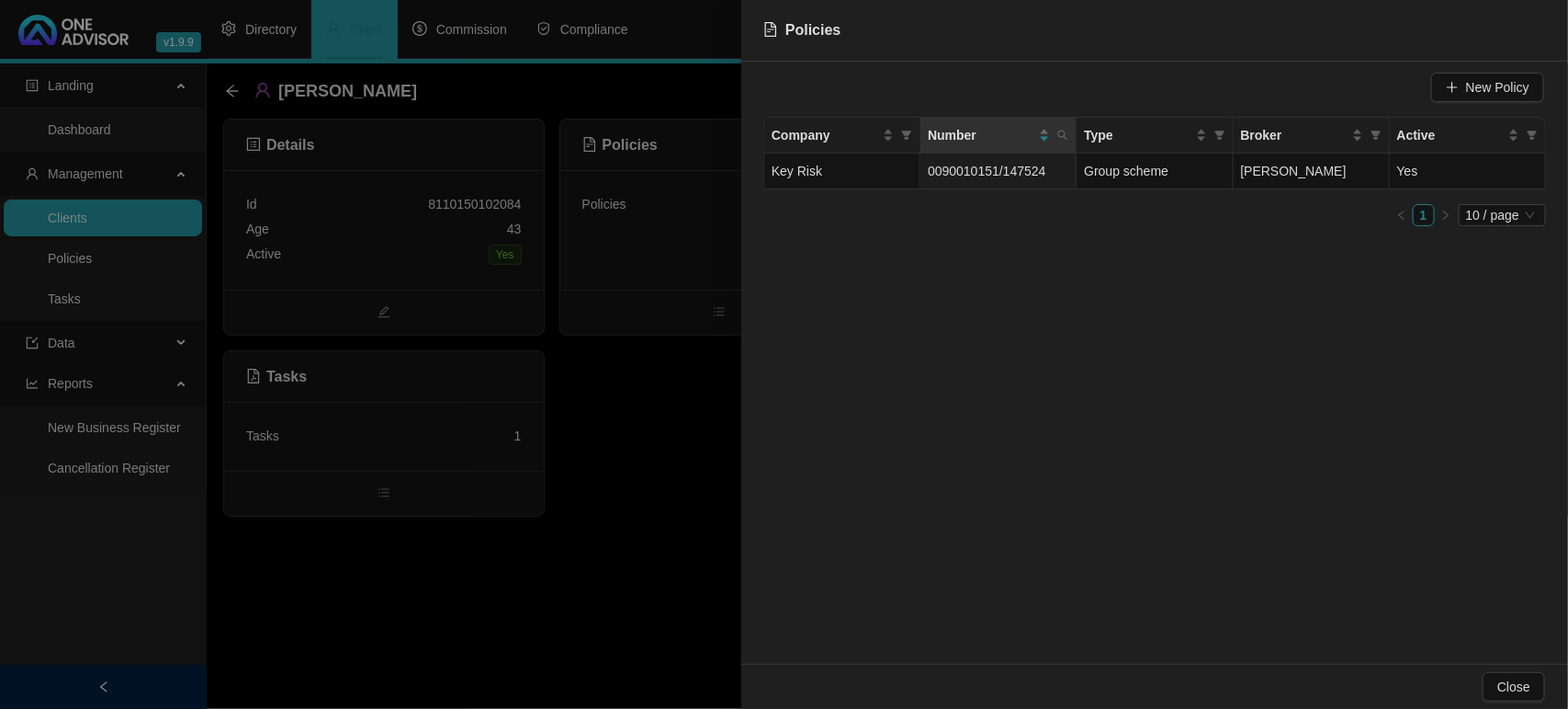
drag, startPoint x: 637, startPoint y: 450, endPoint x: 653, endPoint y: 440, distance: 18.9
click at [636, 446] on div at bounding box center [784, 354] width 1568 height 709
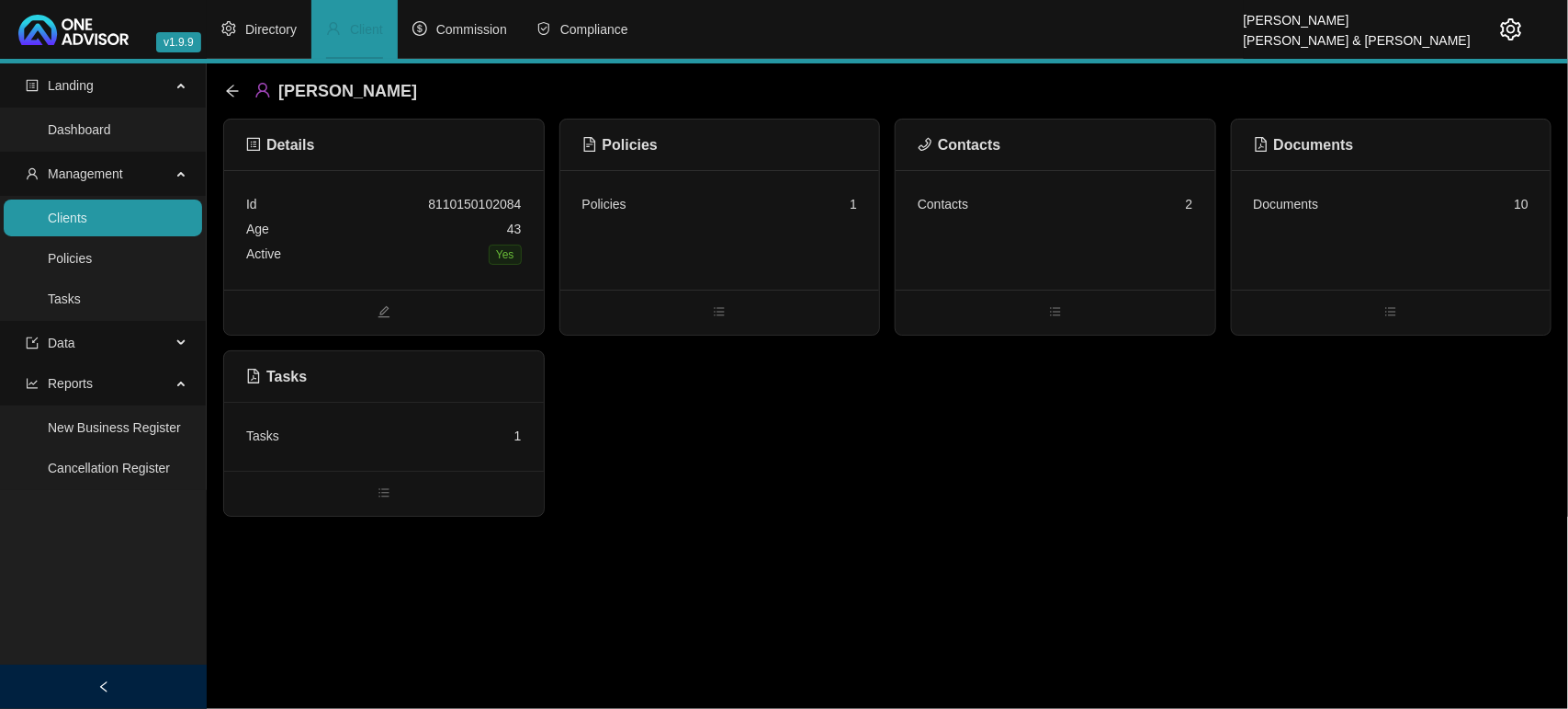
click at [1387, 246] on div "Documents 10" at bounding box center [1391, 230] width 319 height 119
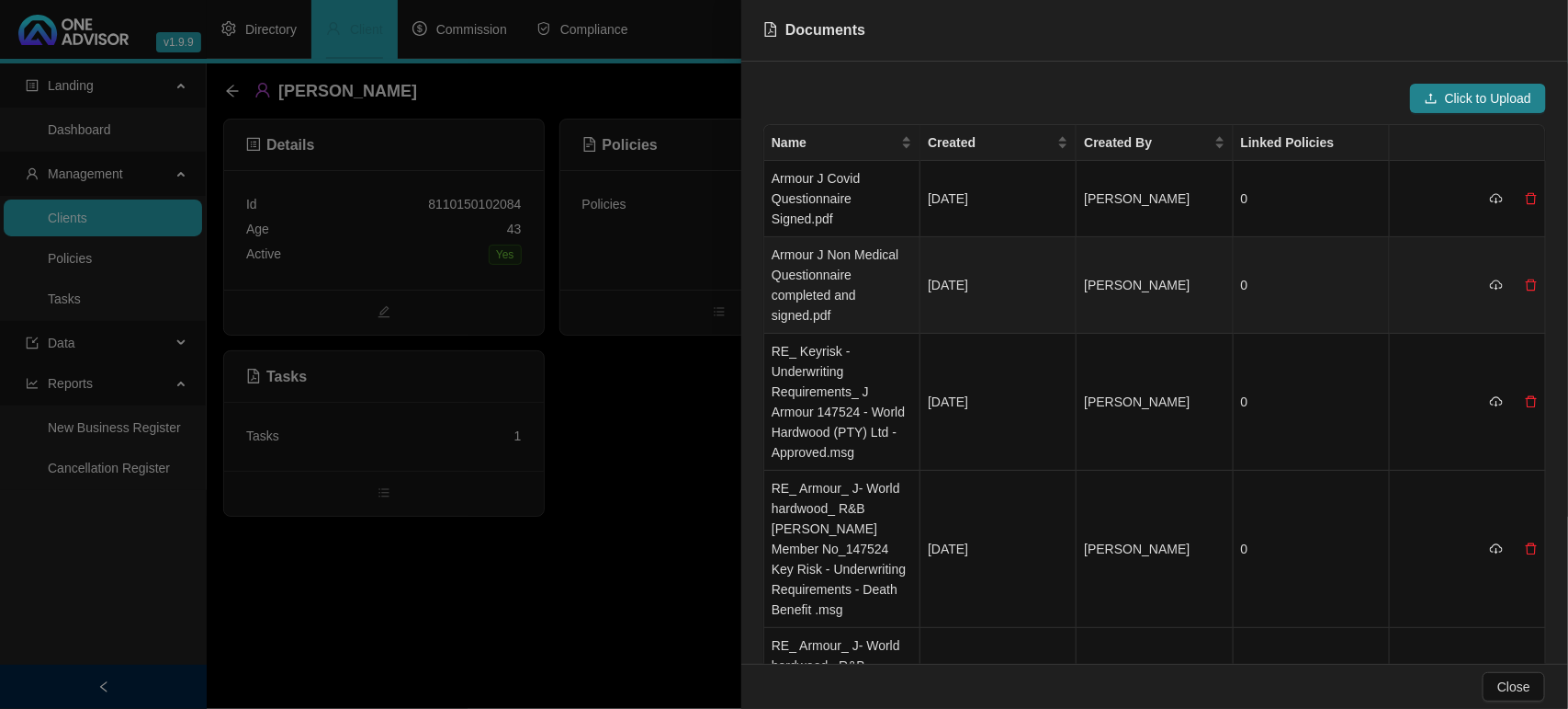
click at [839, 266] on td "Armour J Non Medical Questionnaire completed and signed.pdf" at bounding box center [843, 286] width 156 height 97
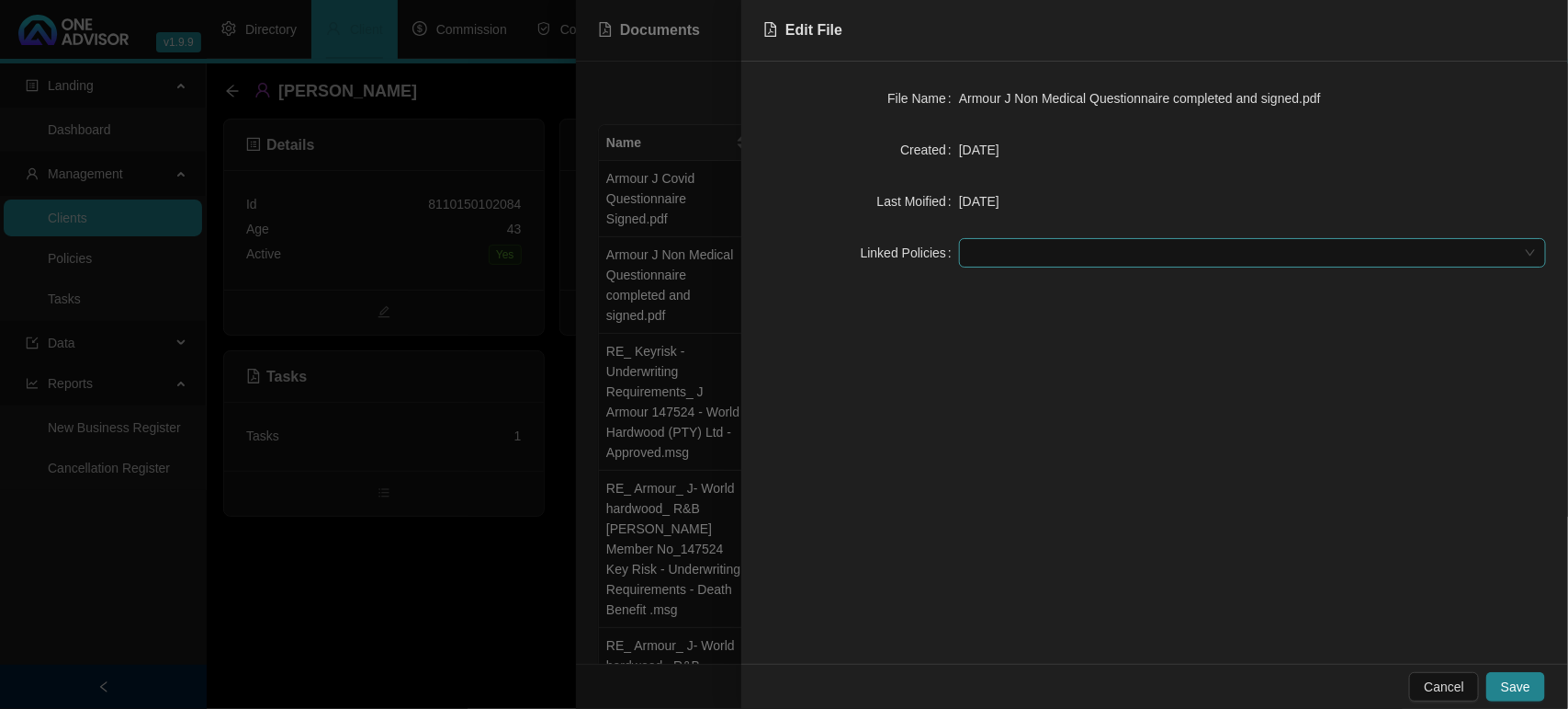
click at [1011, 260] on div at bounding box center [1243, 252] width 561 height 14
click at [1007, 287] on div "Key Risk - 0090010151/147524" at bounding box center [1252, 291] width 558 height 20
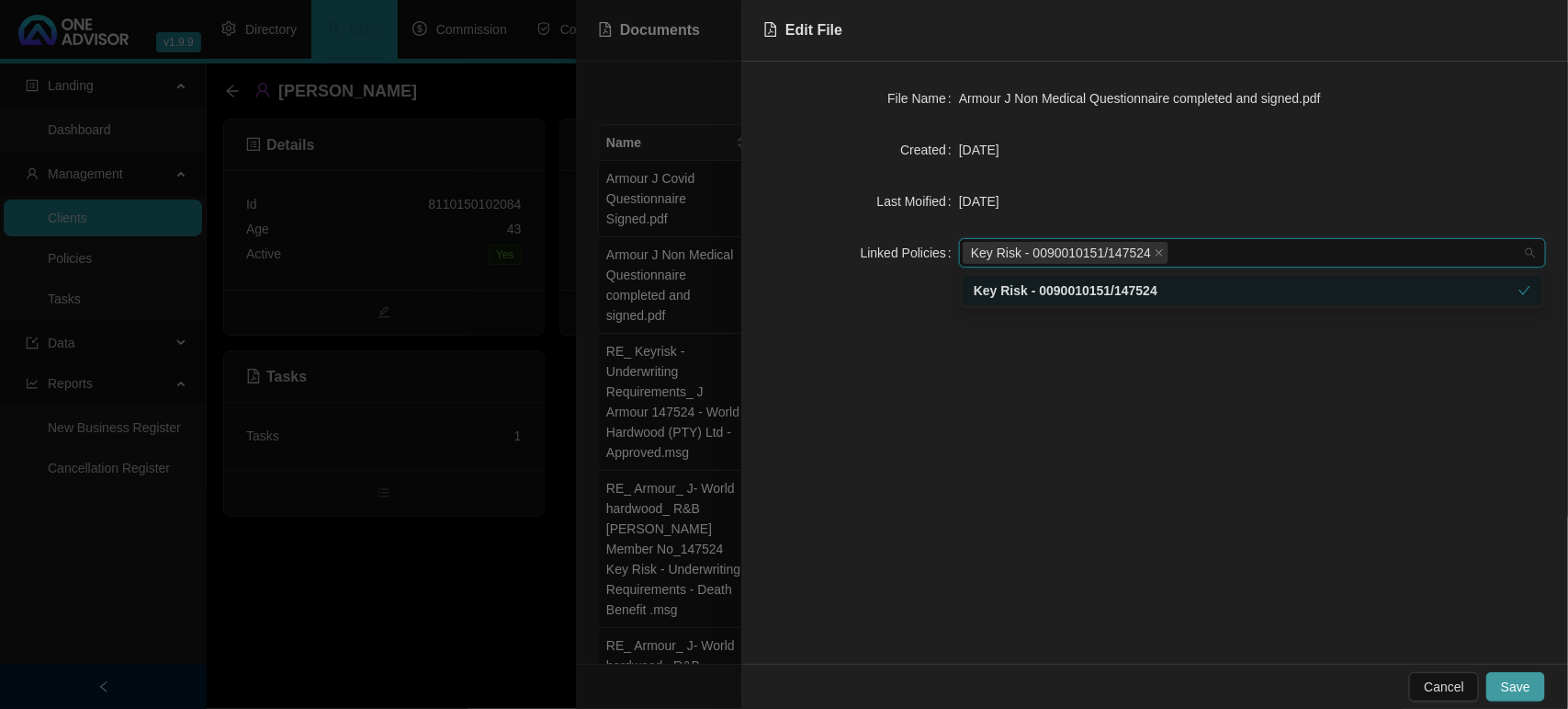
click at [1511, 690] on span "Save" at bounding box center [1516, 687] width 30 height 20
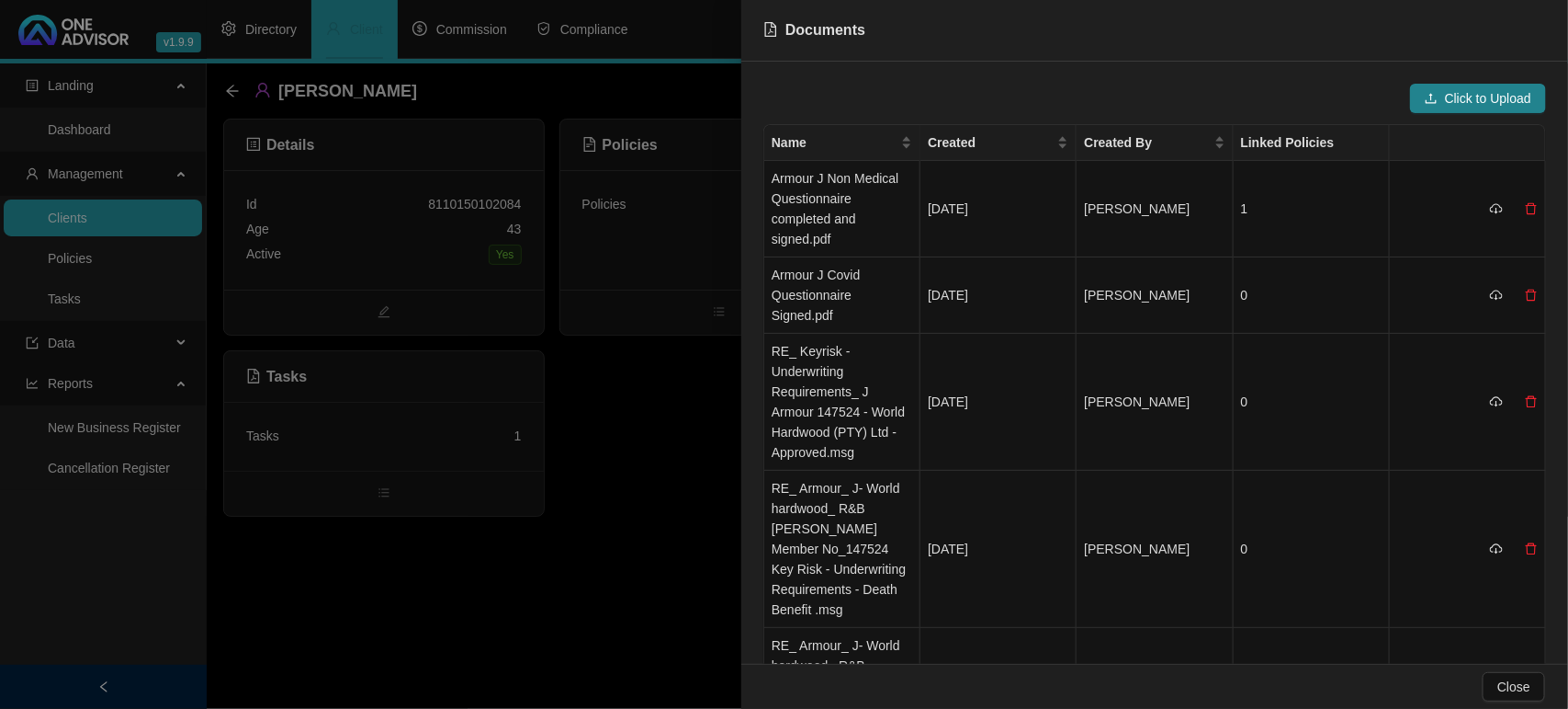
click at [654, 357] on div at bounding box center [784, 354] width 1568 height 709
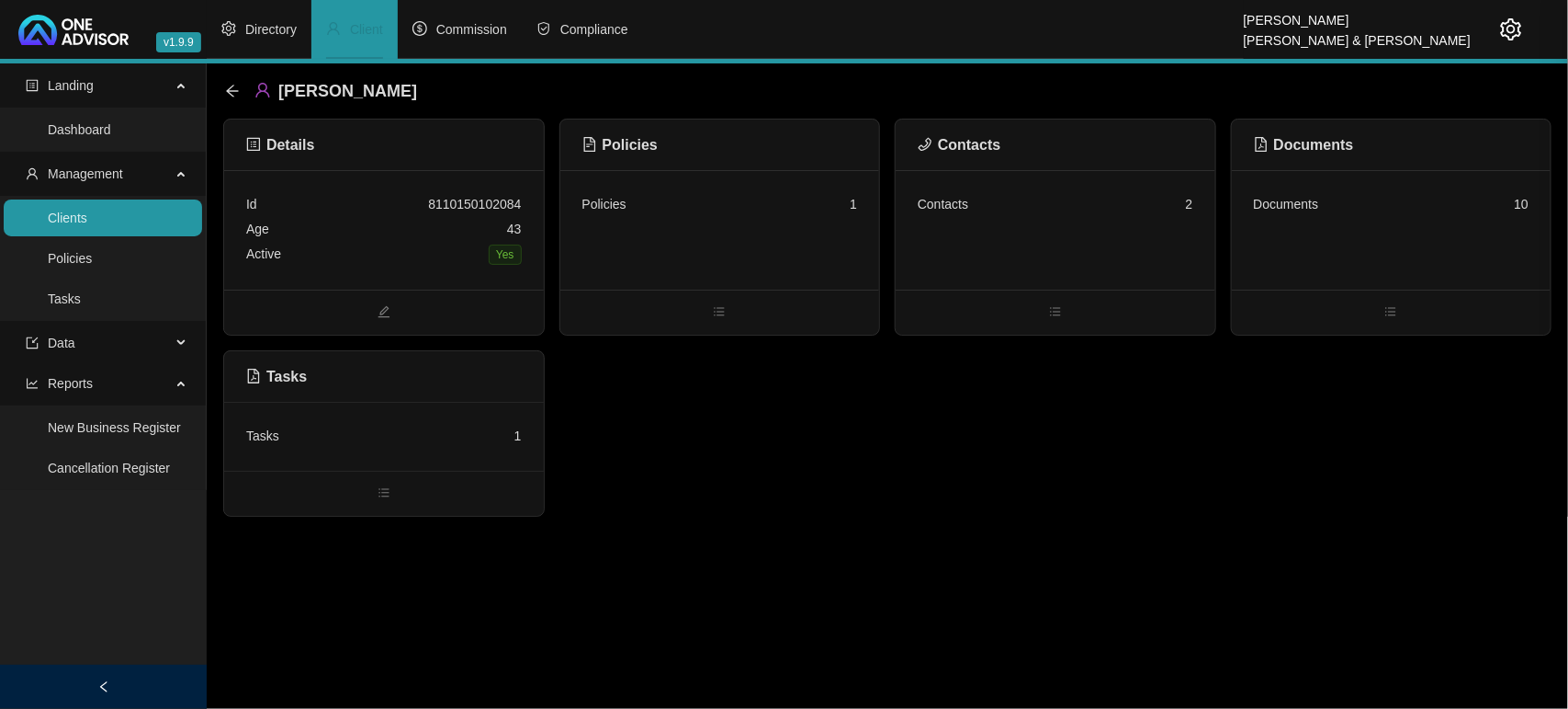
click at [684, 236] on div "Policies 1" at bounding box center [720, 230] width 319 height 119
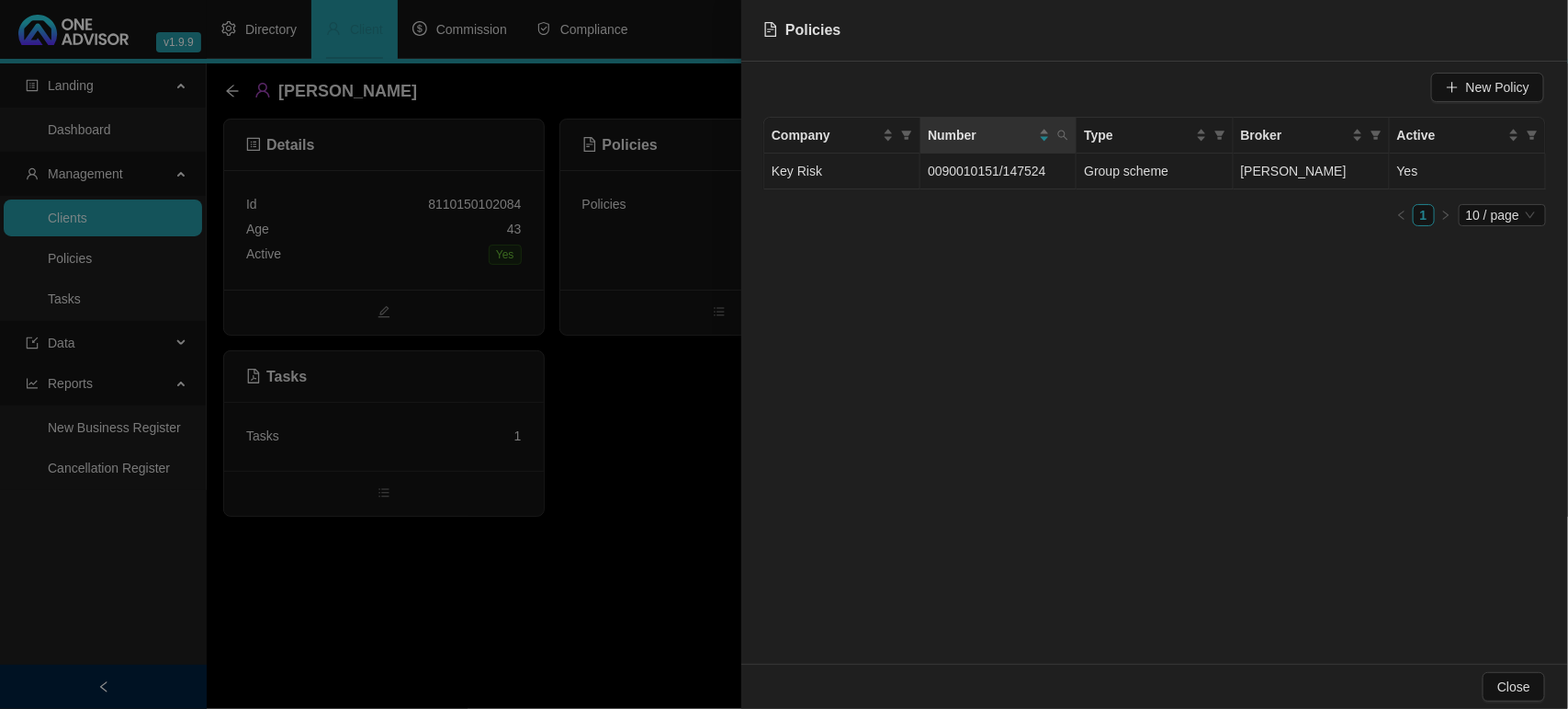
click at [941, 163] on td "0090010151/147524" at bounding box center [999, 171] width 156 height 35
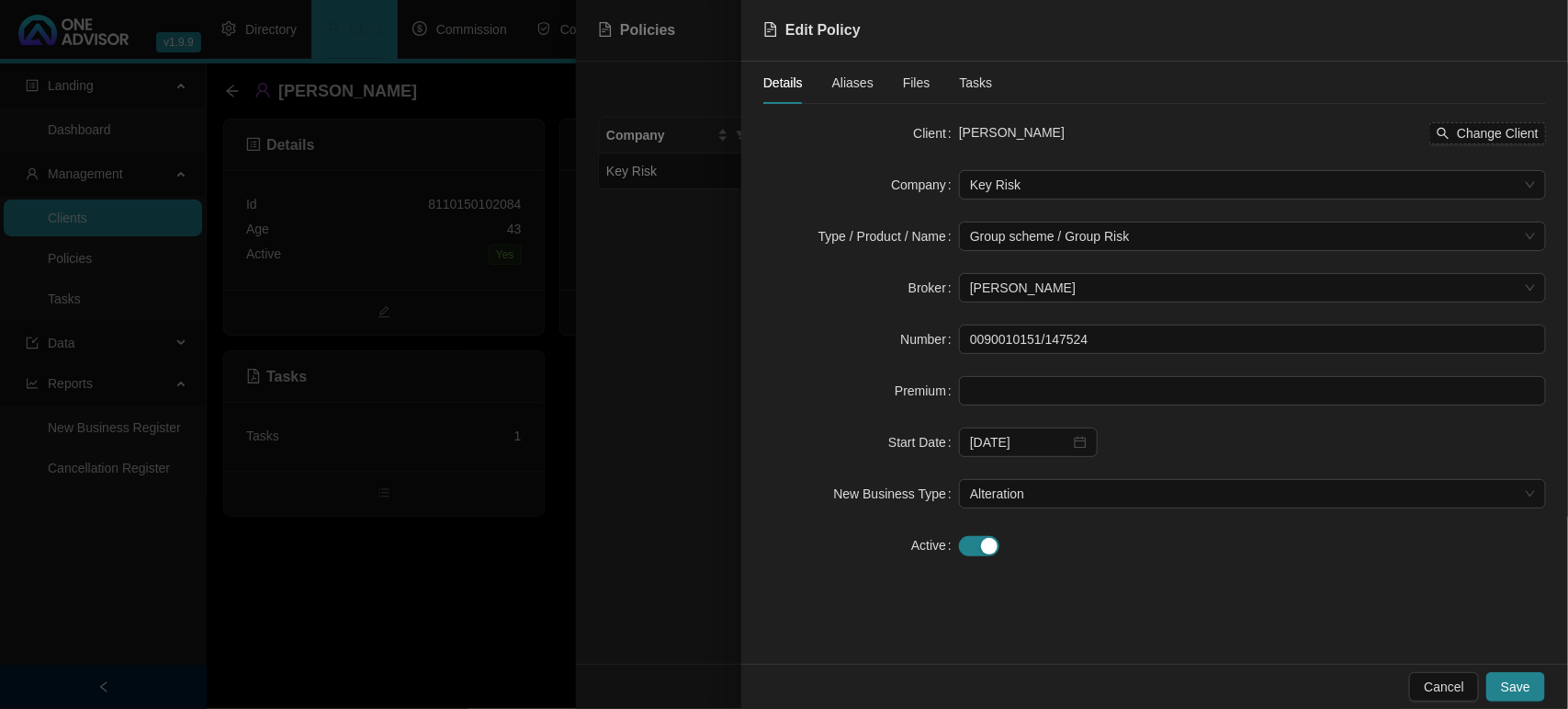
click at [906, 80] on span "Files" at bounding box center [917, 83] width 28 height 13
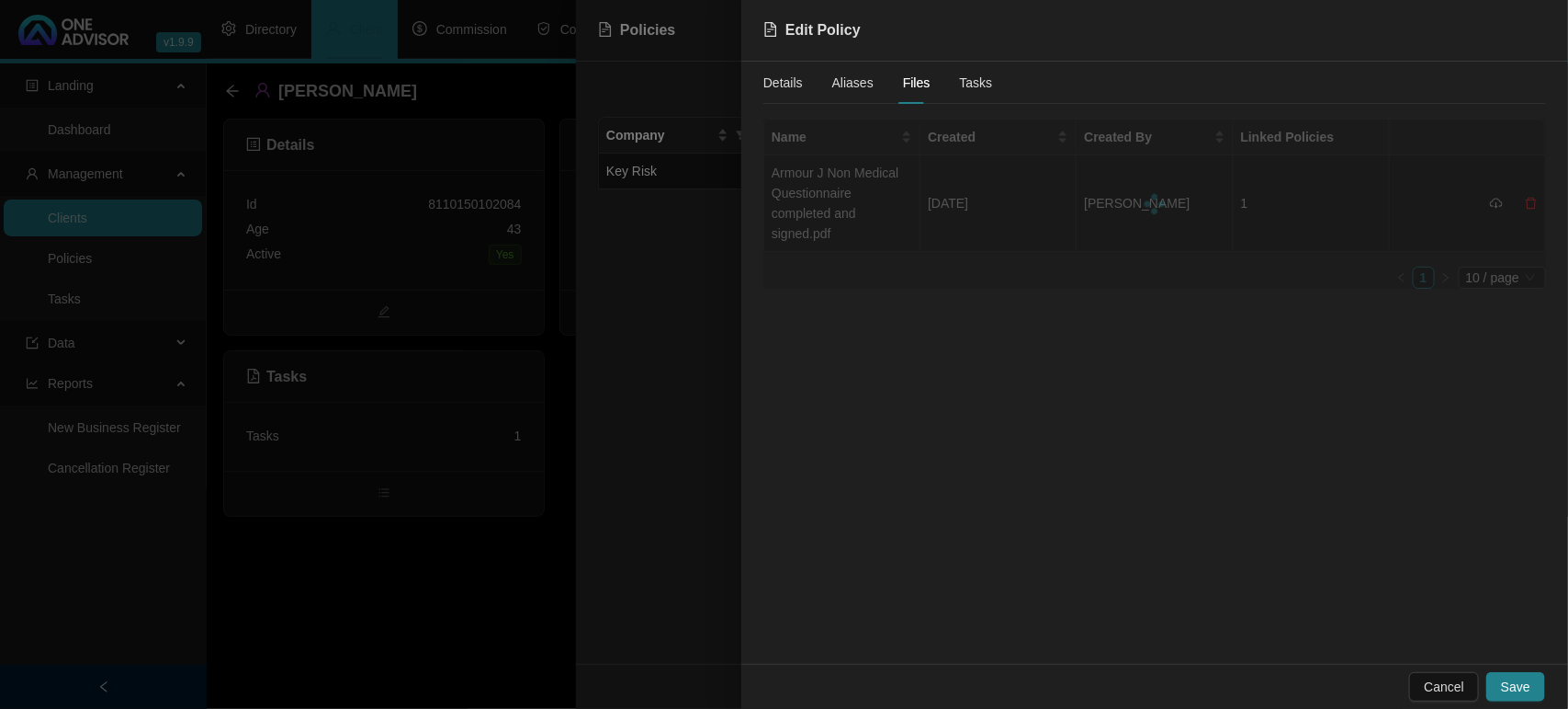
click at [687, 305] on div at bounding box center [784, 354] width 1568 height 709
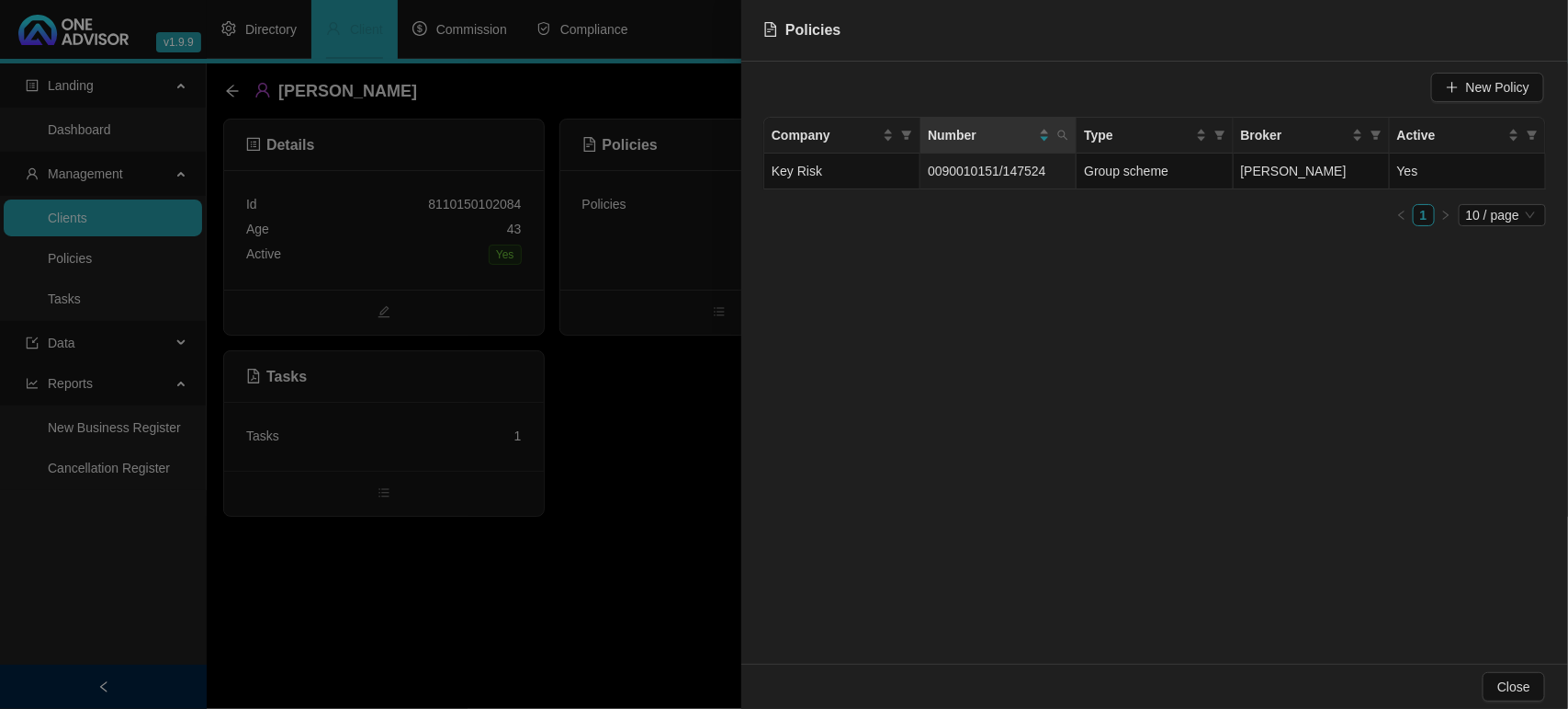
click at [639, 424] on div at bounding box center [784, 354] width 1568 height 709
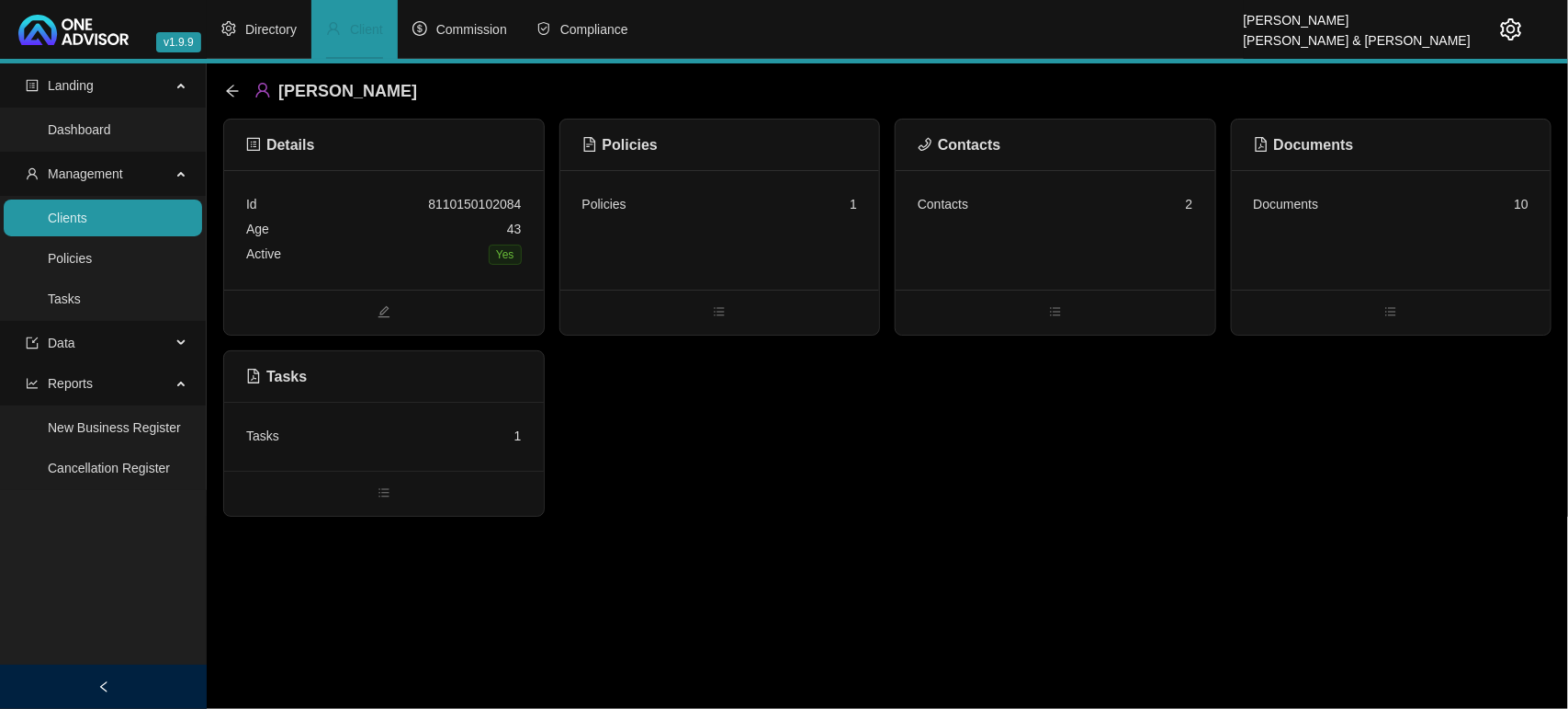
click at [1303, 226] on div "Documents 10" at bounding box center [1391, 230] width 319 height 119
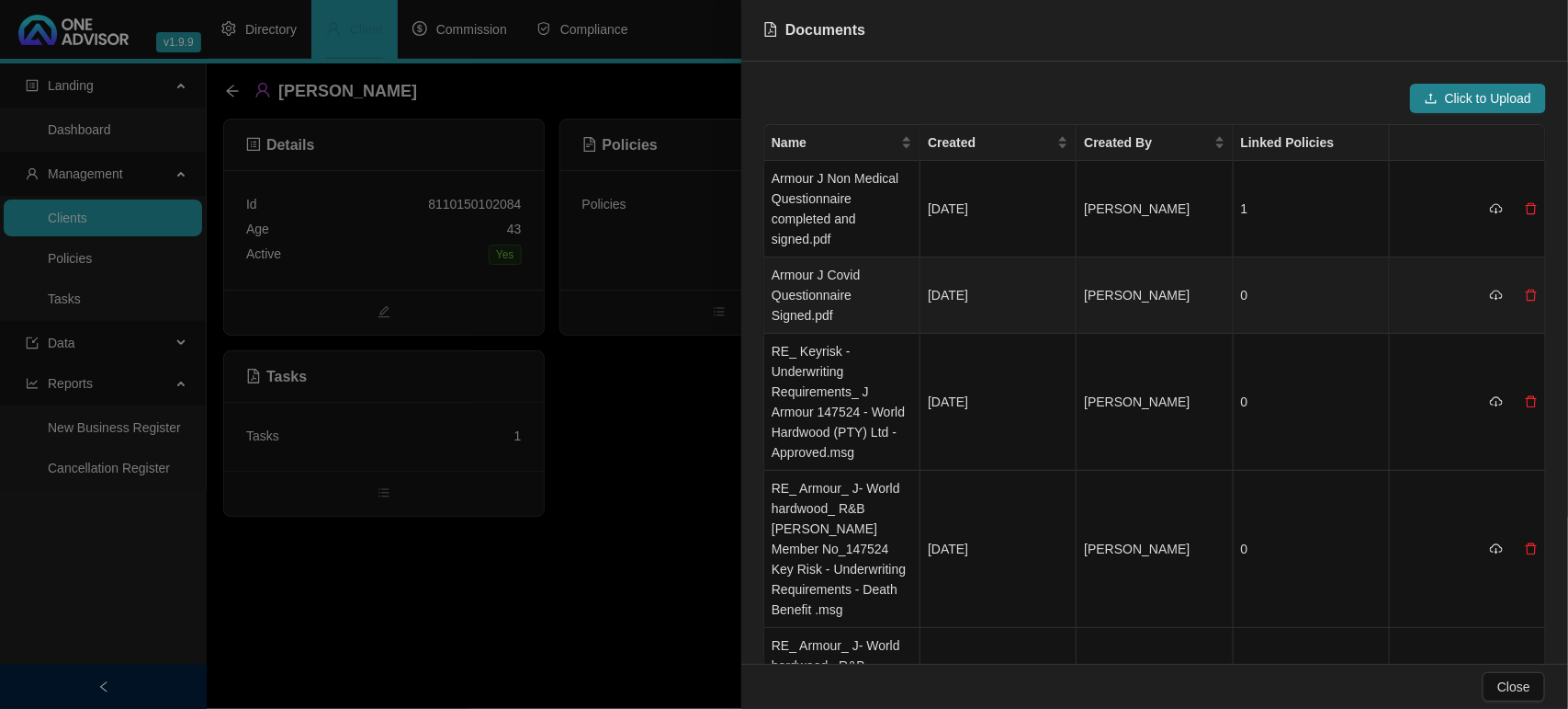
click at [837, 287] on td "Armour J Covid Questionnaire Signed.pdf" at bounding box center [843, 295] width 156 height 76
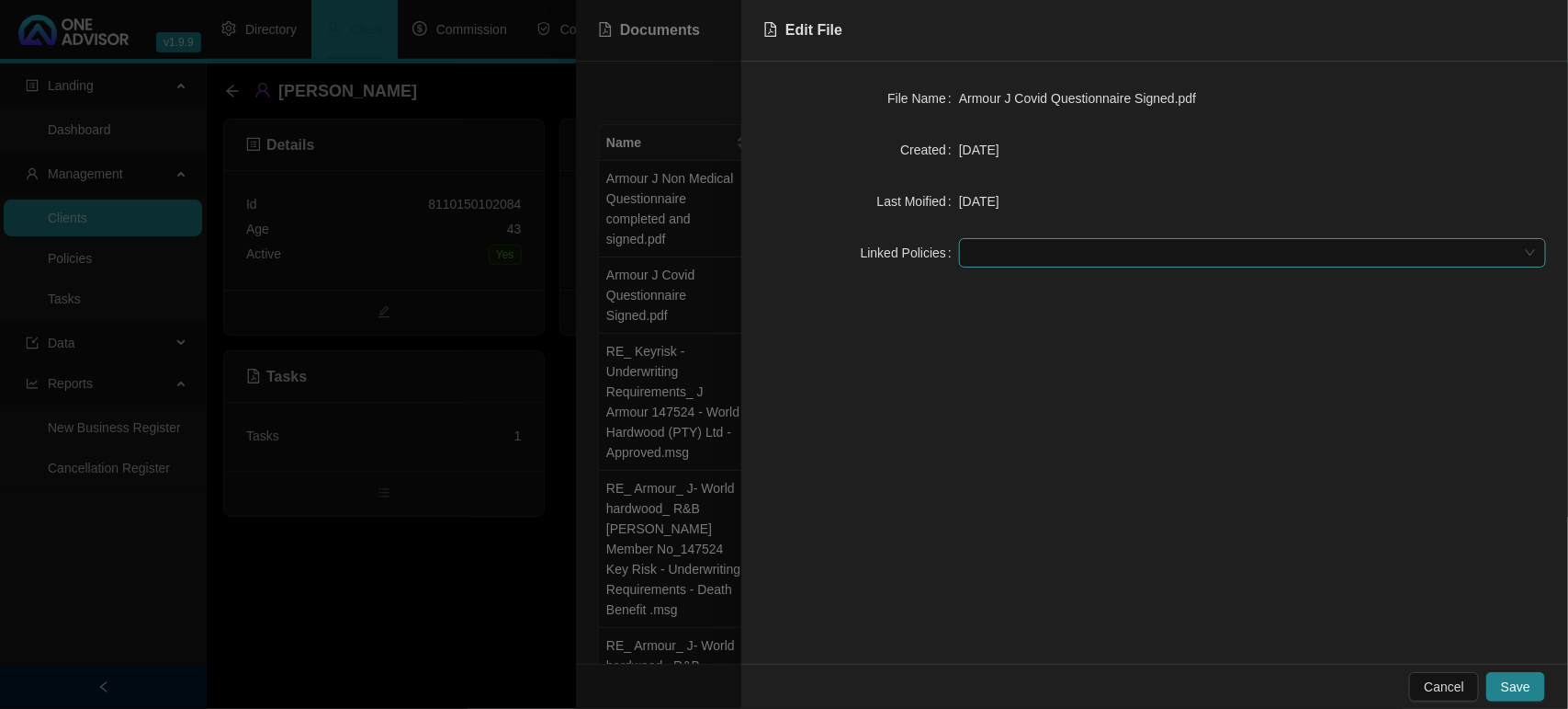
click at [981, 238] on form "File Name Armour J Covid Questionnaire Signed.pdf Created Sep 29, 2025 Last Moi…" at bounding box center [1155, 175] width 783 height 184
click at [1027, 257] on div at bounding box center [1243, 252] width 561 height 14
click at [1038, 297] on div "Key Risk - 0090010151/147524" at bounding box center [1252, 291] width 558 height 20
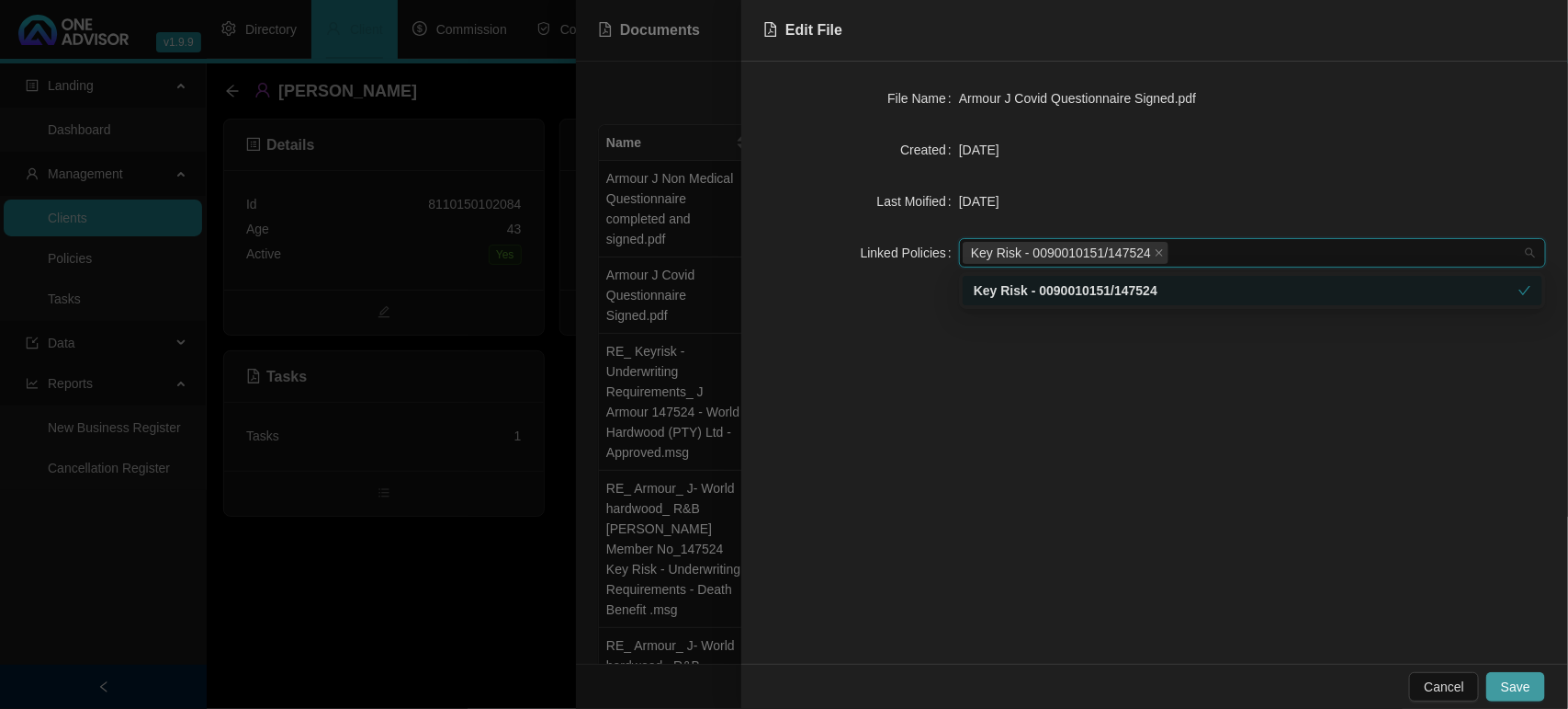
click at [1512, 691] on span "Save" at bounding box center [1516, 687] width 30 height 20
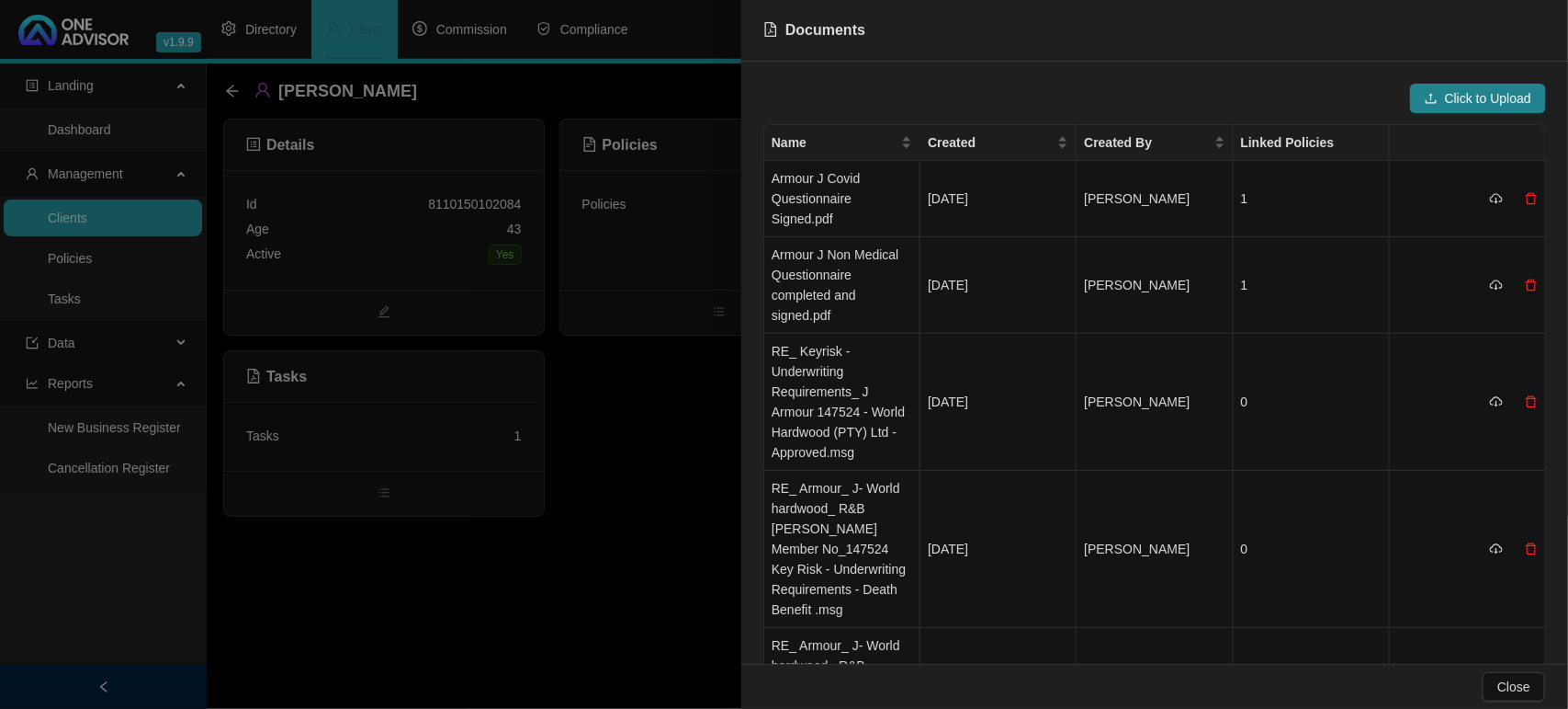
click at [608, 493] on div at bounding box center [784, 354] width 1568 height 709
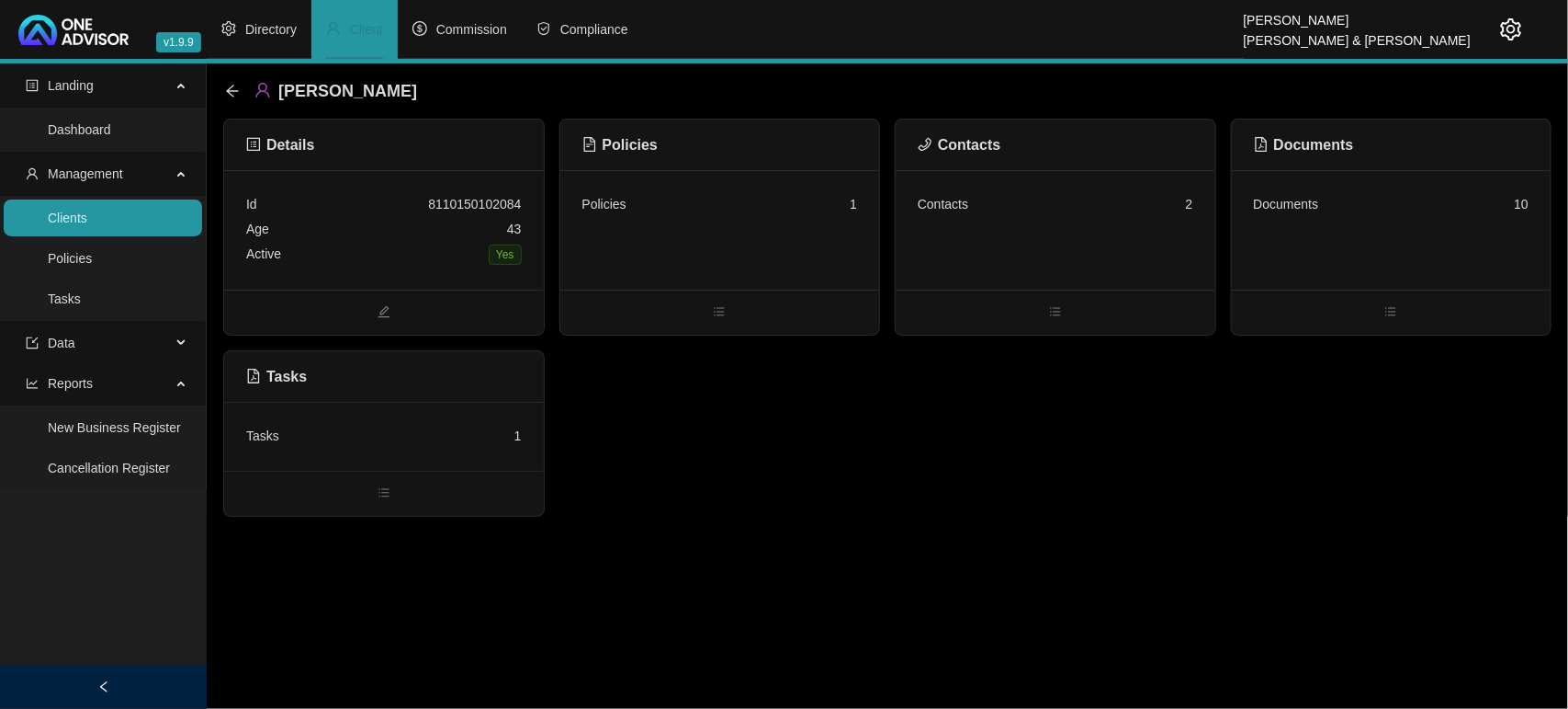
drag, startPoint x: 1233, startPoint y: 649, endPoint x: 1195, endPoint y: 625, distance: 44.9
click at [1233, 649] on main "Landing Dashboard Management Clients Policies Tasks Data Reports New Business R…" at bounding box center [784, 386] width 1568 height 646
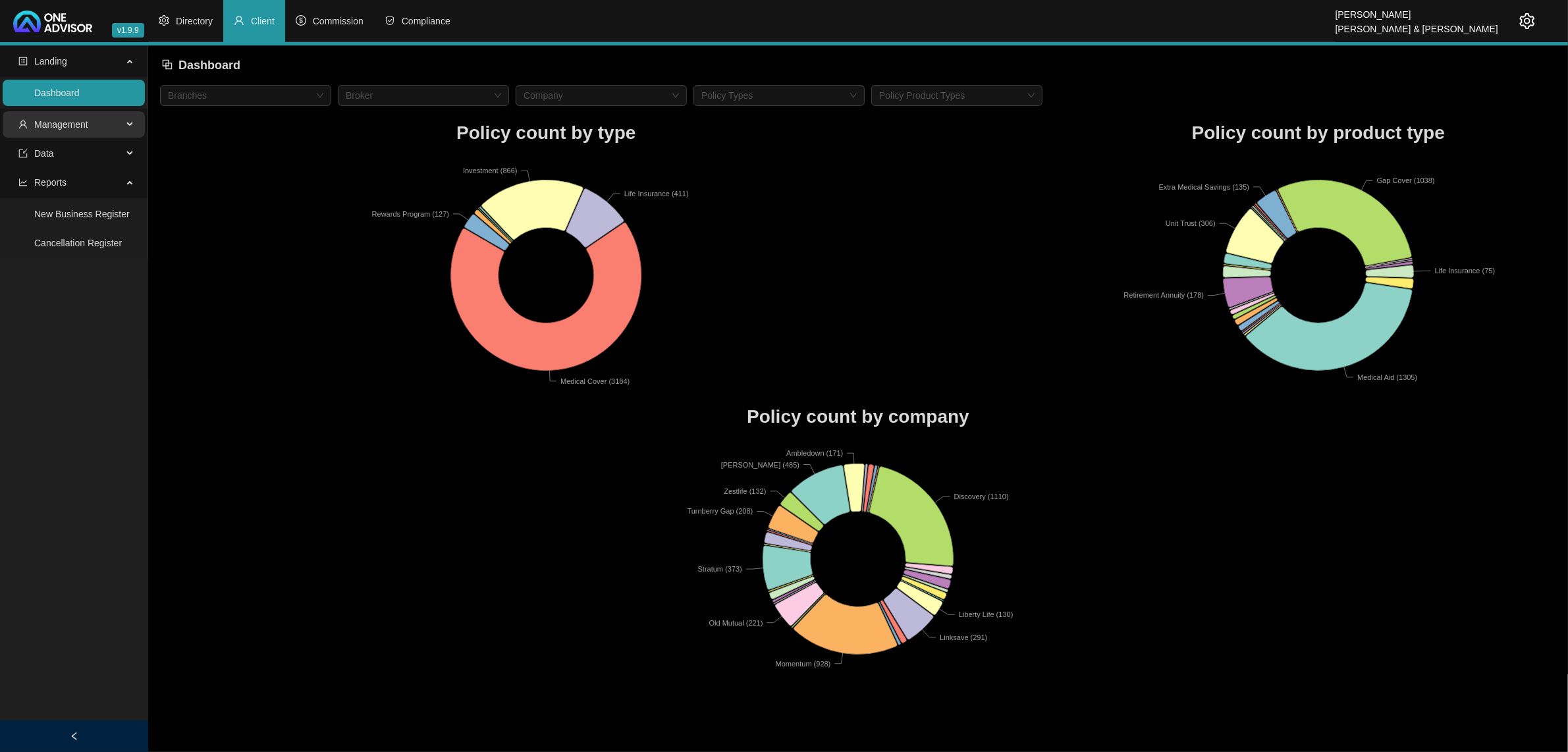
click at [58, 127] on span "Management" at bounding box center [61, 125] width 54 height 11
click at [40, 216] on link "Tasks" at bounding box center [46, 214] width 24 height 11
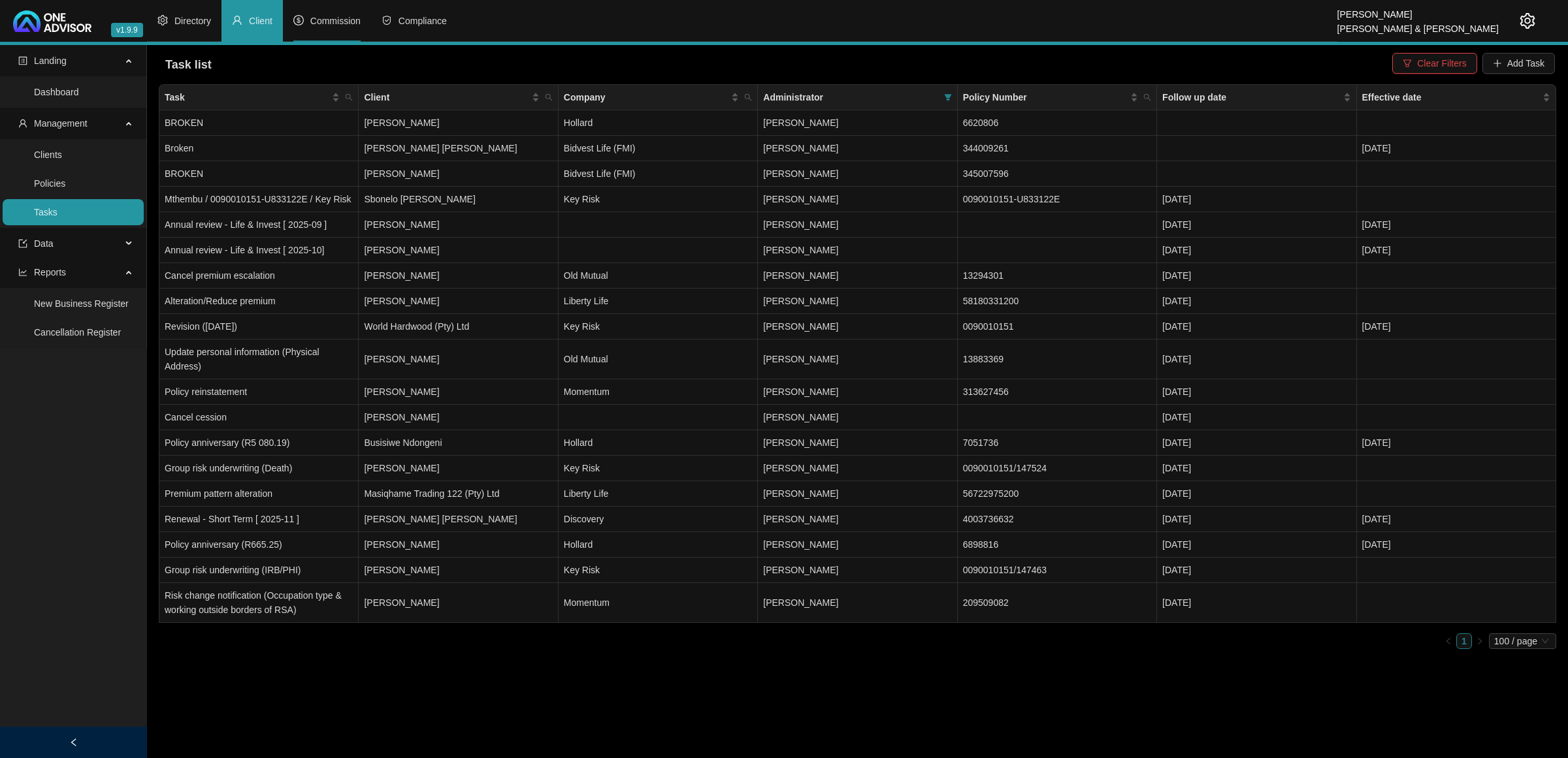
click at [317, 24] on span "Commission" at bounding box center [336, 21] width 50 height 11
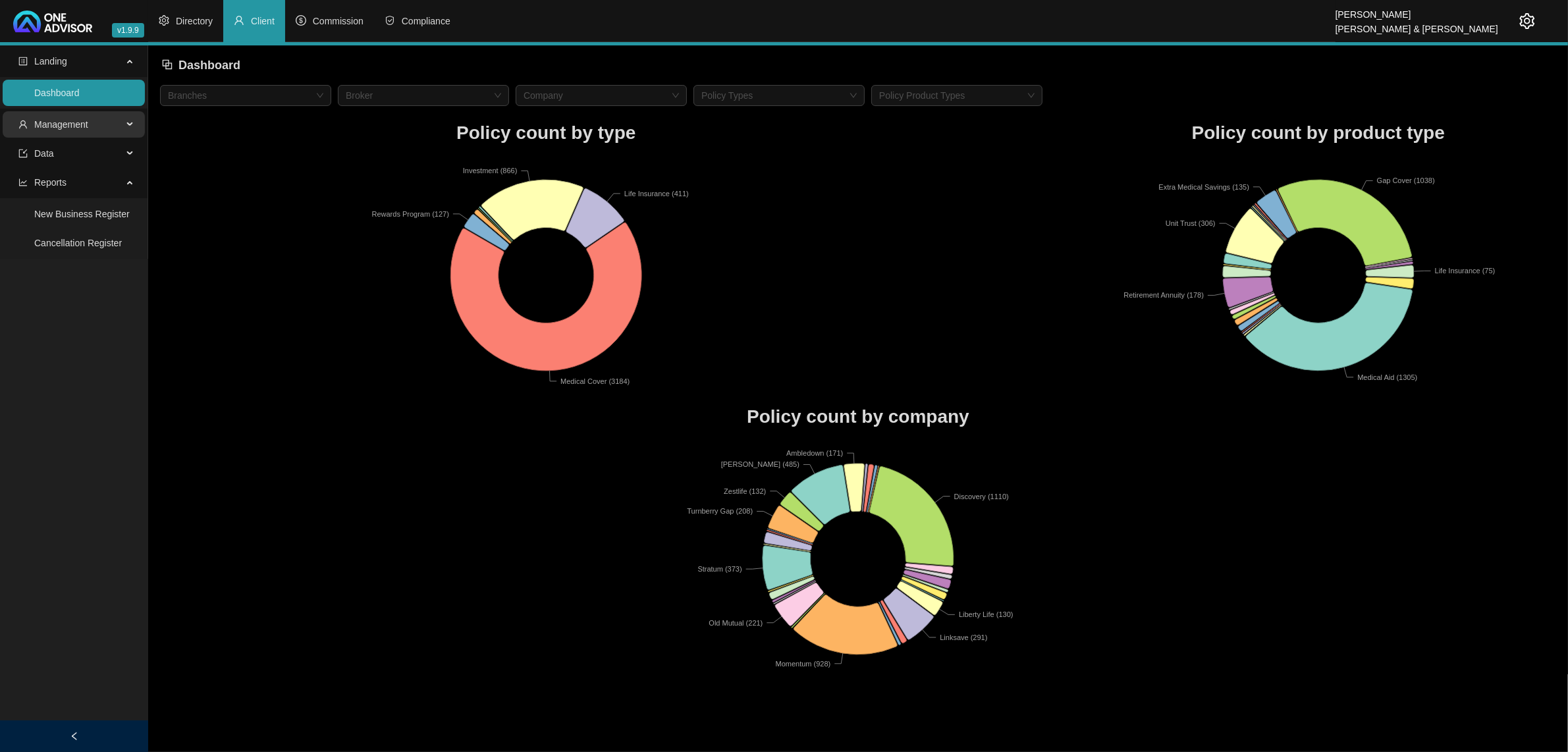
click at [97, 135] on span "Management" at bounding box center [71, 124] width 104 height 26
click at [63, 153] on link "Clients" at bounding box center [48, 156] width 28 height 11
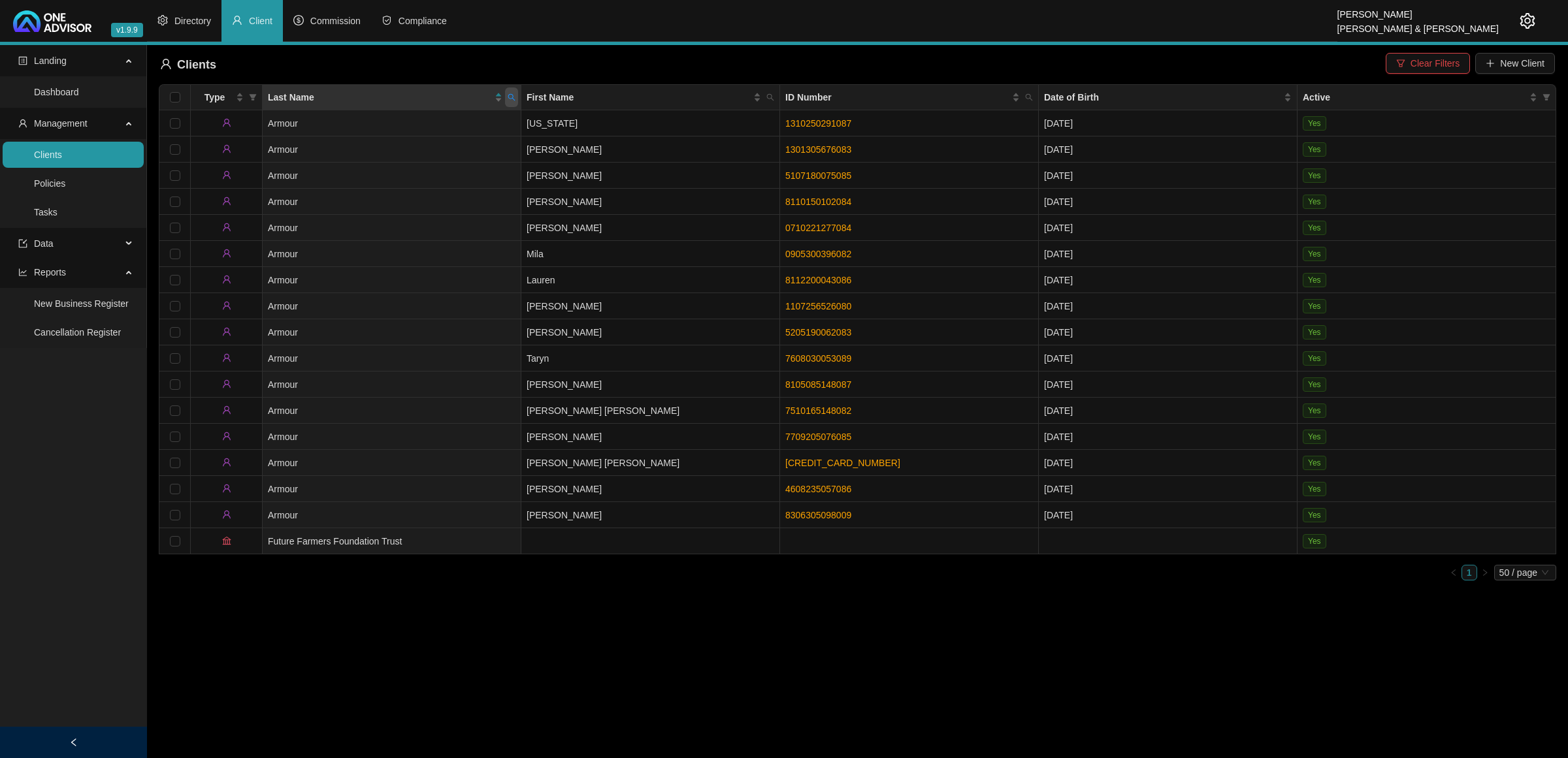
click at [511, 99] on icon "search" at bounding box center [512, 97] width 7 height 7
type input "clowes"
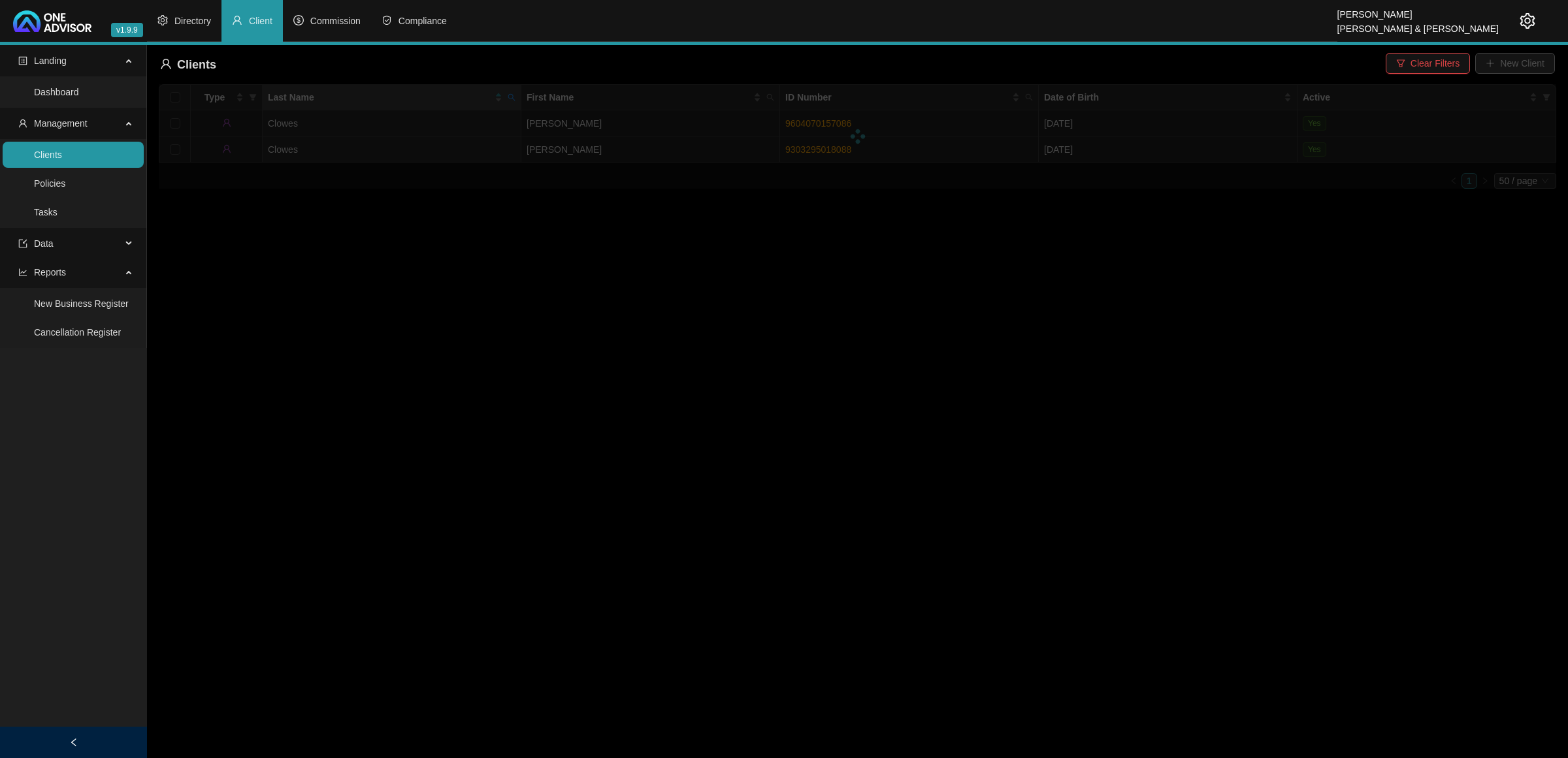
click at [510, 98] on div at bounding box center [858, 136] width 1397 height 105
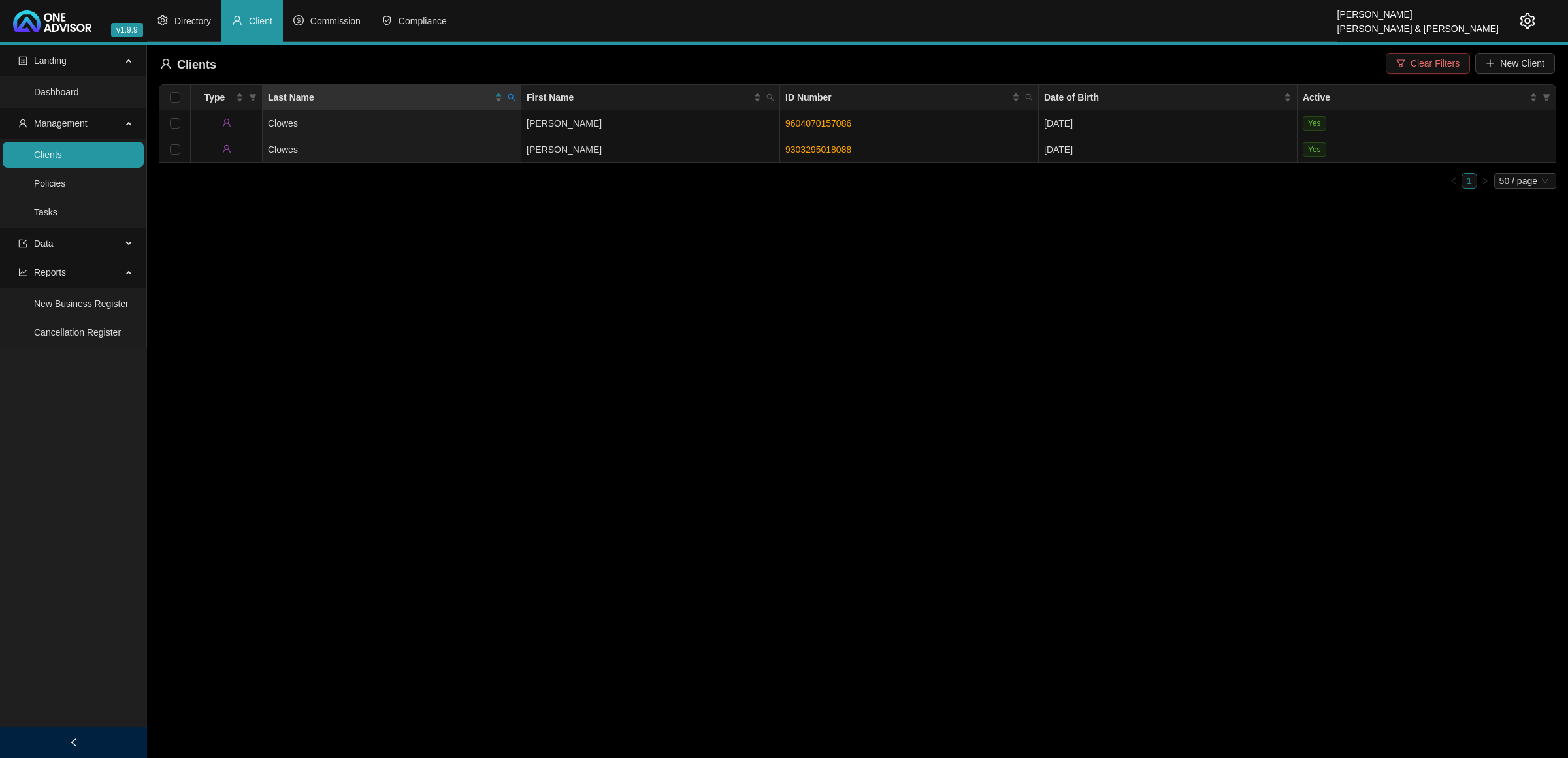
click at [1425, 64] on span "Clear Filters" at bounding box center [1435, 64] width 49 height 15
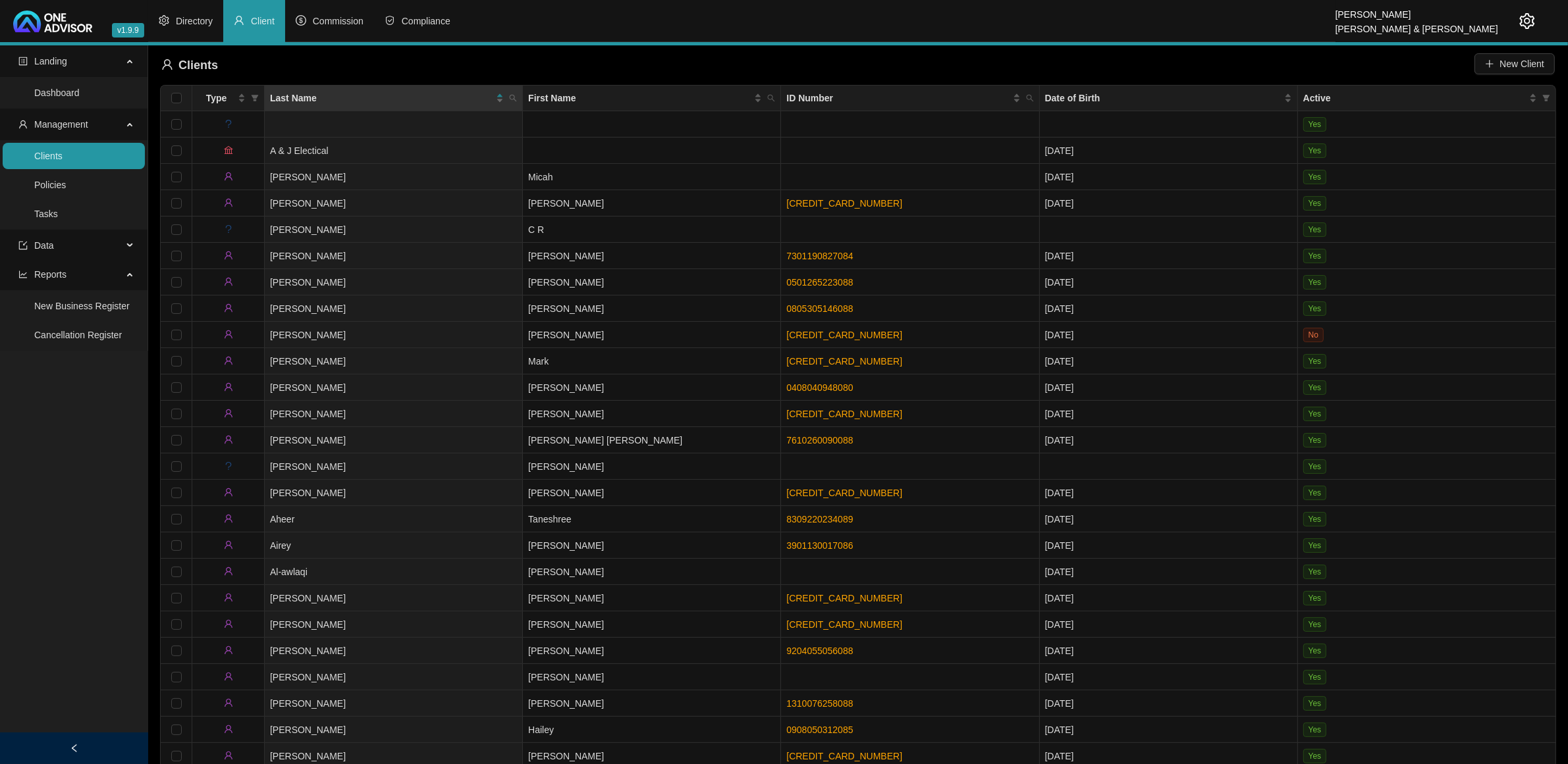
click at [48, 189] on link "Policies" at bounding box center [49, 185] width 31 height 11
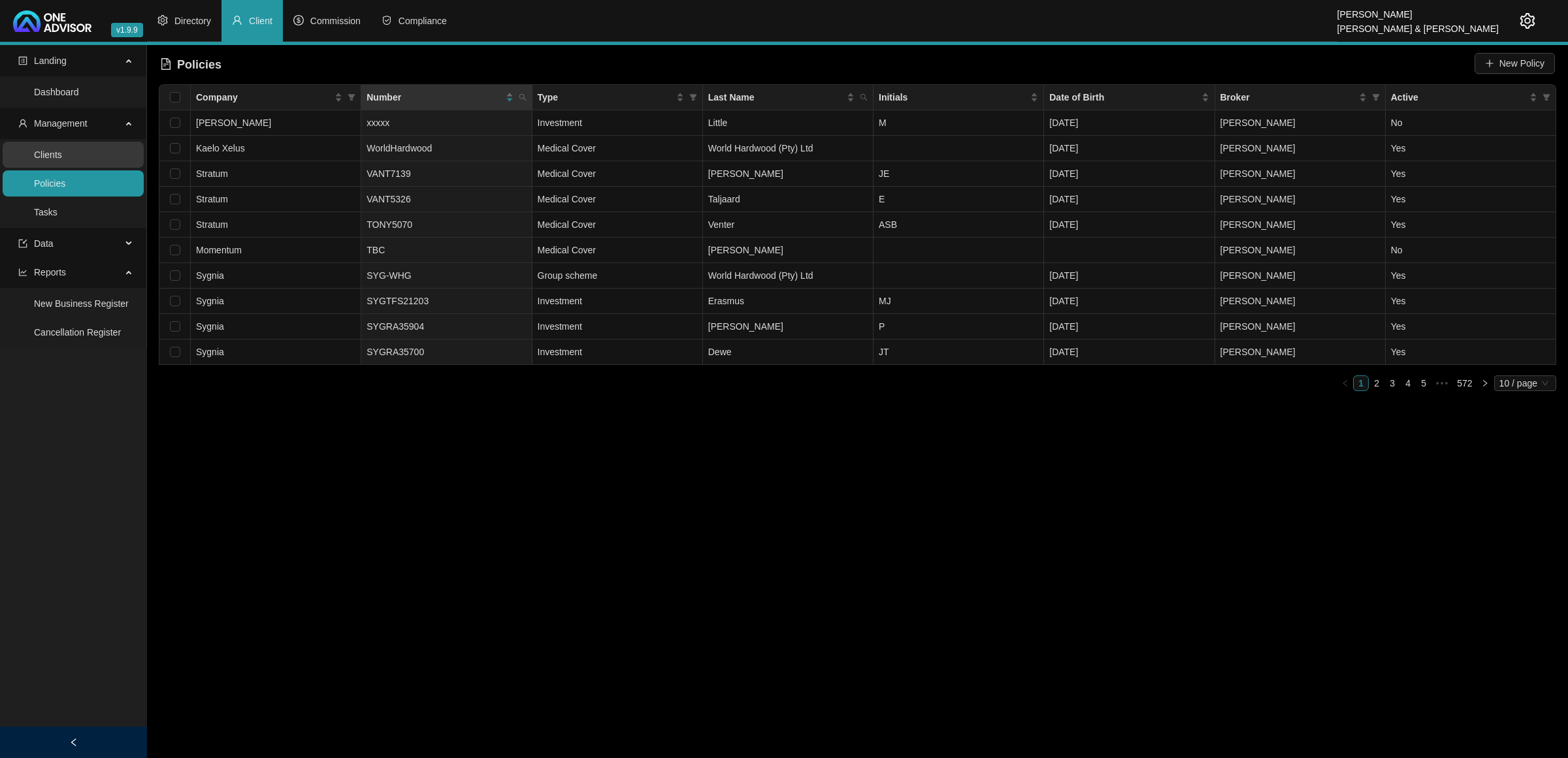
click at [62, 160] on link "Clients" at bounding box center [48, 155] width 28 height 11
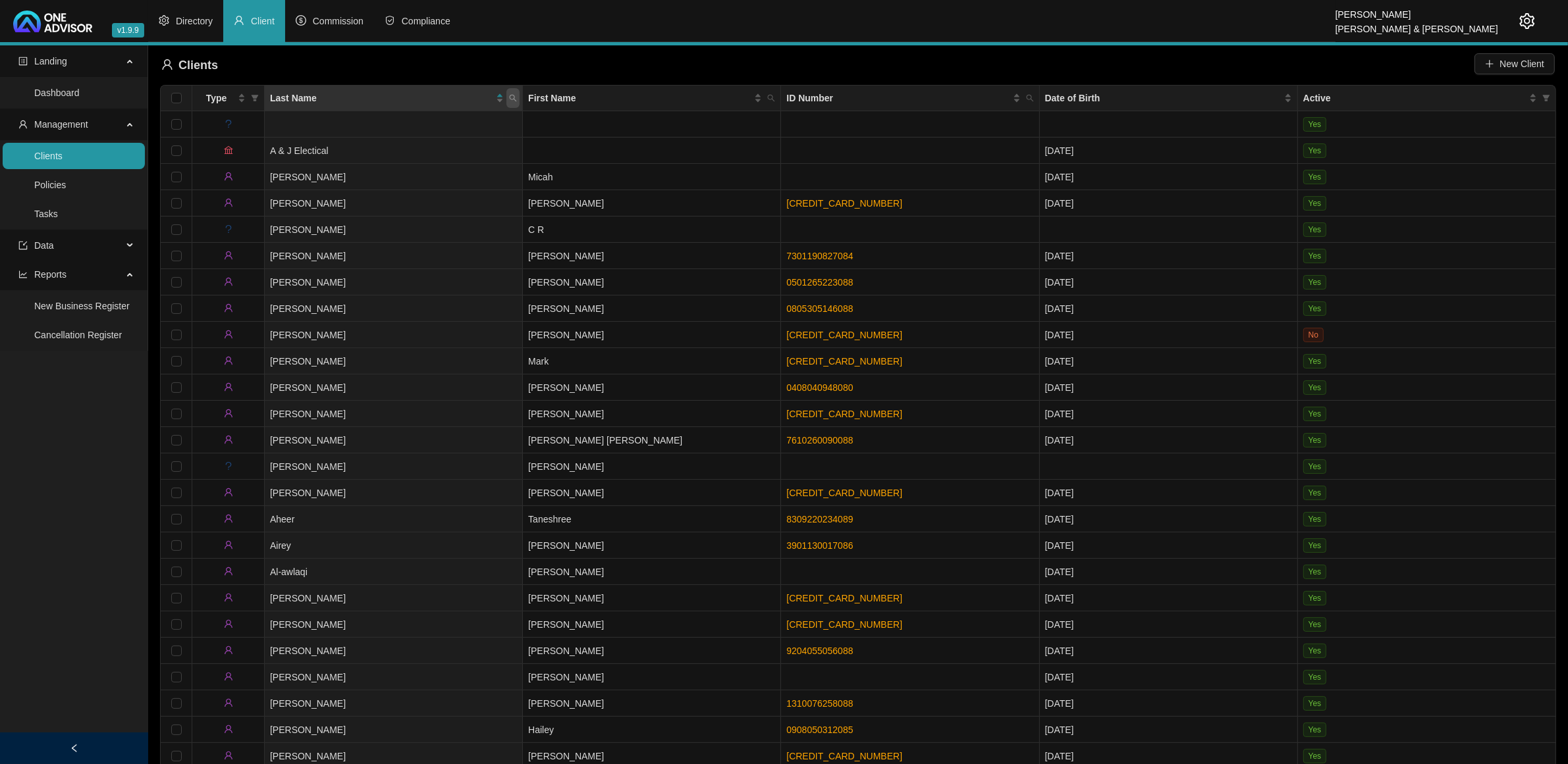
click at [513, 94] on icon "search" at bounding box center [513, 98] width 8 height 8
type input "armour"
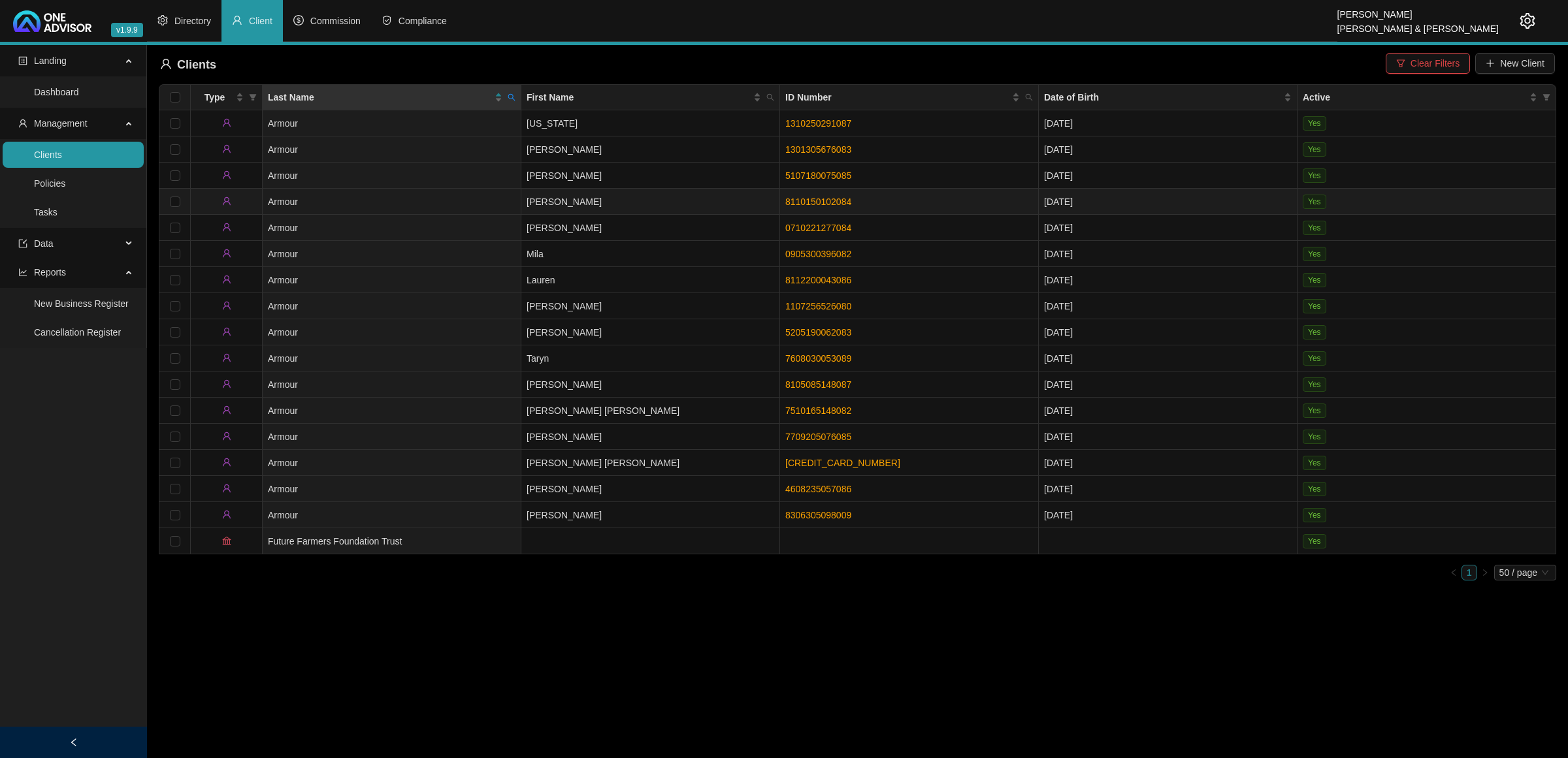
click at [560, 195] on td "[PERSON_NAME]" at bounding box center [650, 201] width 259 height 26
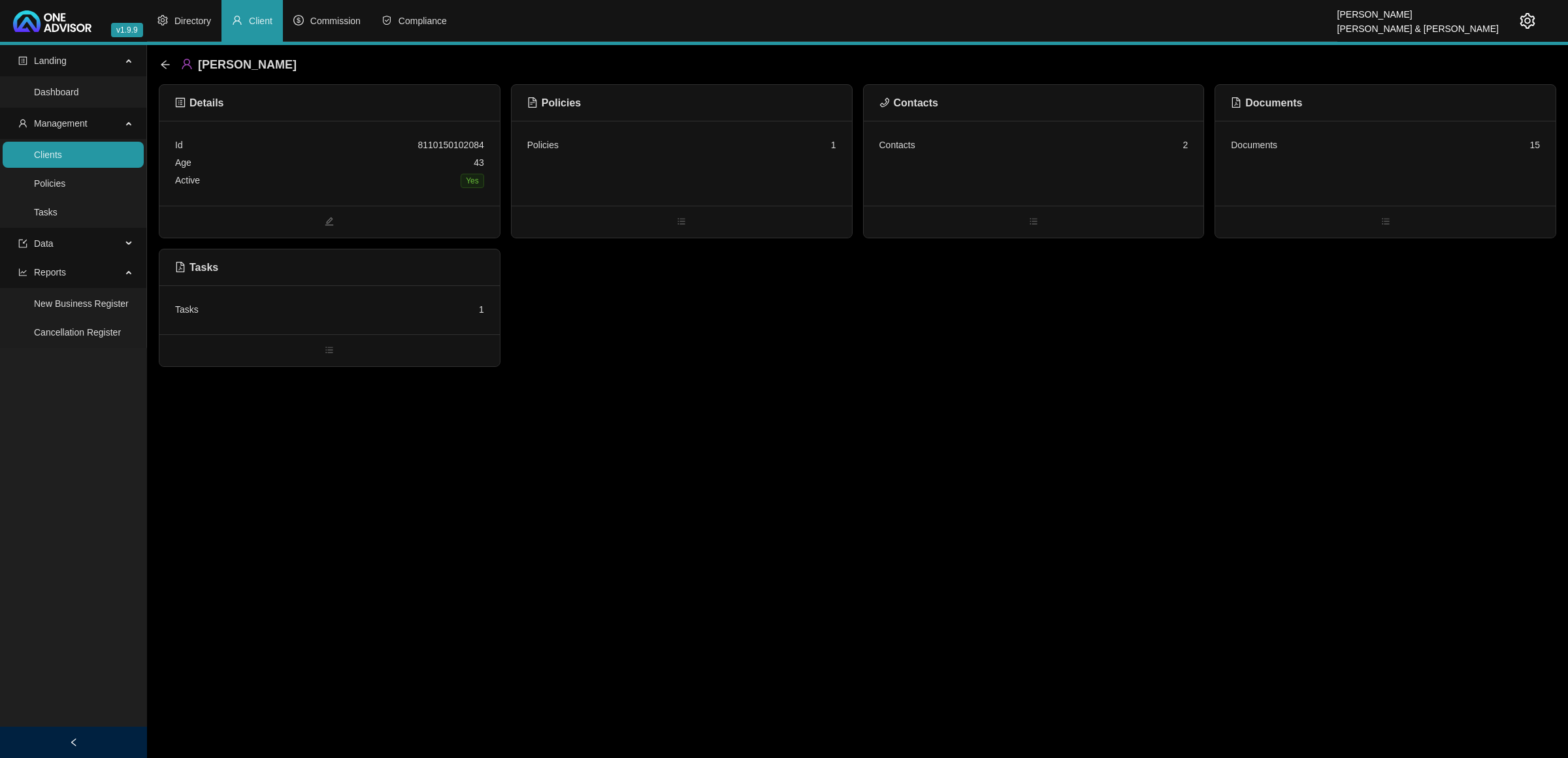
click at [317, 308] on div "Tasks 1" at bounding box center [329, 310] width 309 height 18
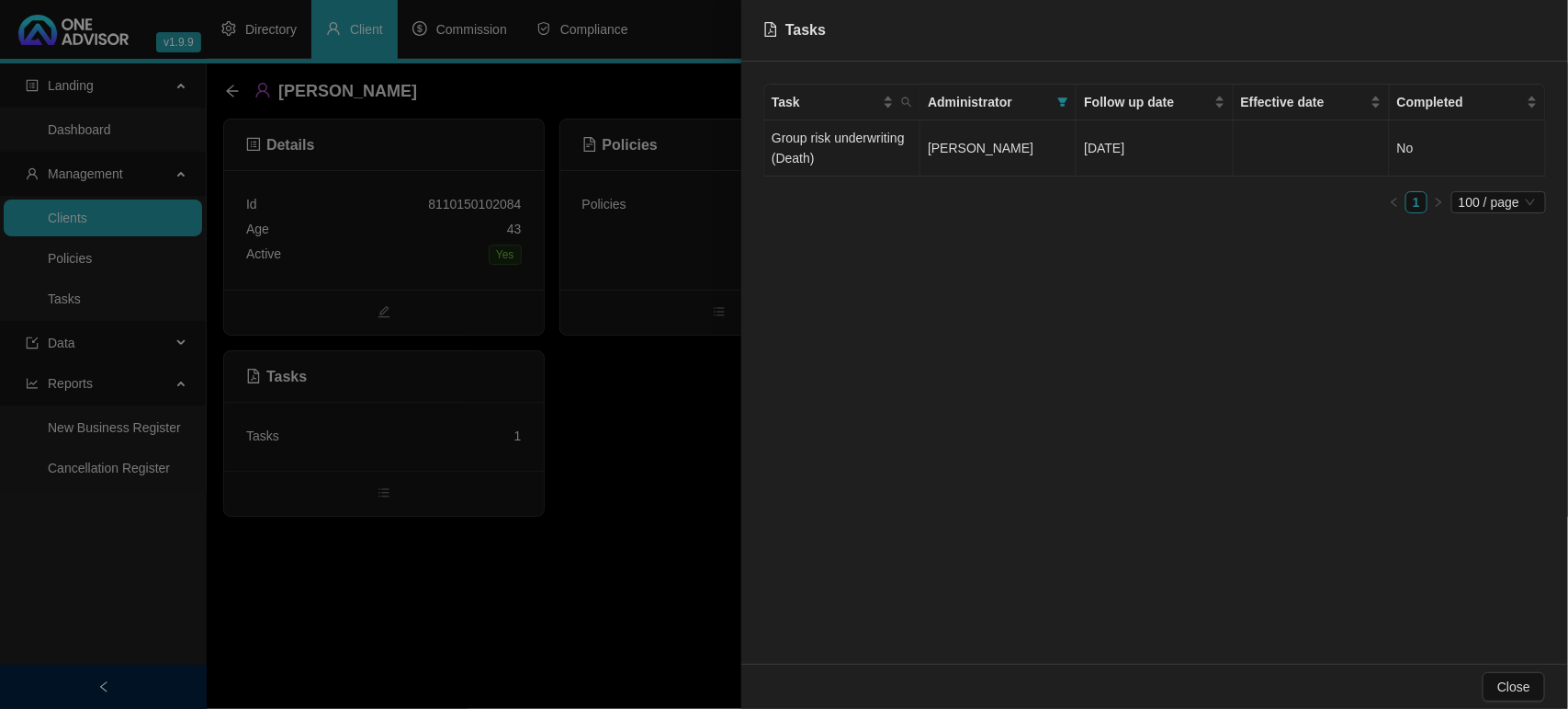
click at [911, 148] on td "Group risk underwriting (Death)" at bounding box center [843, 148] width 156 height 56
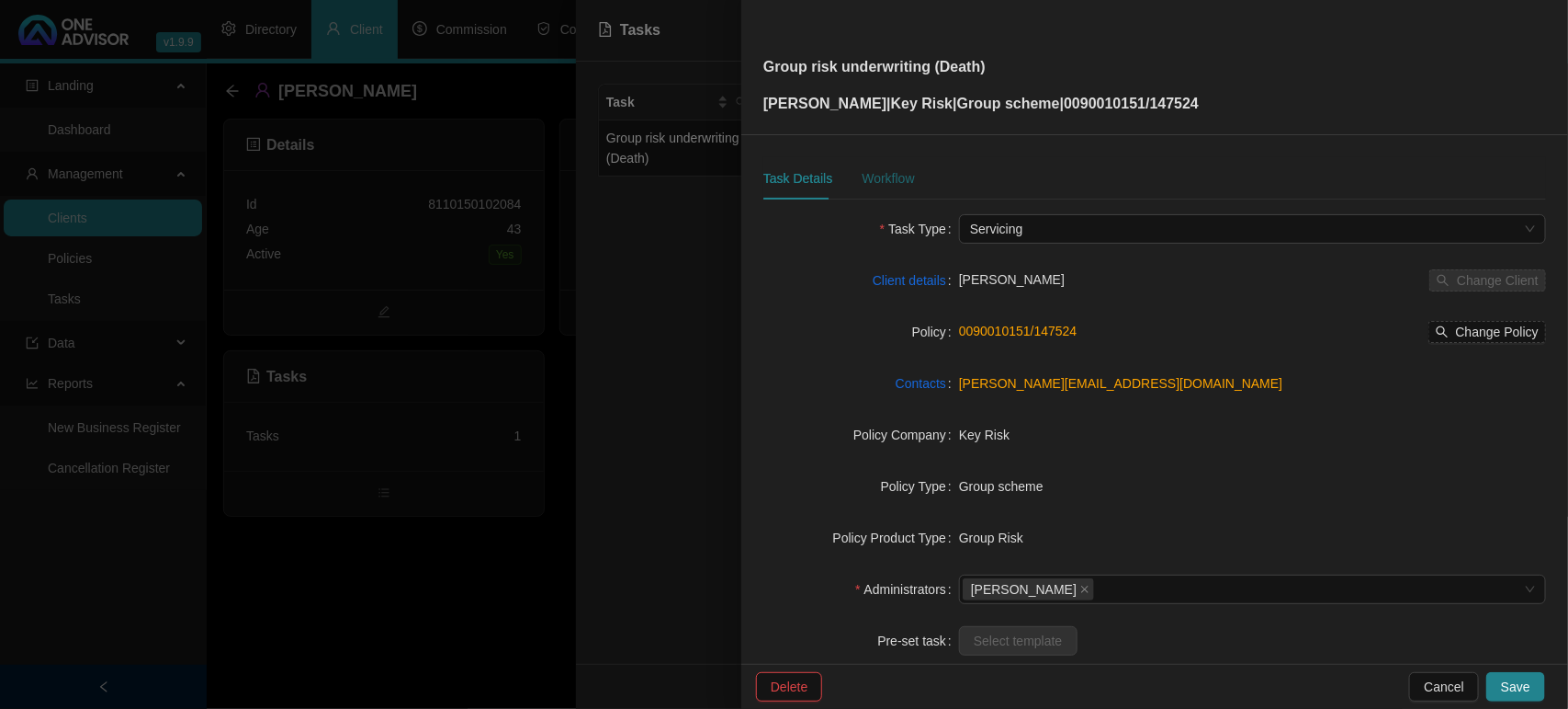
click at [896, 171] on div "Workflow" at bounding box center [887, 179] width 52 height 20
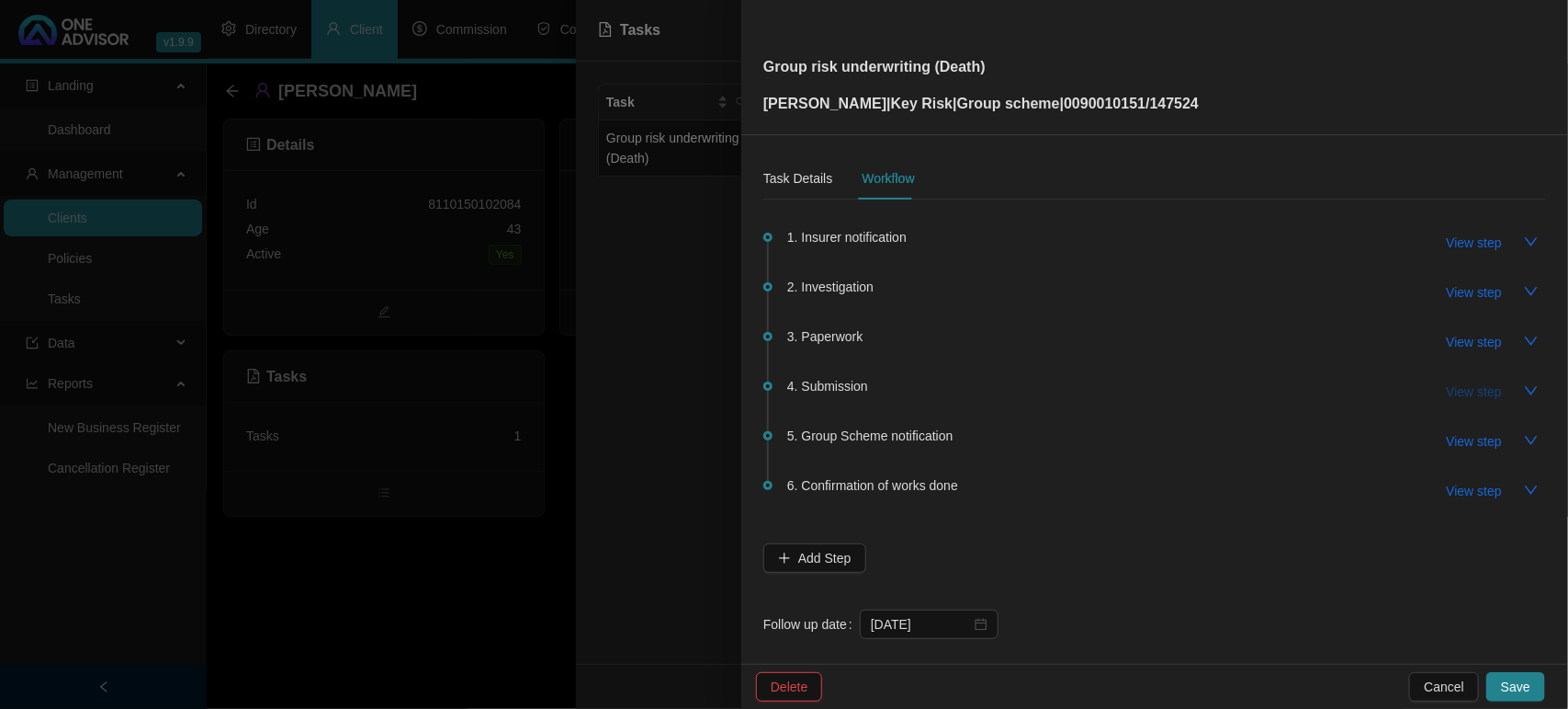
click at [1453, 388] on span "View step" at bounding box center [1474, 391] width 55 height 20
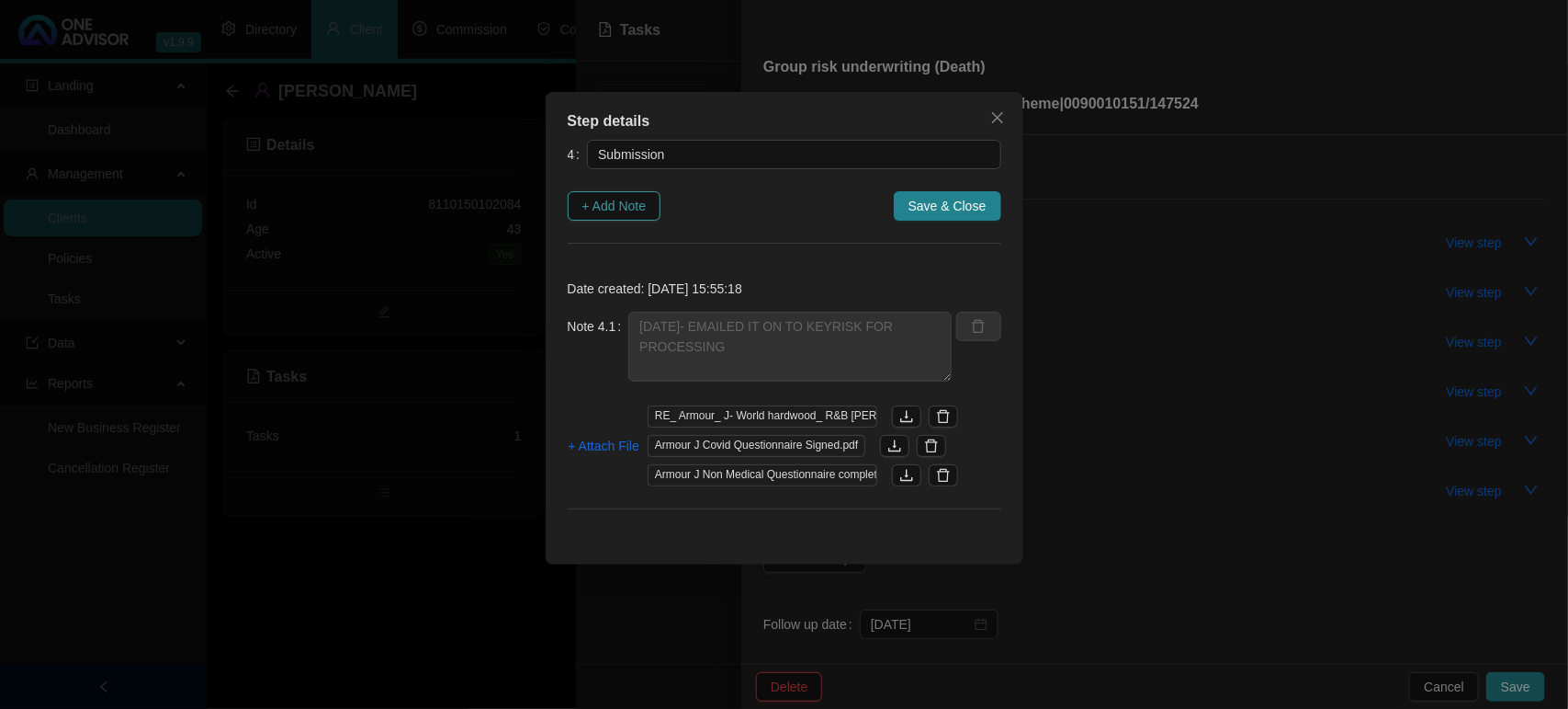
drag, startPoint x: 627, startPoint y: 208, endPoint x: 646, endPoint y: 208, distance: 19.0
click at [636, 208] on span "+ Add Note" at bounding box center [614, 206] width 64 height 20
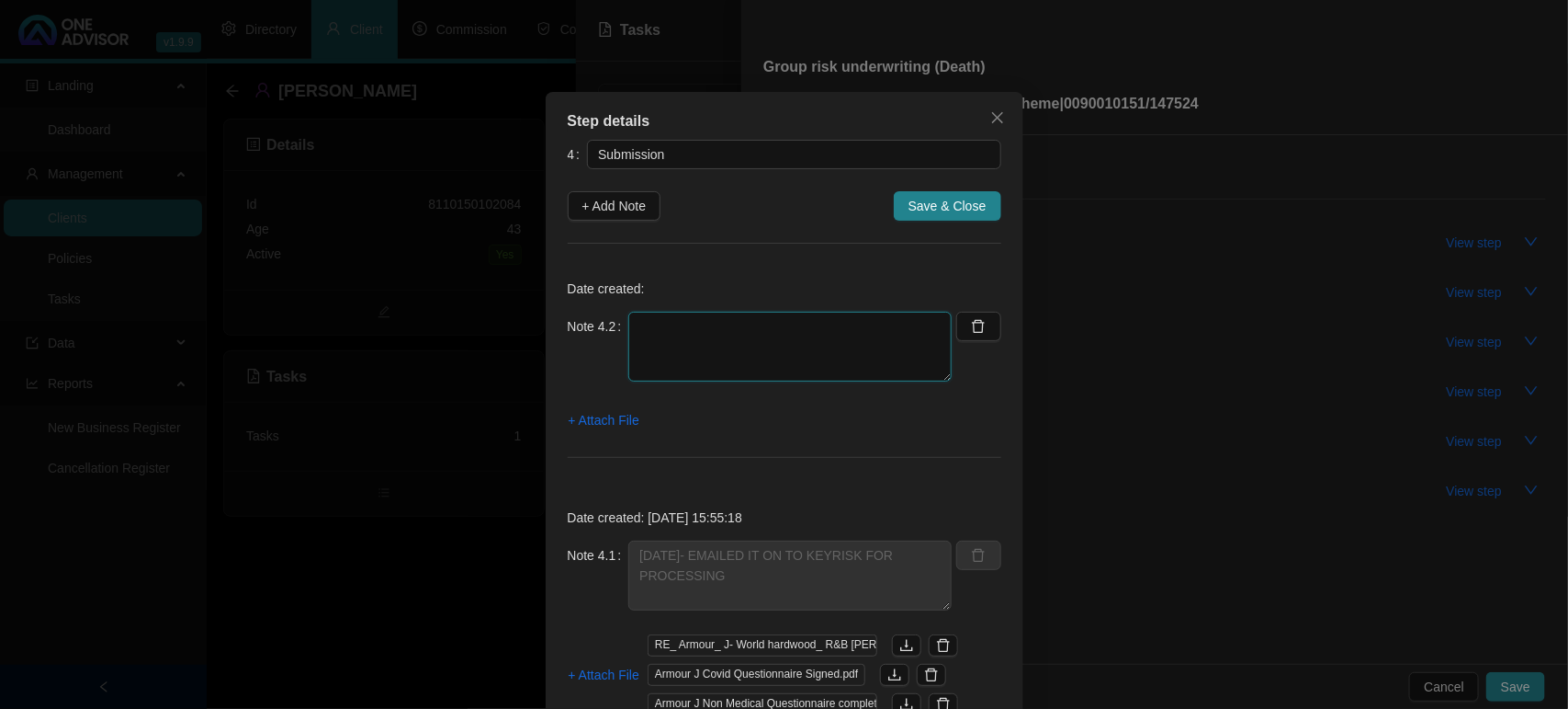
click at [672, 324] on textarea at bounding box center [790, 346] width 323 height 70
type textarea "[DATE] THEY CONFIRMED RECIEPT AND IT S BEEN SUBMITTED TO INSURER"
click at [608, 412] on span "+ Attach File" at bounding box center [604, 420] width 71 height 20
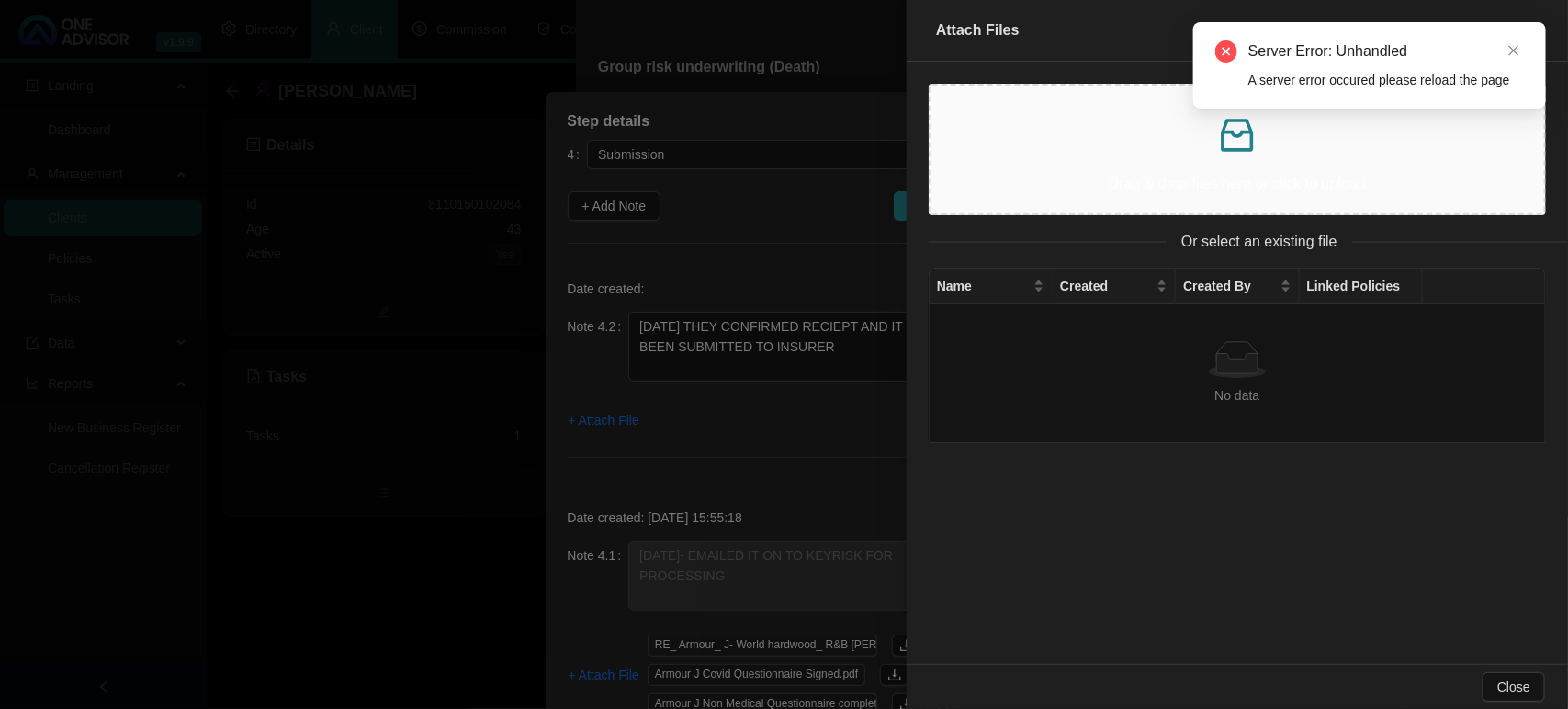
click at [364, 543] on div at bounding box center [784, 354] width 1568 height 709
